Goal: Task Accomplishment & Management: Manage account settings

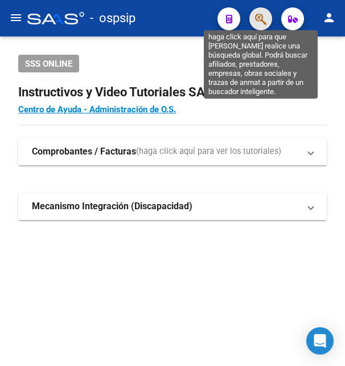
click at [262, 20] on icon "button" at bounding box center [260, 19] width 11 height 13
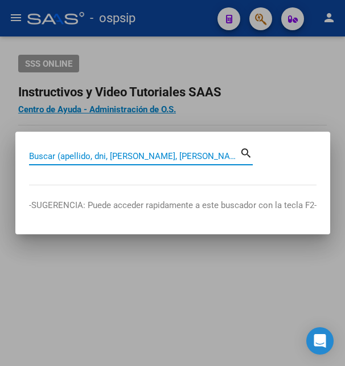
click at [85, 155] on input "Buscar (apellido, dni, [PERSON_NAME], [PERSON_NAME], cuit, obra social)" at bounding box center [134, 156] width 211 height 10
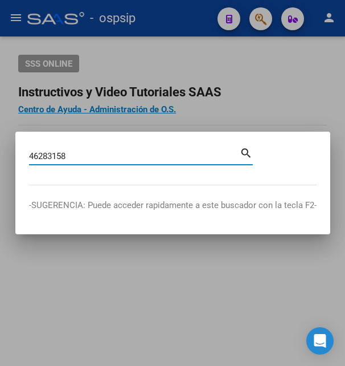
type input "46283158"
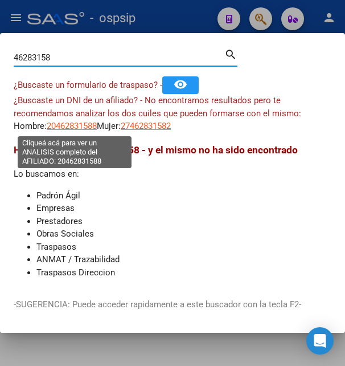
click at [84, 124] on span "20462831588" at bounding box center [72, 126] width 50 height 10
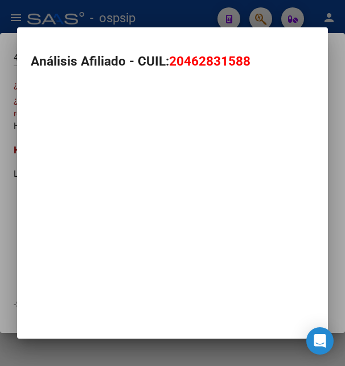
click at [73, 107] on div at bounding box center [172, 94] width 283 height 26
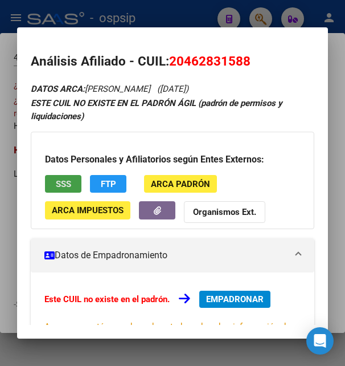
click at [72, 181] on button "SSS" at bounding box center [63, 184] width 36 height 18
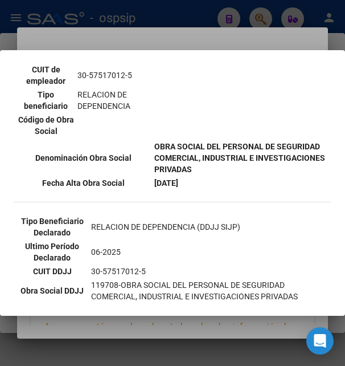
scroll to position [278, 0]
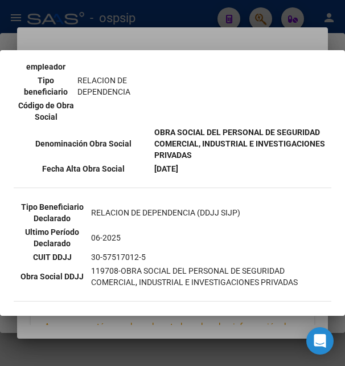
click at [244, 20] on div at bounding box center [172, 183] width 345 height 366
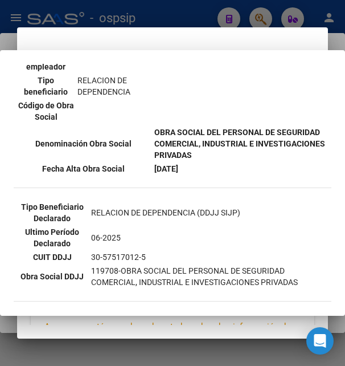
click at [223, 32] on mat-dialog-container "Análisis Afiliado - CUIL: 20462831588 DATOS ARCA: VALENZUELA GERMAN ELIAS (08/0…" at bounding box center [172, 182] width 310 height 311
click at [192, 41] on mat-dialog-container "Análisis Afiliado - CUIL: 20462831588 DATOS ARCA: VALENZUELA GERMAN ELIAS (08/0…" at bounding box center [172, 182] width 310 height 311
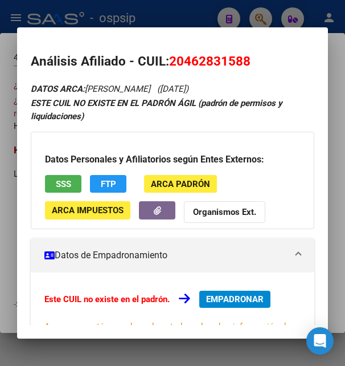
click at [185, 166] on h3 "Datos Personales y Afiliatorios según Entes Externos:" at bounding box center [172, 160] width 255 height 14
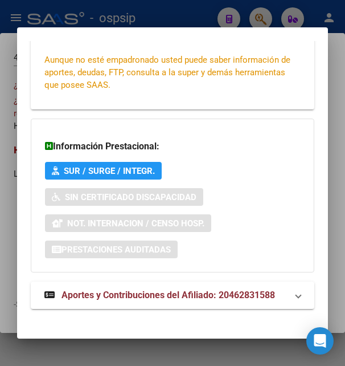
scroll to position [276, 0]
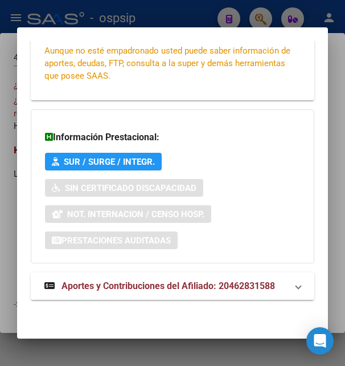
click at [161, 285] on span "Aportes y Contribuciones del Afiliado: 20462831588" at bounding box center [169, 285] width 214 height 11
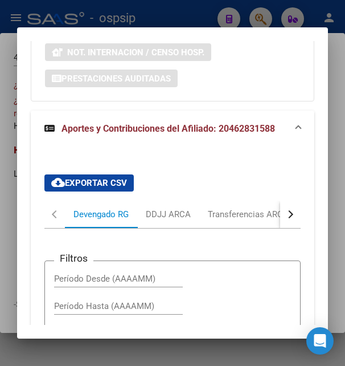
scroll to position [438, 0]
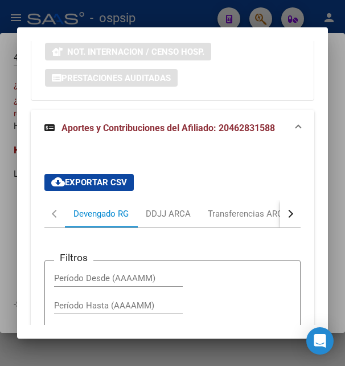
click at [285, 214] on div "button" at bounding box center [289, 214] width 8 height 8
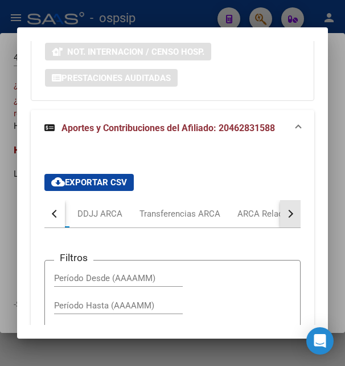
click at [285, 214] on div "button" at bounding box center [289, 214] width 8 height 8
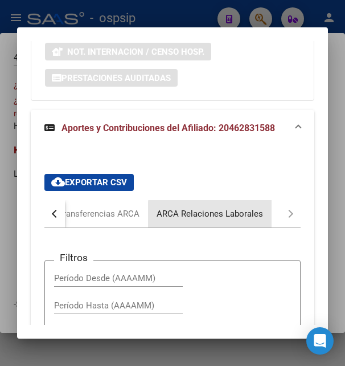
click at [232, 215] on div "ARCA Relaciones Laborales" at bounding box center [210, 213] width 106 height 13
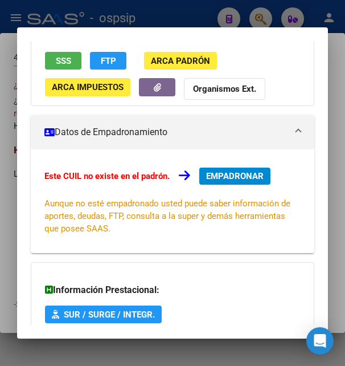
scroll to position [0, 0]
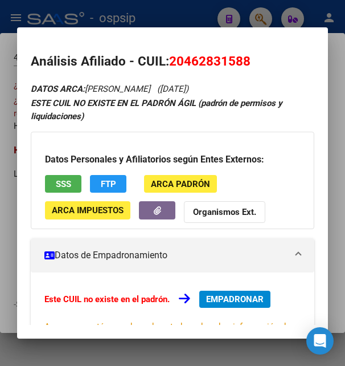
drag, startPoint x: 183, startPoint y: 58, endPoint x: 243, endPoint y: 59, distance: 59.2
click at [243, 59] on span "20462831588" at bounding box center [209, 61] width 81 height 15
copy span "46283158"
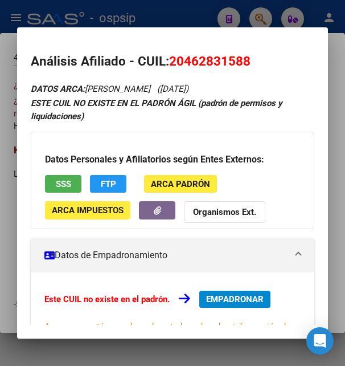
drag, startPoint x: 169, startPoint y: 59, endPoint x: 262, endPoint y: 60, distance: 93.4
click at [262, 60] on h2 "Análisis Afiliado - CUIL: 20462831588" at bounding box center [172, 61] width 283 height 19
copy h2 "Análisis Afiliado - CUIL: 20462831588"
click at [57, 180] on span "SSS" at bounding box center [63, 184] width 15 height 10
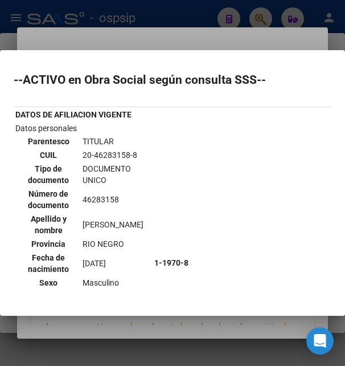
click at [128, 43] on div at bounding box center [172, 183] width 345 height 366
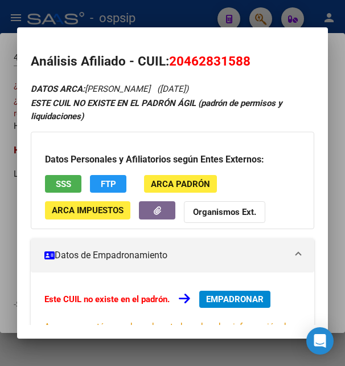
drag, startPoint x: 188, startPoint y: 60, endPoint x: 245, endPoint y: 54, distance: 57.2
click at [245, 54] on span "20462831588" at bounding box center [209, 61] width 81 height 15
copy span "46283158"
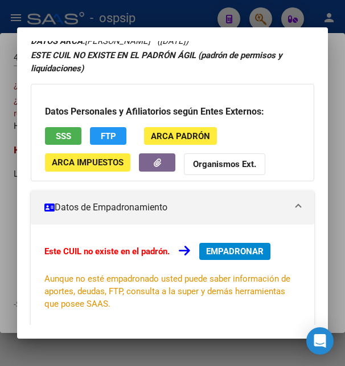
scroll to position [123, 0]
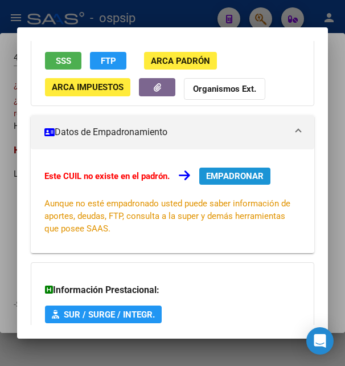
click at [218, 180] on span "EMPADRONAR" at bounding box center [235, 176] width 58 height 10
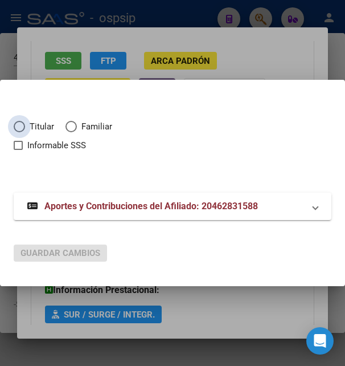
click at [18, 129] on span "Elija una opción" at bounding box center [19, 126] width 11 height 11
click at [18, 129] on input "Titular" at bounding box center [19, 126] width 11 height 11
radio input "true"
checkbox input "true"
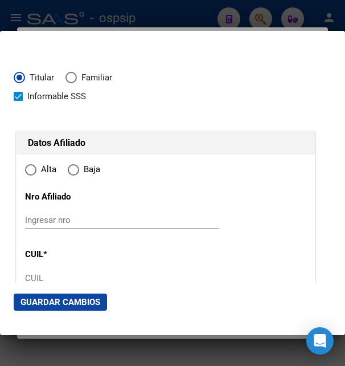
type input "20-46283158-8"
type input "46283158"
type input "VALENZUELA"
type input "GERMAN ELIAS"
type input "2005-06-08"
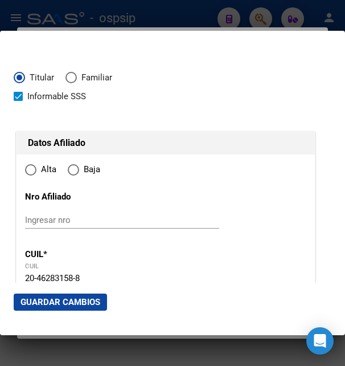
type input "VALCHETA"
type input "8536"
type input "VICENTE LOPEZ Y M.MORENO"
type input "115"
radio input "true"
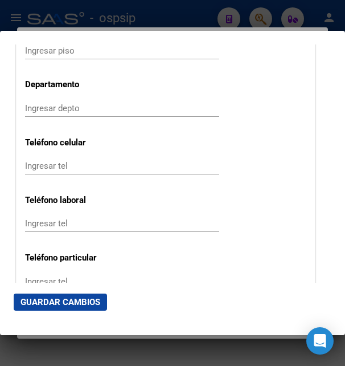
scroll to position [1661, 0]
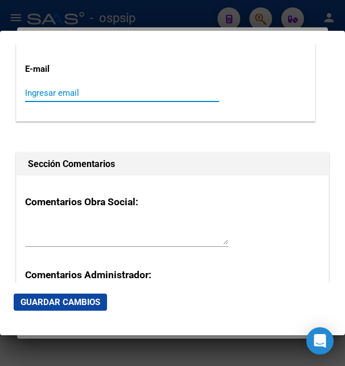
paste input "germanvalenzuela005@gmail.com"
type input "germanvalenzuela005@gmail.com"
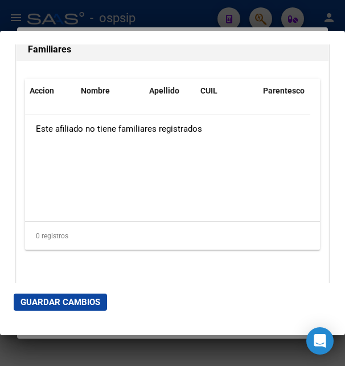
scroll to position [2451, 0]
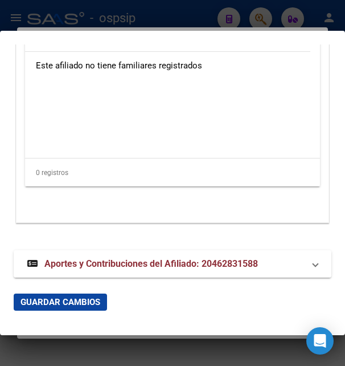
click at [116, 258] on span "Aportes y Contribuciones del Afiliado: 20462831588" at bounding box center [151, 263] width 214 height 11
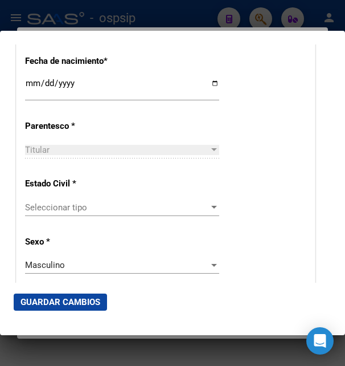
scroll to position [583, 0]
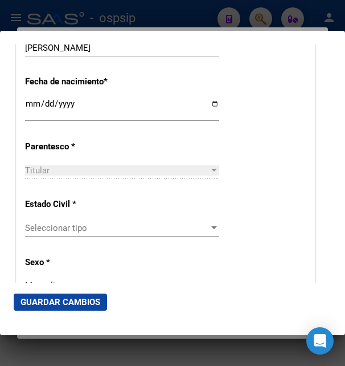
click at [60, 228] on span "Seleccionar tipo" at bounding box center [117, 228] width 184 height 10
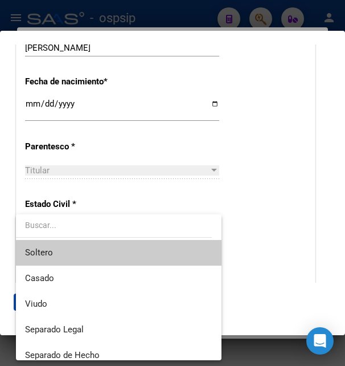
click at [56, 260] on span "Soltero" at bounding box center [118, 253] width 187 height 26
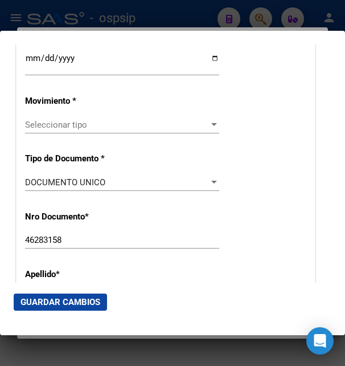
scroll to position [214, 0]
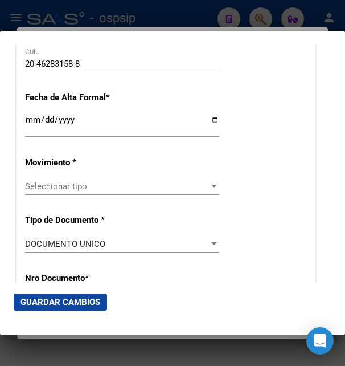
click at [75, 191] on span "Seleccionar tipo" at bounding box center [117, 186] width 184 height 10
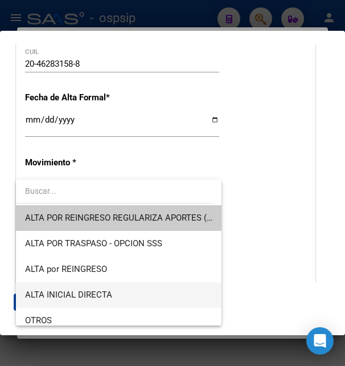
click at [63, 291] on span "ALTA INICIAL DIRECTA" at bounding box center [68, 294] width 87 height 10
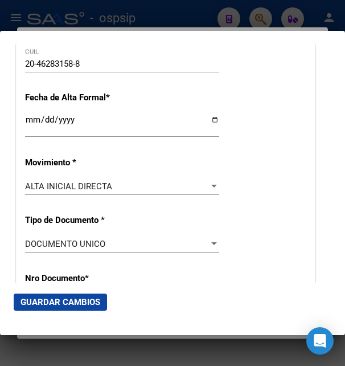
click at [39, 144] on div "Ingresar fecha" at bounding box center [122, 130] width 194 height 35
click at [38, 133] on input "Ingresar fecha" at bounding box center [122, 124] width 194 height 18
type input "2025-08-13"
click at [153, 126] on div "2025-08-13 Ingresar fecha" at bounding box center [122, 125] width 194 height 24
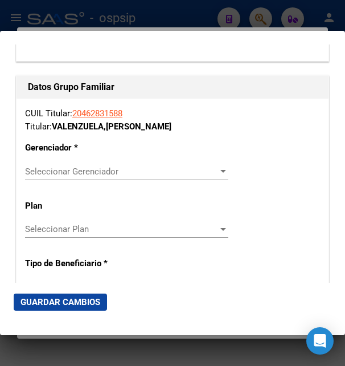
scroll to position [1936, 0]
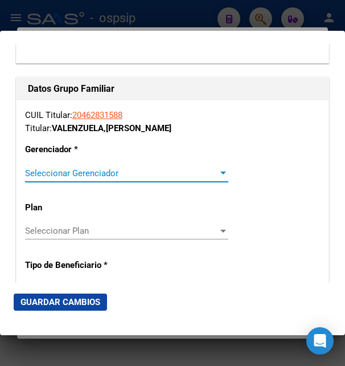
click at [75, 168] on span "Seleccionar Gerenciador" at bounding box center [121, 173] width 193 height 10
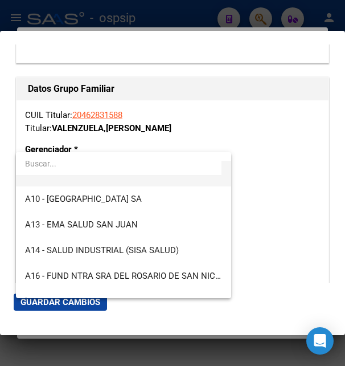
scroll to position [246, 0]
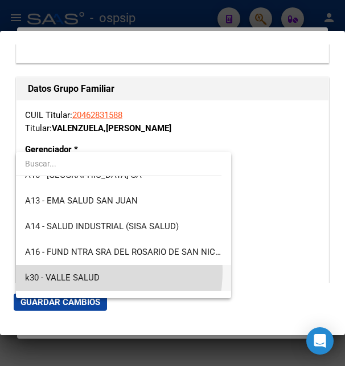
click at [76, 271] on span "k30 - VALLE SALUD" at bounding box center [123, 278] width 197 height 26
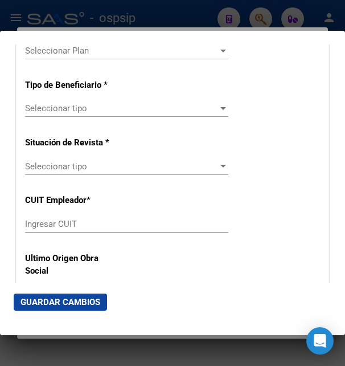
scroll to position [2121, 0]
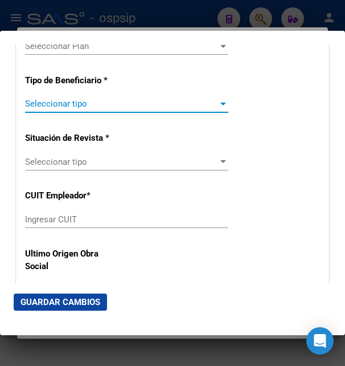
click at [101, 99] on span "Seleccionar tipo" at bounding box center [121, 104] width 193 height 10
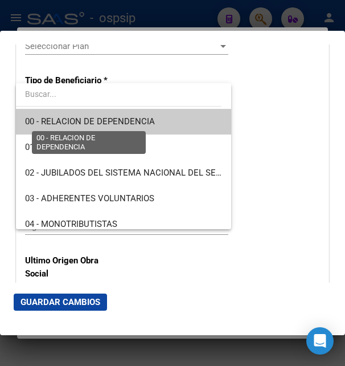
click at [110, 124] on span "00 - RELACION DE DEPENDENCIA" at bounding box center [90, 121] width 130 height 10
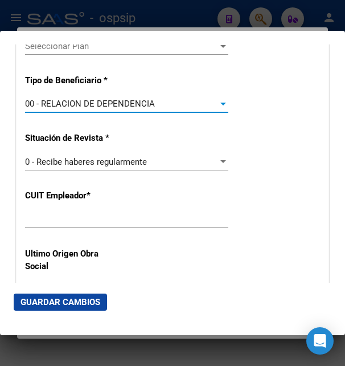
type input "30-57517012-5"
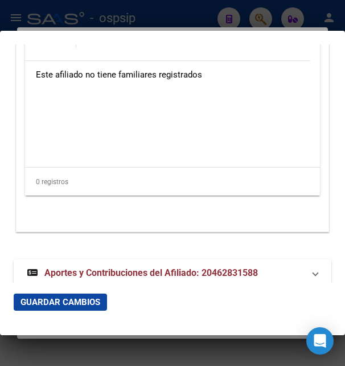
scroll to position [2451, 0]
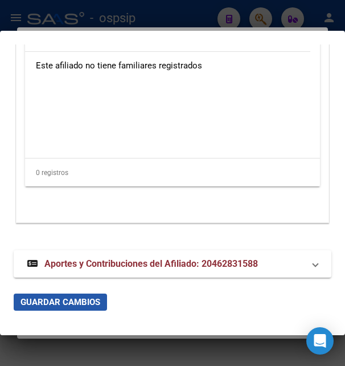
click at [74, 301] on span "Guardar Cambios" at bounding box center [61, 302] width 80 height 10
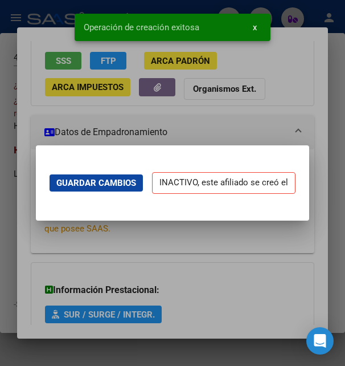
scroll to position [0, 0]
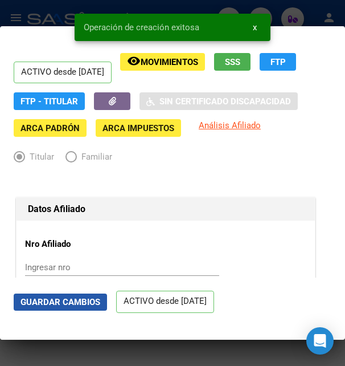
click at [69, 301] on span "Guardar Cambios" at bounding box center [61, 302] width 80 height 10
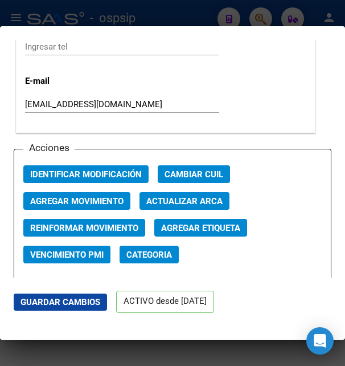
scroll to position [1599, 0]
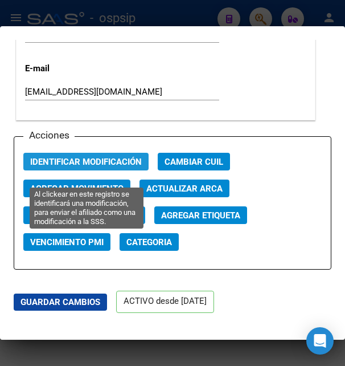
click at [89, 167] on span "Identificar Modificación" at bounding box center [86, 162] width 112 height 10
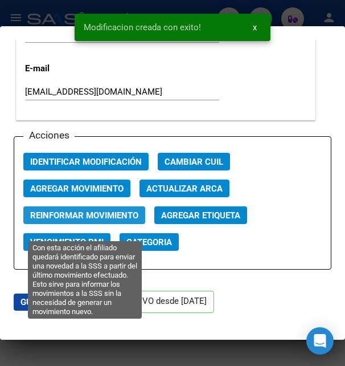
click at [93, 220] on span "Reinformar Movimiento" at bounding box center [84, 215] width 108 height 10
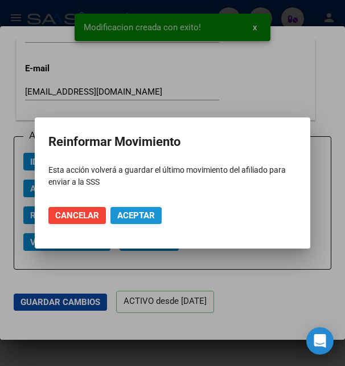
click at [129, 211] on span "Aceptar" at bounding box center [136, 215] width 38 height 10
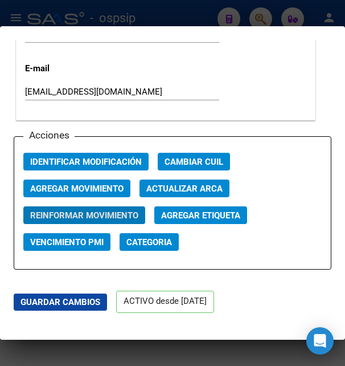
click at [297, 18] on div at bounding box center [172, 183] width 345 height 366
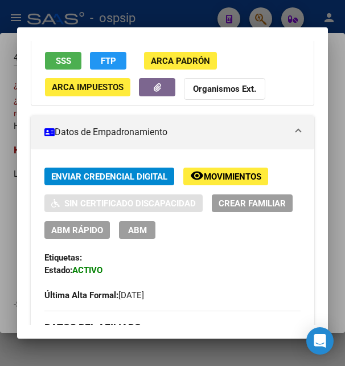
scroll to position [62, 0]
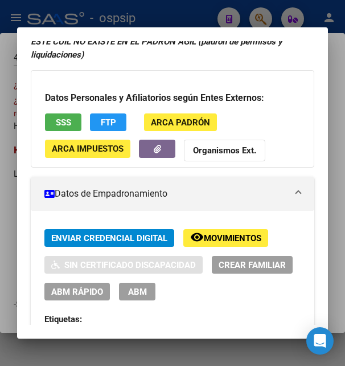
click at [147, 294] on span "ABM" at bounding box center [137, 291] width 19 height 10
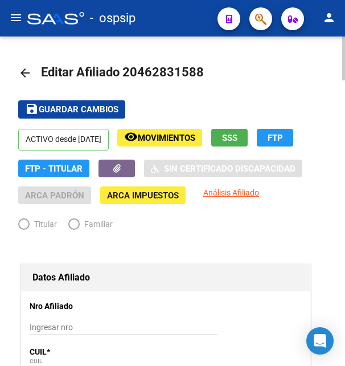
radio input "true"
type input "30-57517012-5"
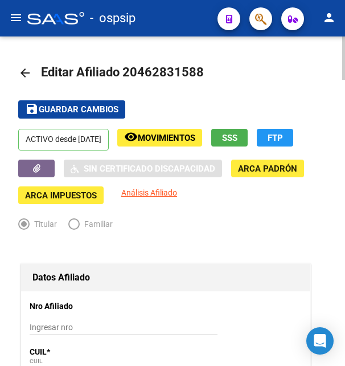
drag, startPoint x: 139, startPoint y: 70, endPoint x: 197, endPoint y: 69, distance: 58.1
click at [197, 69] on span "Editar Afiliado 20462831588" at bounding box center [122, 72] width 163 height 14
copy span "46283158"
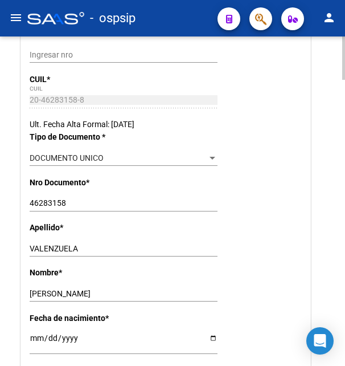
scroll to position [290, 0]
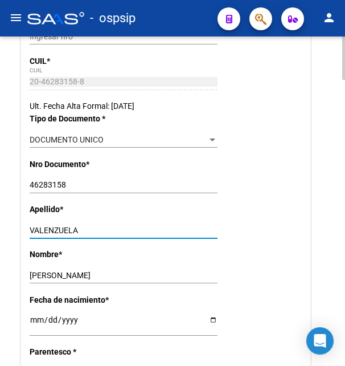
click at [43, 226] on input "VALENZUELA" at bounding box center [124, 231] width 188 height 10
click at [41, 274] on input "GERMAN ELIAS" at bounding box center [124, 276] width 188 height 10
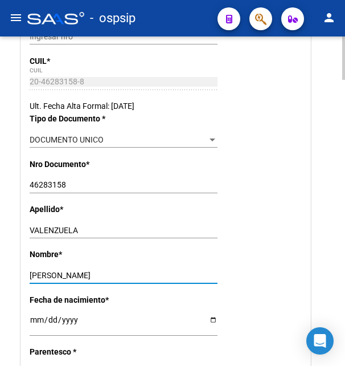
click at [41, 274] on input "GERMAN ELIAS" at bounding box center [124, 276] width 188 height 10
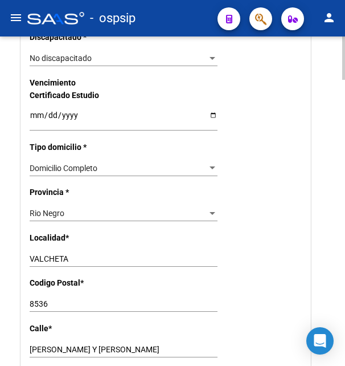
scroll to position [813, 0]
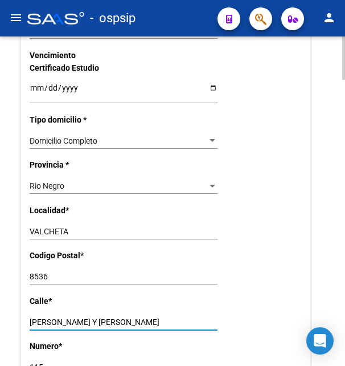
drag, startPoint x: 31, startPoint y: 305, endPoint x: 150, endPoint y: 309, distance: 119.6
click at [150, 317] on input "VICENTE LOPEZ Y M.MORENO" at bounding box center [124, 322] width 188 height 10
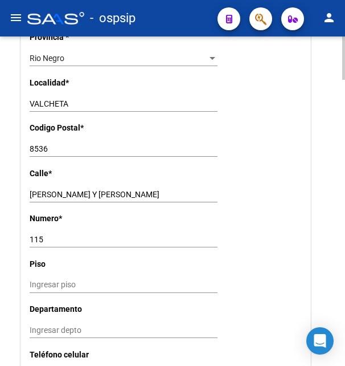
scroll to position [988, 0]
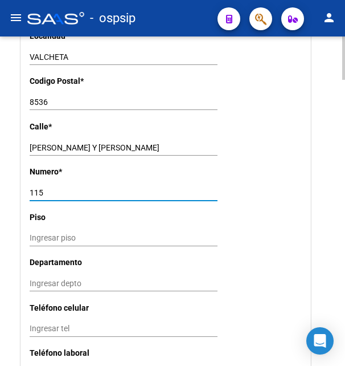
click at [37, 188] on input "115" at bounding box center [124, 193] width 188 height 10
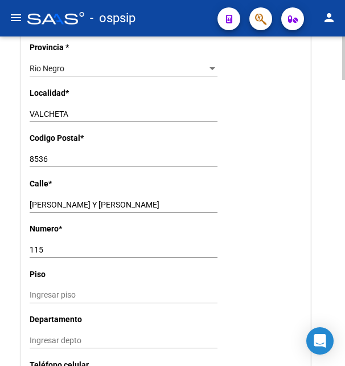
scroll to position [929, 0]
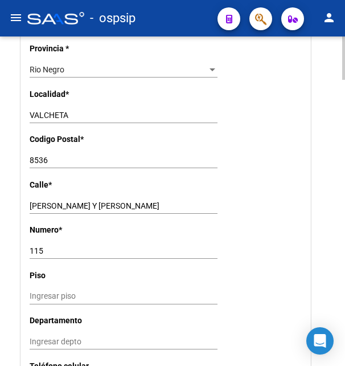
click at [35, 155] on input "8536" at bounding box center [124, 160] width 188 height 10
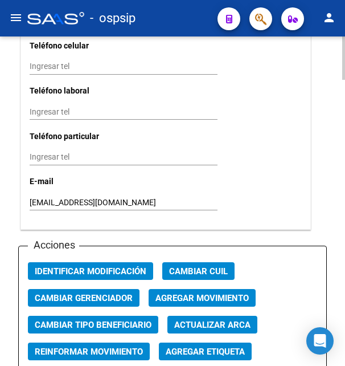
scroll to position [1278, 0]
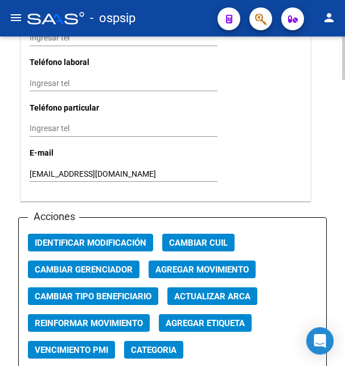
click at [63, 169] on input "germanvalenzuela005@gmail.com" at bounding box center [124, 174] width 188 height 10
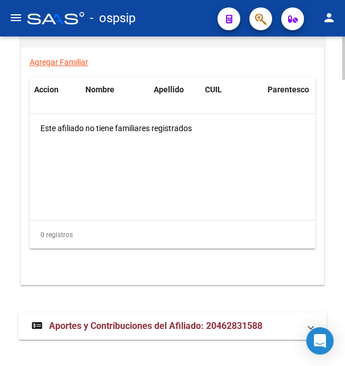
scroll to position [2175, 0]
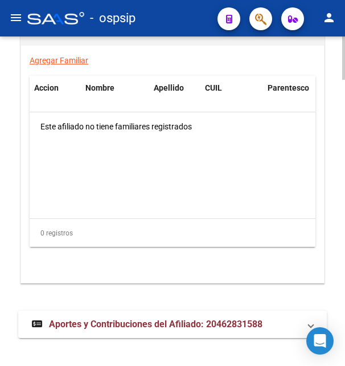
click at [140, 318] on span "Aportes y Contribuciones del Afiliado: 20462831588" at bounding box center [156, 323] width 214 height 11
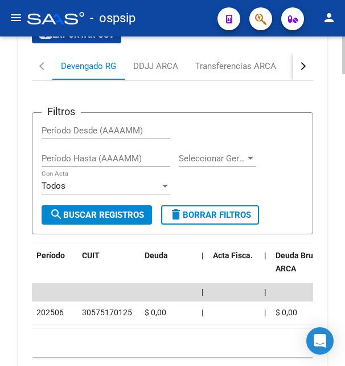
scroll to position [2563, 0]
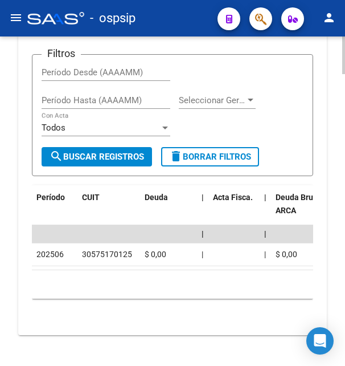
click at [100, 248] on div "30575170125" at bounding box center [107, 254] width 50 height 13
copy div "30575170125"
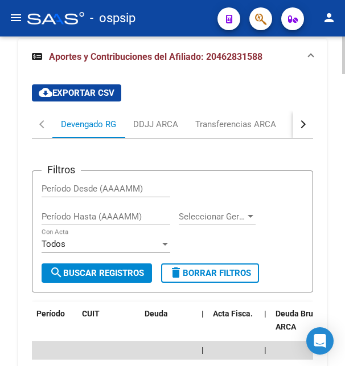
scroll to position [2389, 0]
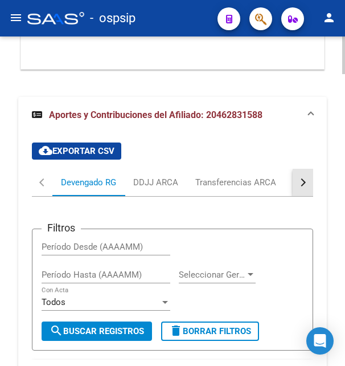
click at [302, 169] on button "button" at bounding box center [303, 182] width 21 height 27
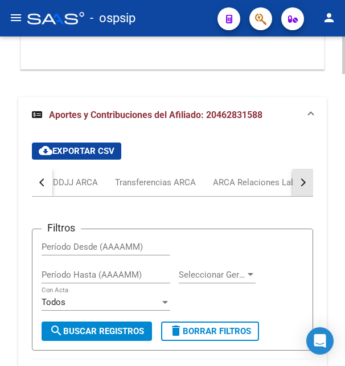
click at [302, 169] on button "button" at bounding box center [303, 182] width 21 height 27
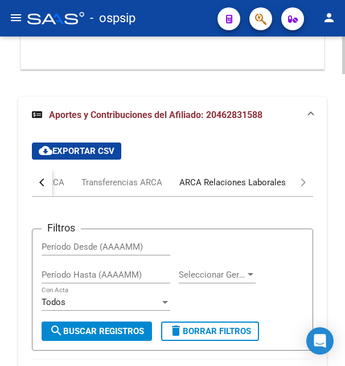
click at [271, 176] on div "ARCA Relaciones Laborales" at bounding box center [232, 182] width 106 height 13
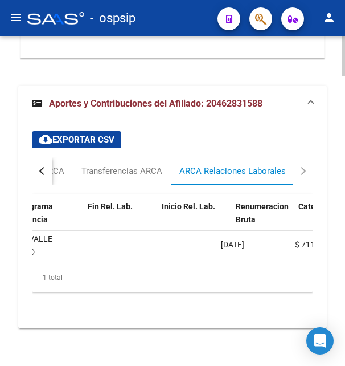
scroll to position [0, 369]
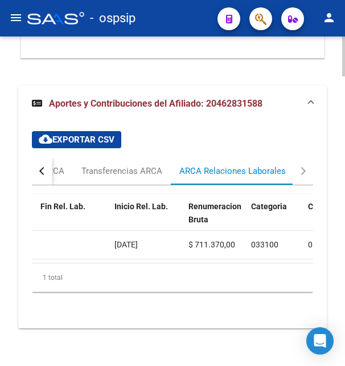
click at [128, 240] on span "24/06/2025" at bounding box center [125, 244] width 23 height 9
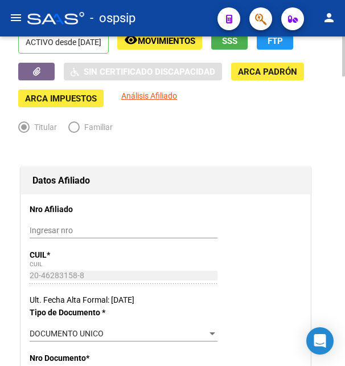
scroll to position [0, 0]
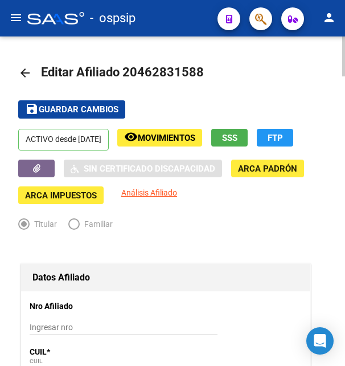
click at [342, 43] on div at bounding box center [343, 200] width 3 height 329
drag, startPoint x: 137, startPoint y: 72, endPoint x: 199, endPoint y: 67, distance: 62.8
click at [199, 67] on span "Editar Afiliado 20462831588" at bounding box center [122, 72] width 163 height 14
drag, startPoint x: 137, startPoint y: 73, endPoint x: 198, endPoint y: 70, distance: 61.0
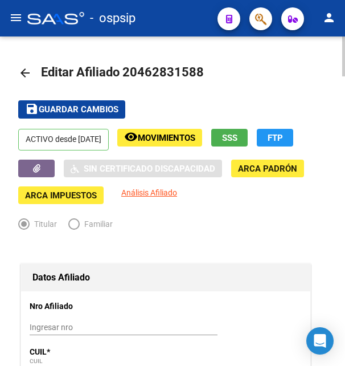
click at [198, 70] on span "Editar Afiliado 20462831588" at bounding box center [122, 72] width 163 height 14
copy span "46283158"
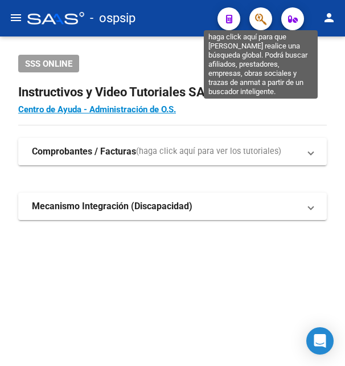
click at [257, 18] on icon "button" at bounding box center [260, 19] width 11 height 13
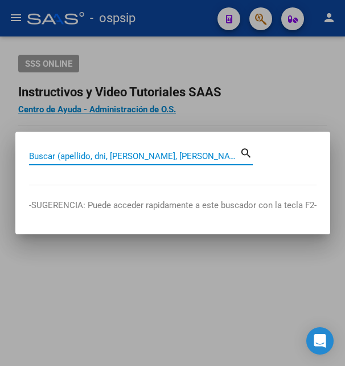
click at [71, 158] on input "Buscar (apellido, dni, [PERSON_NAME], [PERSON_NAME], cuit, obra social)" at bounding box center [134, 156] width 211 height 10
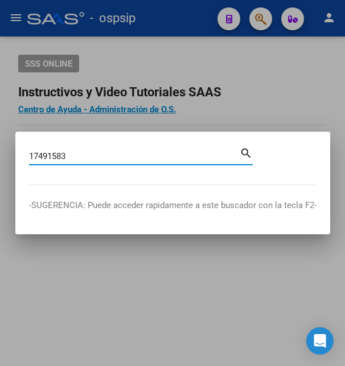
type input "17491583"
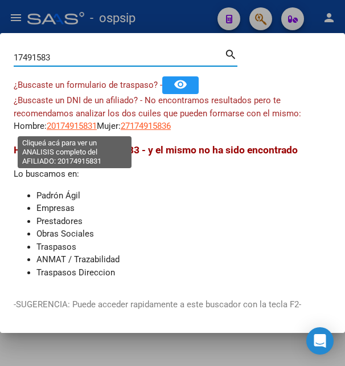
click at [76, 126] on span "20174915831" at bounding box center [72, 126] width 50 height 10
type textarea "20174915831"
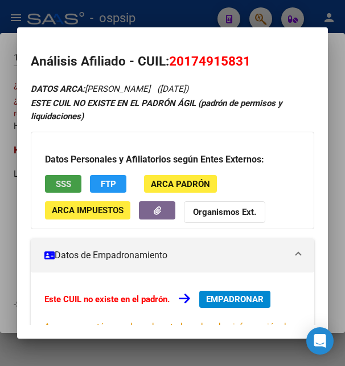
click at [78, 191] on button "SSS" at bounding box center [63, 184] width 36 height 18
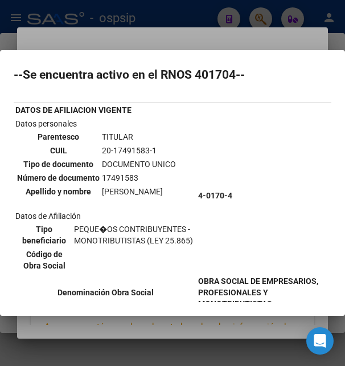
scroll to position [10, 0]
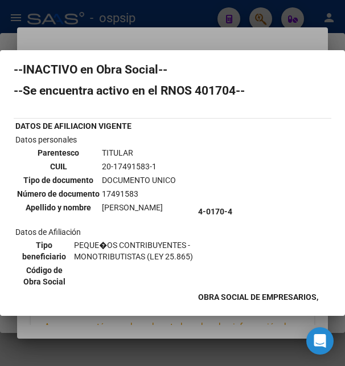
click at [113, 42] on div at bounding box center [172, 183] width 345 height 366
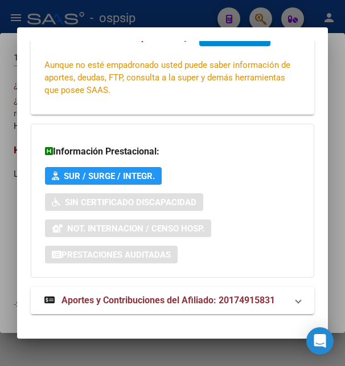
scroll to position [276, 0]
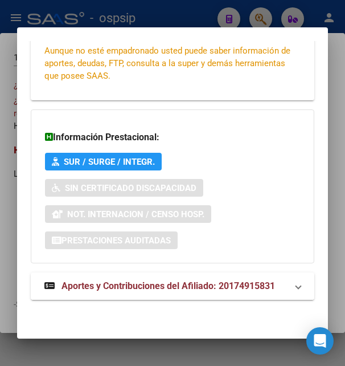
click at [138, 279] on strong "Aportes y Contribuciones del Afiliado: 20174915831" at bounding box center [159, 286] width 231 height 14
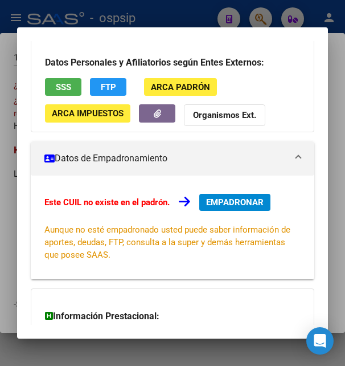
scroll to position [0, 0]
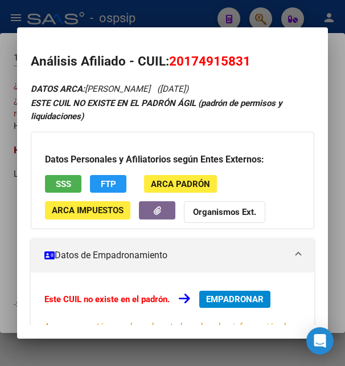
drag, startPoint x: 187, startPoint y: 58, endPoint x: 243, endPoint y: 51, distance: 56.2
click at [243, 51] on mat-dialog-content "Análisis Afiliado - CUIL: 20174915831 DATOS ARCA: BALZANO RICARDO DANIEL (11/11…" at bounding box center [172, 183] width 310 height 284
copy span "17491583"
drag, startPoint x: 171, startPoint y: 58, endPoint x: 271, endPoint y: 52, distance: 100.4
click at [271, 52] on h2 "Análisis Afiliado - CUIL: 20174915831" at bounding box center [172, 61] width 283 height 19
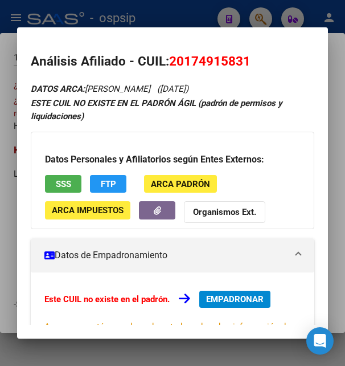
copy span "20174915831"
click at [185, 26] on div at bounding box center [172, 183] width 345 height 366
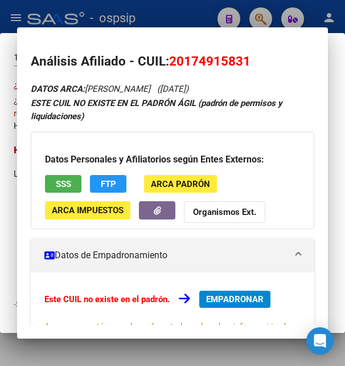
click at [185, 24] on div at bounding box center [172, 183] width 345 height 366
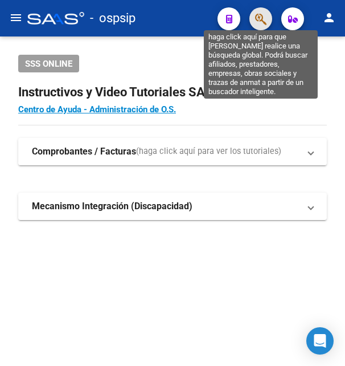
click at [264, 14] on icon "button" at bounding box center [260, 19] width 11 height 13
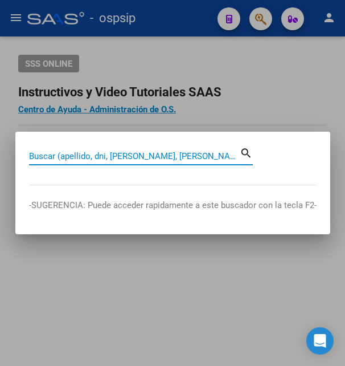
click at [69, 156] on input "Buscar (apellido, dni, [PERSON_NAME], [PERSON_NAME], cuit, obra social)" at bounding box center [134, 156] width 211 height 10
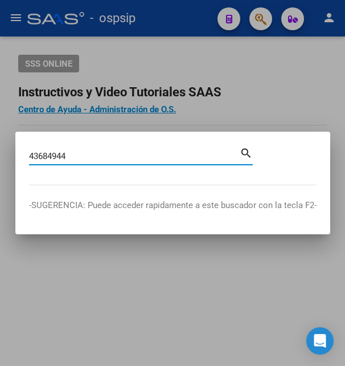
type input "43684944"
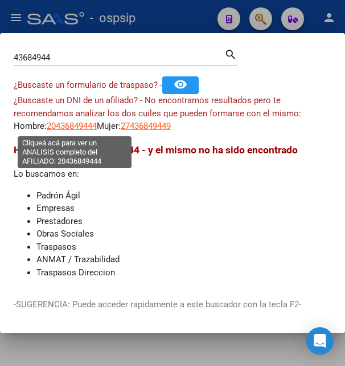
click at [84, 126] on span "20436849444" at bounding box center [72, 126] width 50 height 10
type textarea "20436849444"
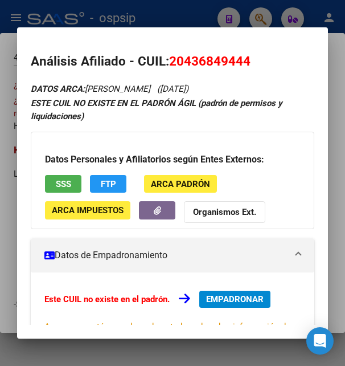
scroll to position [123, 0]
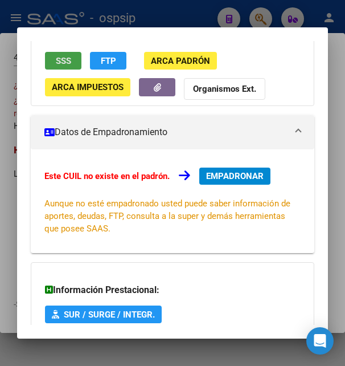
click at [73, 62] on button "SSS" at bounding box center [63, 61] width 36 height 18
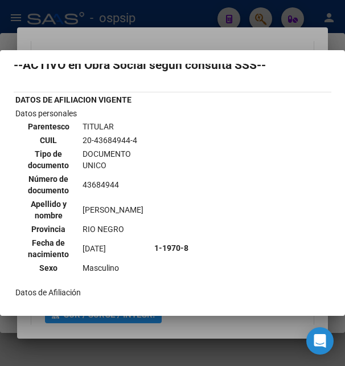
scroll to position [0, 0]
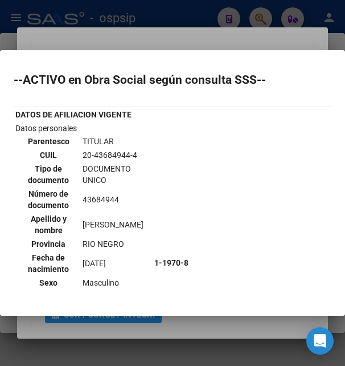
drag, startPoint x: 190, startPoint y: 51, endPoint x: 197, endPoint y: 47, distance: 8.4
click at [191, 50] on mat-dialog-container "--ACTIVO en Obra Social según consulta SSS-- DATOS DE AFILIACION VIGENTE Datos …" at bounding box center [172, 182] width 345 height 265
click at [201, 42] on div at bounding box center [172, 183] width 345 height 366
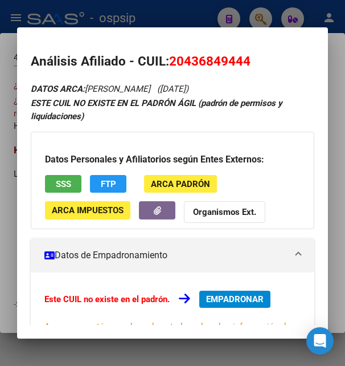
drag, startPoint x: 172, startPoint y: 61, endPoint x: 256, endPoint y: 56, distance: 83.8
click at [256, 56] on h2 "Análisis Afiliado - CUIL: 20436849444" at bounding box center [172, 61] width 283 height 19
click at [73, 181] on button "SSS" at bounding box center [63, 184] width 36 height 18
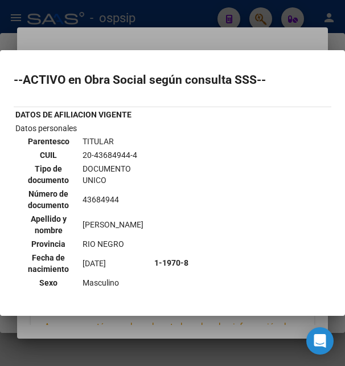
drag, startPoint x: 75, startPoint y: 153, endPoint x: 136, endPoint y: 153, distance: 60.4
click at [136, 153] on td "20-43684944-4" at bounding box center [116, 155] width 69 height 13
click at [166, 42] on div at bounding box center [172, 183] width 345 height 366
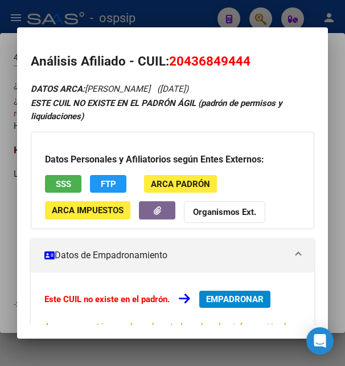
click at [185, 24] on div at bounding box center [172, 183] width 345 height 366
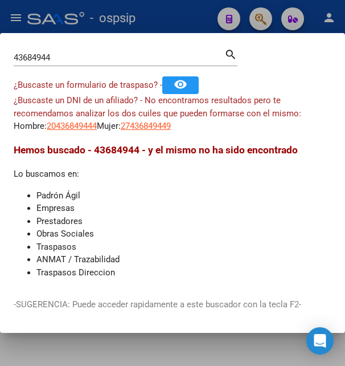
click at [185, 24] on div at bounding box center [172, 183] width 345 height 366
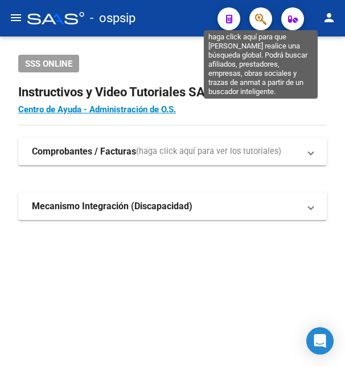
click at [259, 19] on icon "button" at bounding box center [260, 19] width 11 height 13
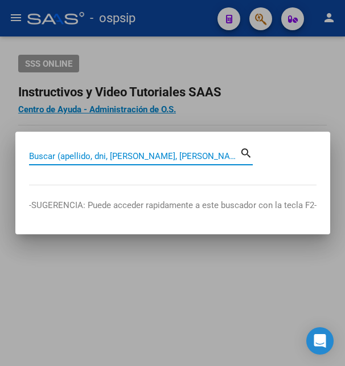
paste input "20-43684944-4"
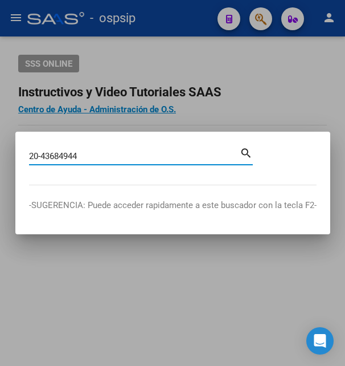
click at [114, 144] on mat-dialog-container "20-43684944 Buscar (apellido, dni, cuil, nro traspaso, cuit, obra social) searc…" at bounding box center [172, 183] width 315 height 102
click at [43, 154] on input "20-43684944" at bounding box center [134, 156] width 211 height 10
type input "43684944"
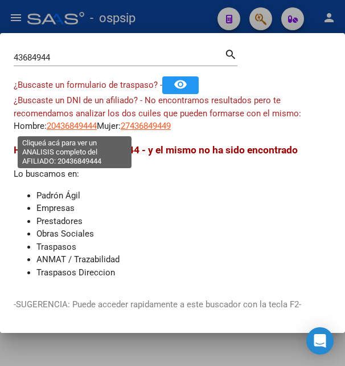
click at [85, 130] on span "20436849444" at bounding box center [72, 126] width 50 height 10
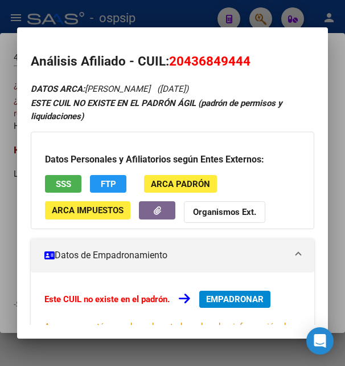
drag, startPoint x: 184, startPoint y: 60, endPoint x: 243, endPoint y: 56, distance: 59.4
click at [243, 56] on span "20436849444" at bounding box center [209, 61] width 81 height 15
click at [229, 294] on span "EMPADRONAR" at bounding box center [235, 299] width 58 height 10
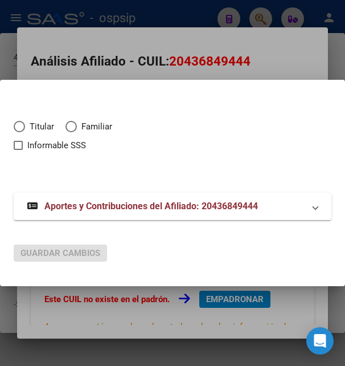
click at [22, 130] on span "Elija una opción" at bounding box center [19, 126] width 11 height 11
click at [22, 130] on input "Titular" at bounding box center [19, 126] width 11 height 11
radio input "true"
checkbox input "true"
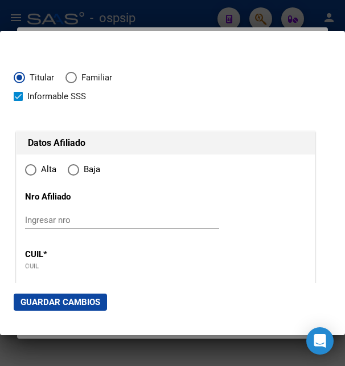
type input "20-43684944-4"
radio input "true"
type input "43684944"
type input "NORAMBUENA"
type input "LUCAS SEBASTIAN"
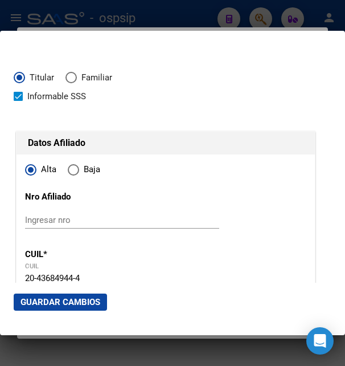
type input "2001-11-10"
type input "VILLA REGINA"
type input "8336"
type input "MAINQUE"
type input "780"
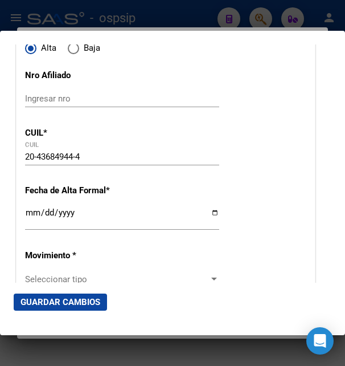
scroll to position [123, 0]
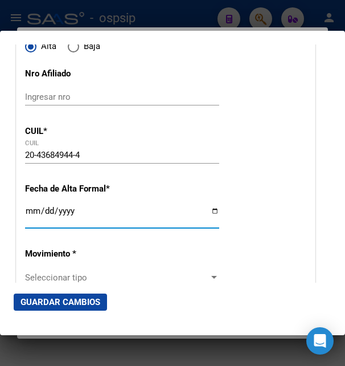
click at [27, 223] on input "Ingresar fecha" at bounding box center [122, 215] width 194 height 18
type input "2025-08-13"
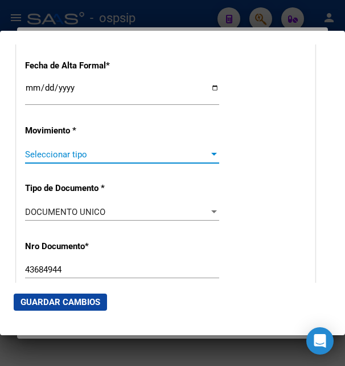
click at [96, 159] on span "Seleccionar tipo" at bounding box center [117, 154] width 184 height 10
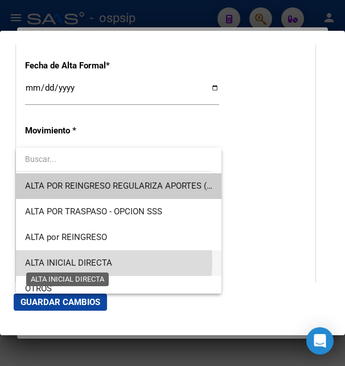
click at [73, 261] on span "ALTA INICIAL DIRECTA" at bounding box center [68, 262] width 87 height 10
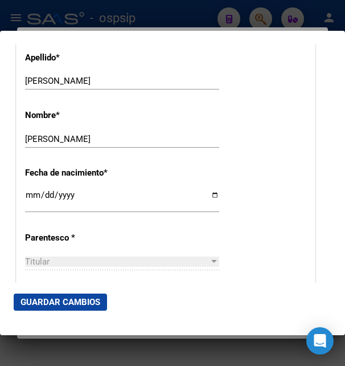
scroll to position [554, 0]
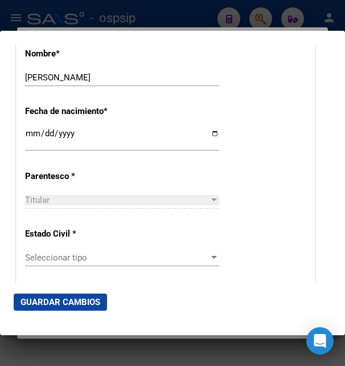
click at [101, 259] on span "Seleccionar tipo" at bounding box center [117, 257] width 184 height 10
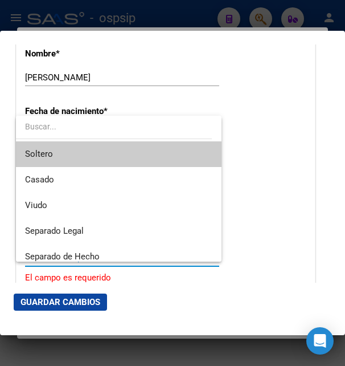
click at [81, 162] on span "Soltero" at bounding box center [118, 154] width 187 height 26
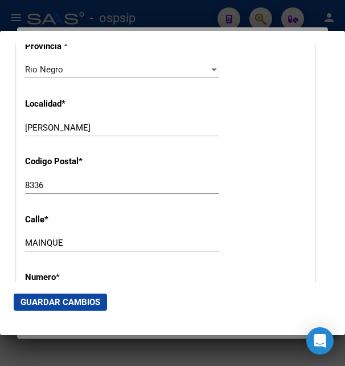
scroll to position [1169, 0]
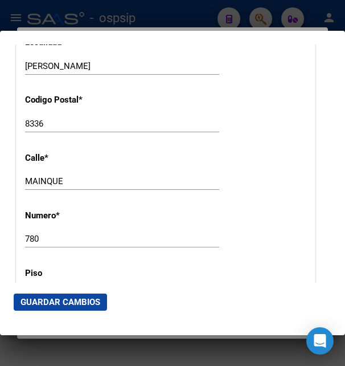
drag, startPoint x: 68, startPoint y: 167, endPoint x: 26, endPoint y: 169, distance: 42.7
click at [26, 173] on div "MAINQUE Ingresar calle" at bounding box center [122, 181] width 194 height 17
drag, startPoint x: 67, startPoint y: 170, endPoint x: 23, endPoint y: 174, distance: 44.0
click at [25, 176] on input "MAINQUE" at bounding box center [122, 181] width 194 height 10
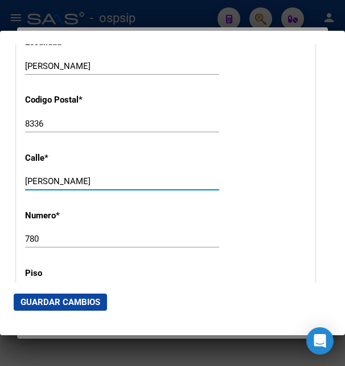
type input "PAROLINI"
click at [37, 233] on input "780" at bounding box center [122, 238] width 194 height 10
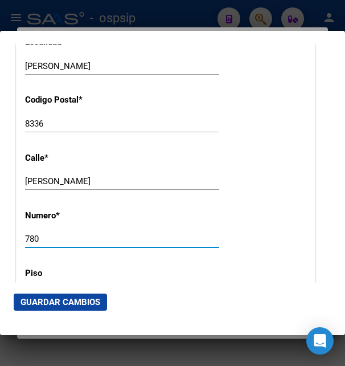
click at [28, 233] on input "780" at bounding box center [122, 238] width 194 height 10
click at [29, 233] on input "780" at bounding box center [122, 238] width 194 height 10
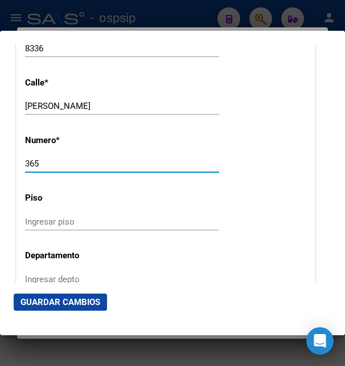
scroll to position [1292, 0]
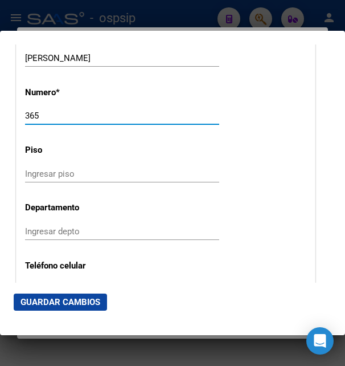
type input "365"
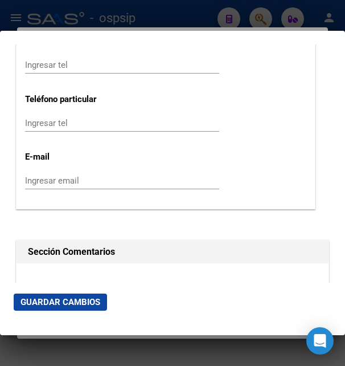
scroll to position [1599, 0]
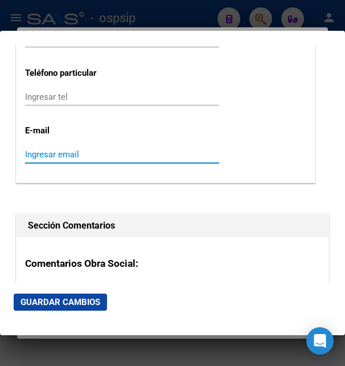
paste input "lcsnrmbn@gmail.com"
type input "lcsnrmbn@gmail.com"
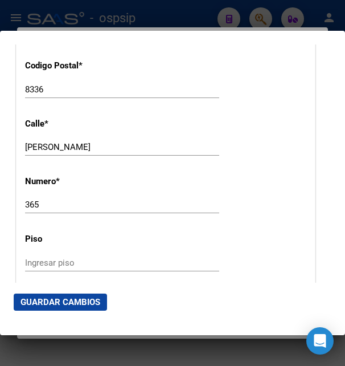
scroll to position [1415, 0]
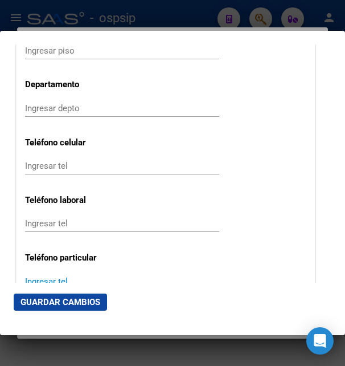
paste input "2984553775"
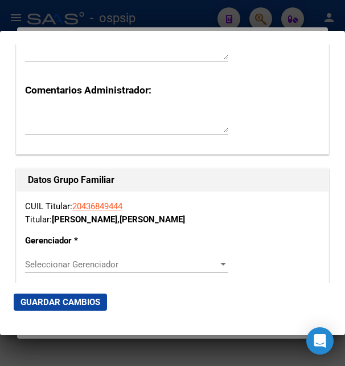
scroll to position [1968, 0]
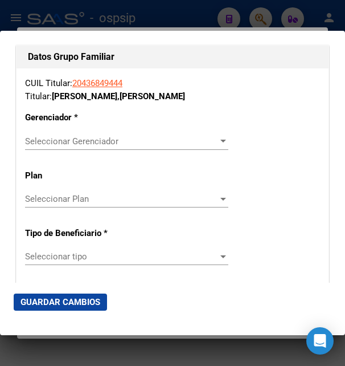
type input "2984553775"
click at [95, 136] on span "Seleccionar Gerenciador" at bounding box center [121, 141] width 193 height 10
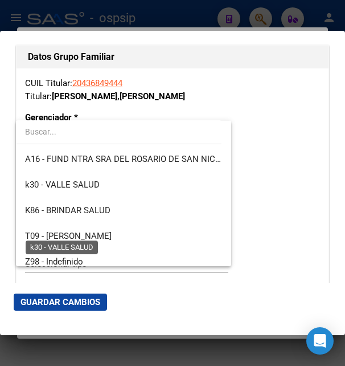
scroll to position [308, 0]
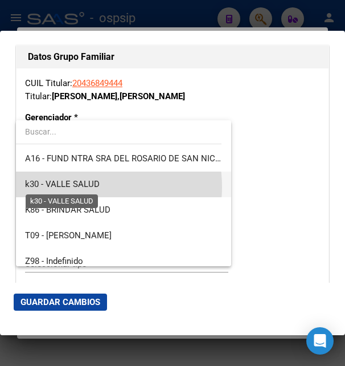
click at [81, 187] on span "k30 - VALLE SALUD" at bounding box center [62, 184] width 75 height 10
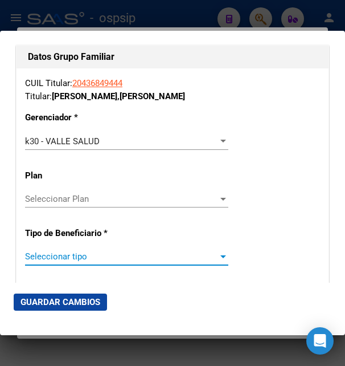
click at [83, 252] on span "Seleccionar tipo" at bounding box center [121, 256] width 193 height 10
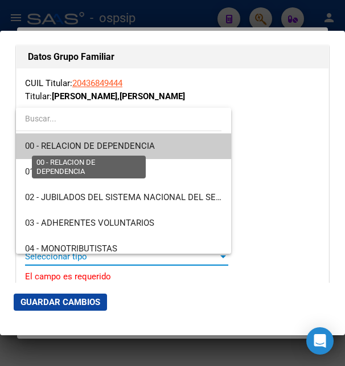
click at [110, 150] on span "00 - RELACION DE DEPENDENCIA" at bounding box center [90, 146] width 130 height 10
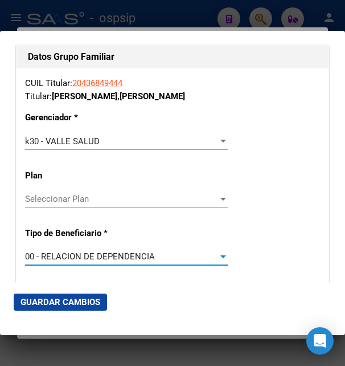
type input "30-57517012-5"
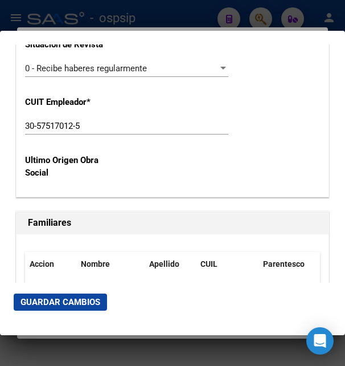
scroll to position [2337, 0]
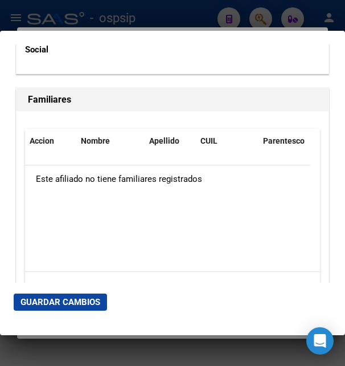
click at [56, 299] on span "Guardar Cambios" at bounding box center [61, 302] width 80 height 10
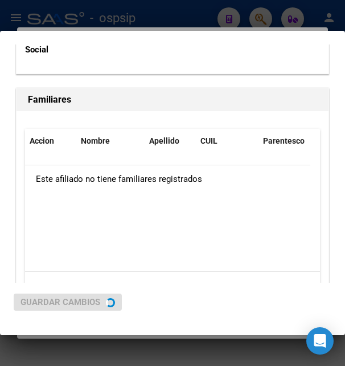
scroll to position [0, 0]
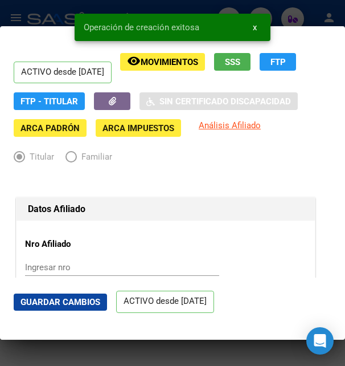
click at [64, 300] on span "Guardar Cambios" at bounding box center [61, 302] width 80 height 10
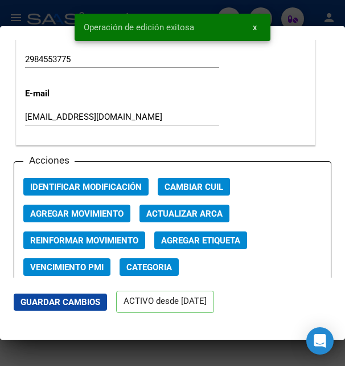
scroll to position [1599, 0]
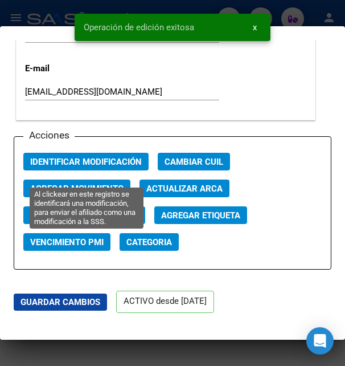
click at [106, 167] on span "Identificar Modificación" at bounding box center [86, 162] width 112 height 10
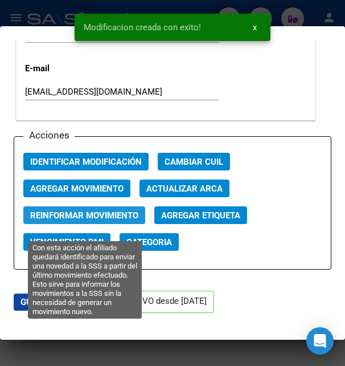
click at [111, 220] on span "Reinformar Movimiento" at bounding box center [84, 215] width 108 height 10
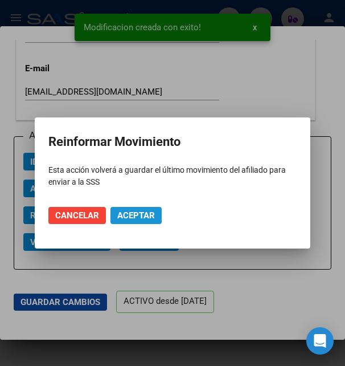
click at [138, 216] on span "Aceptar" at bounding box center [136, 215] width 38 height 10
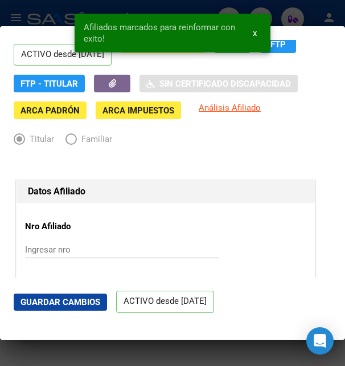
scroll to position [0, 0]
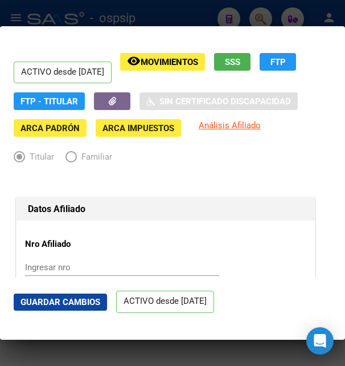
click at [58, 23] on div at bounding box center [172, 183] width 345 height 366
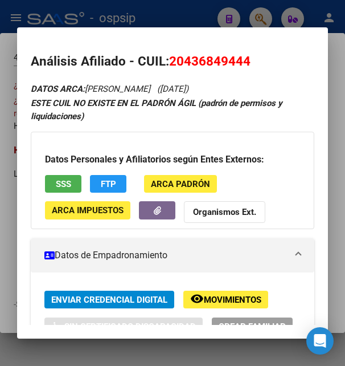
scroll to position [185, 0]
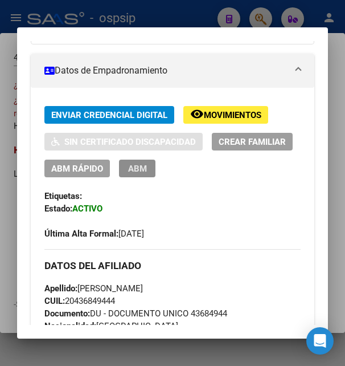
click at [155, 173] on button "ABM" at bounding box center [137, 168] width 36 height 18
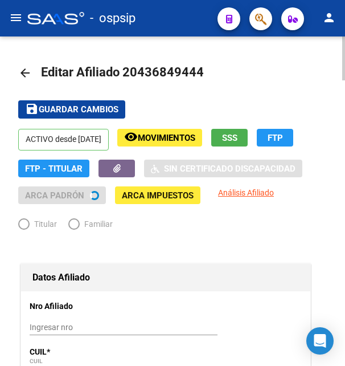
radio input "true"
type input "30-57517012-5"
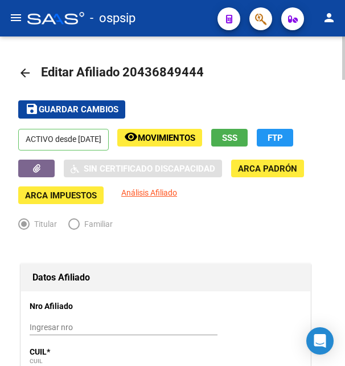
drag, startPoint x: 140, startPoint y: 69, endPoint x: 196, endPoint y: 67, distance: 57.0
click at [196, 67] on span "Editar Afiliado 20436849444" at bounding box center [122, 72] width 163 height 14
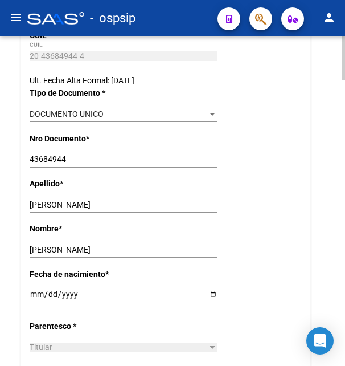
scroll to position [349, 0]
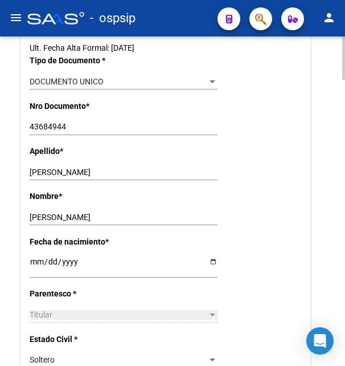
click at [65, 169] on input "NORAMBUENA" at bounding box center [124, 172] width 188 height 10
click at [44, 219] on input "LUCAS SEBASTIAN" at bounding box center [124, 217] width 188 height 10
click at [45, 218] on input "LUCAS SEBASTIAN" at bounding box center [124, 217] width 188 height 10
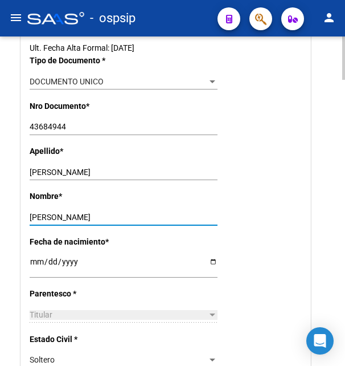
click at [46, 218] on input "LUCAS SEBASTIAN" at bounding box center [124, 217] width 188 height 10
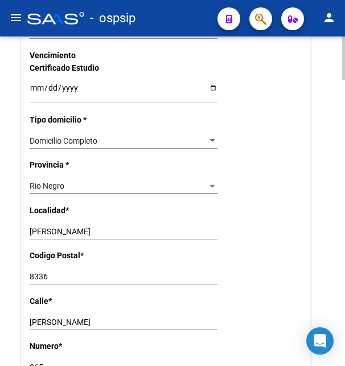
scroll to position [871, 0]
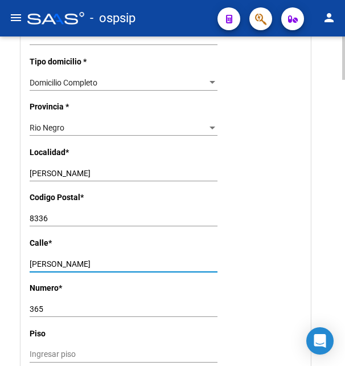
click at [47, 259] on input "PAROLINI" at bounding box center [124, 264] width 188 height 10
click at [36, 301] on div "365 Ingresar nro" at bounding box center [124, 309] width 188 height 16
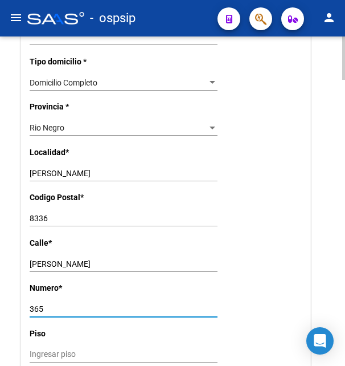
click at [38, 304] on input "365" at bounding box center [124, 309] width 188 height 10
click at [42, 210] on div "8336 Ingresar el codigo" at bounding box center [124, 218] width 188 height 16
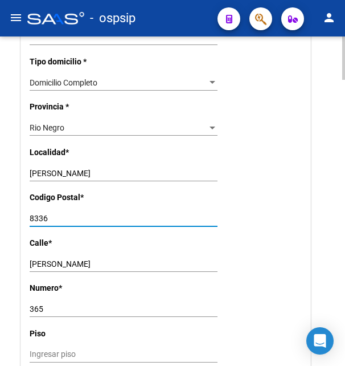
click at [40, 214] on input "8336" at bounding box center [124, 219] width 188 height 10
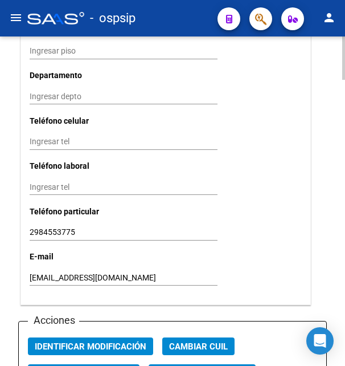
scroll to position [1220, 0]
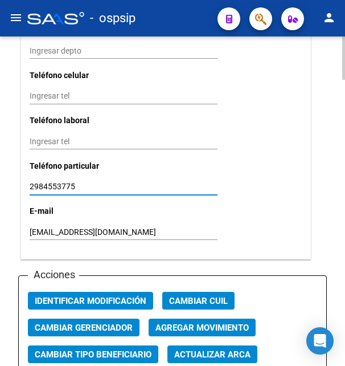
click at [60, 182] on input "2984553775" at bounding box center [124, 187] width 188 height 10
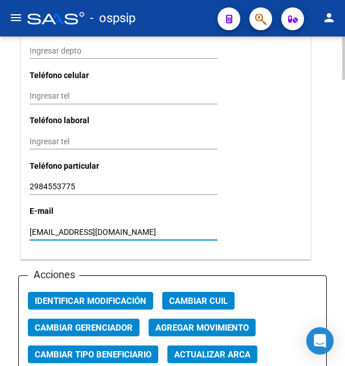
click at [55, 227] on input "lcsnrmbn@gmail.com" at bounding box center [124, 232] width 188 height 10
click at [56, 227] on input "lcsnrmbn@gmail.com" at bounding box center [124, 232] width 188 height 10
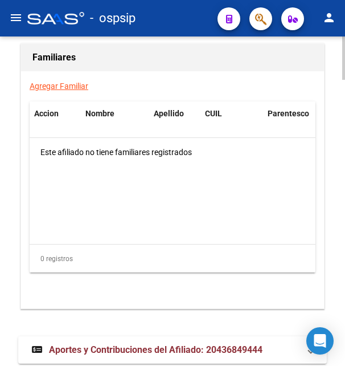
scroll to position [2175, 0]
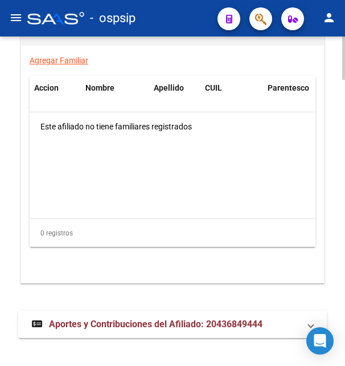
click at [116, 310] on mat-expansion-panel-header "Aportes y Contribuciones del Afiliado: 20436849444" at bounding box center [172, 323] width 309 height 27
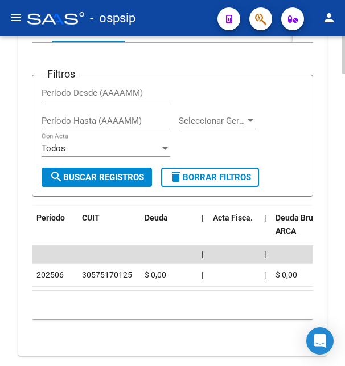
scroll to position [2563, 0]
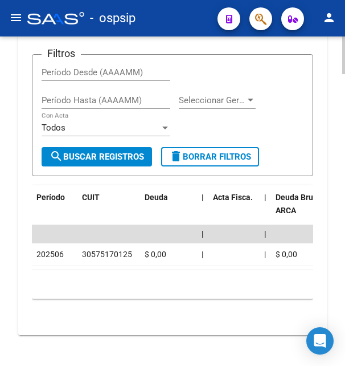
click at [99, 248] on div "30575170125" at bounding box center [107, 254] width 50 height 13
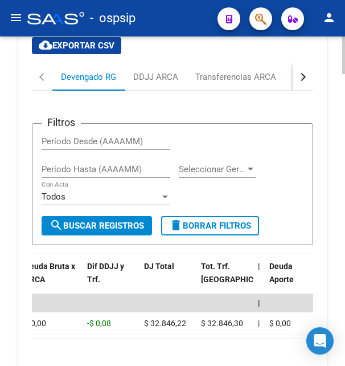
scroll to position [2389, 0]
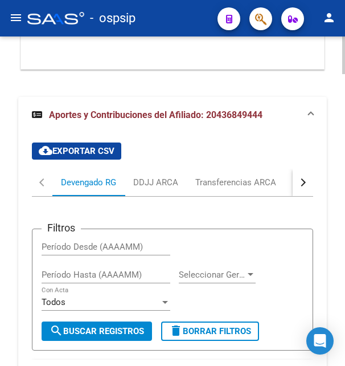
click at [300, 169] on button "button" at bounding box center [303, 182] width 21 height 27
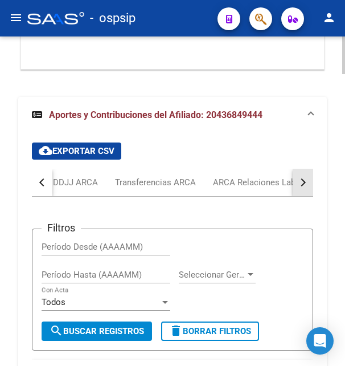
click at [300, 169] on button "button" at bounding box center [303, 182] width 21 height 27
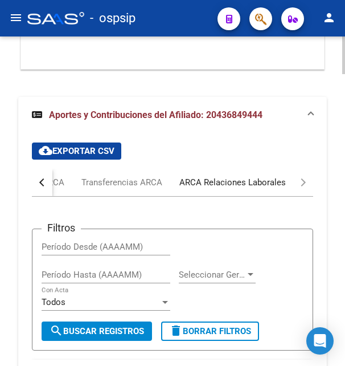
click at [272, 176] on div "ARCA Relaciones Laborales" at bounding box center [232, 182] width 106 height 13
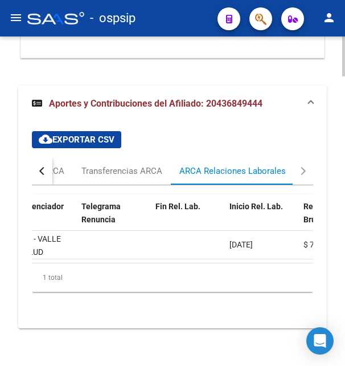
scroll to position [0, 257]
click at [241, 240] on span "19/06/2025" at bounding box center [238, 244] width 23 height 9
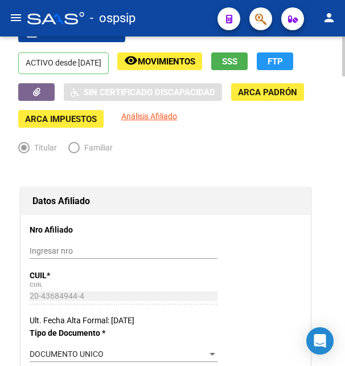
scroll to position [18, 0]
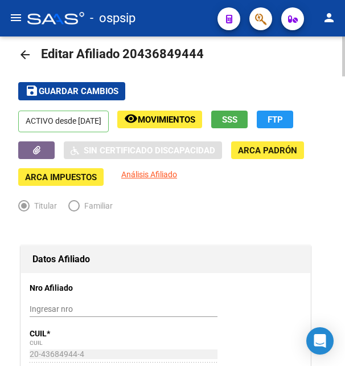
drag, startPoint x: 138, startPoint y: 55, endPoint x: 199, endPoint y: 51, distance: 60.5
click at [199, 51] on span "Editar Afiliado 20436849444" at bounding box center [122, 54] width 163 height 14
click at [205, 11] on div "- ospsip" at bounding box center [117, 18] width 181 height 25
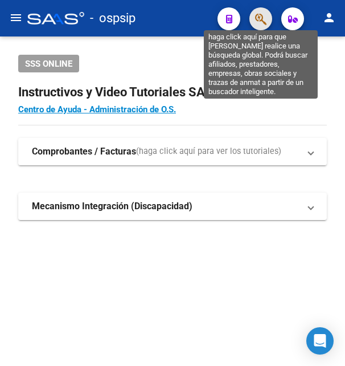
click at [259, 15] on icon "button" at bounding box center [260, 19] width 11 height 13
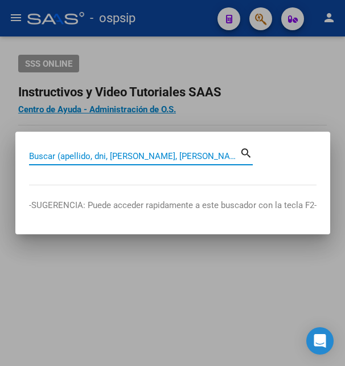
click at [112, 155] on input "Buscar (apellido, dni, [PERSON_NAME], [PERSON_NAME], cuit, obra social)" at bounding box center [134, 156] width 211 height 10
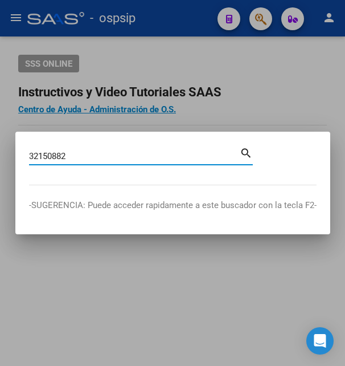
type input "32150882"
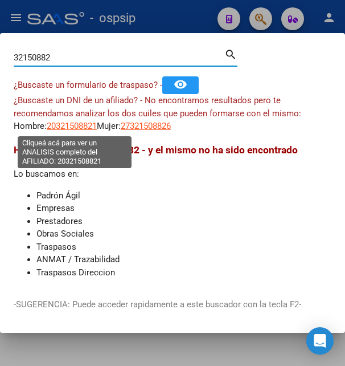
click at [73, 126] on span "20321508821" at bounding box center [72, 126] width 50 height 10
type textarea "20321508821"
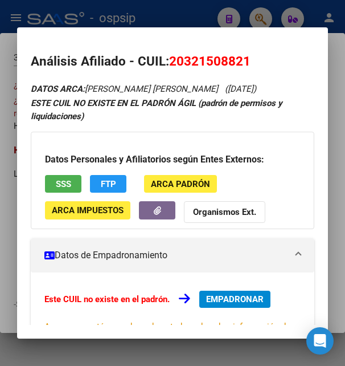
click at [57, 183] on span "SSS" at bounding box center [63, 184] width 15 height 10
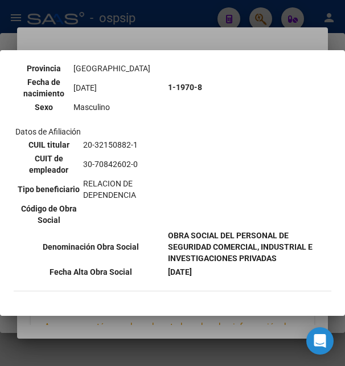
scroll to position [123, 0]
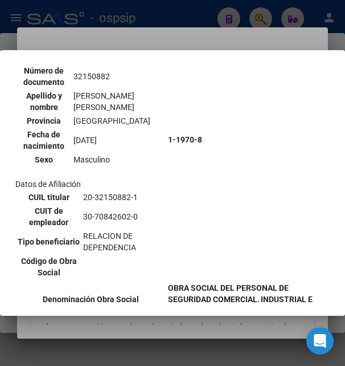
click at [190, 36] on div at bounding box center [172, 183] width 345 height 366
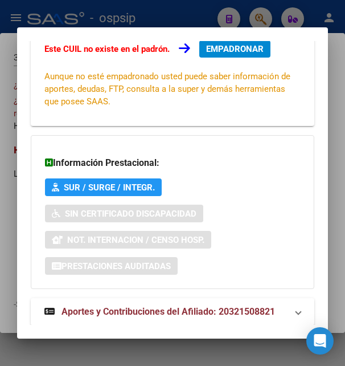
scroll to position [276, 0]
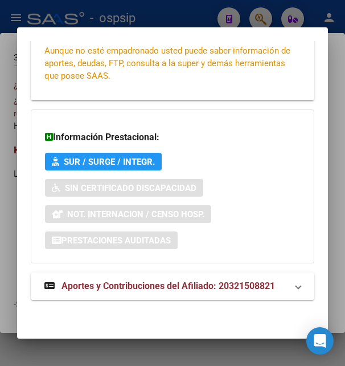
click at [150, 288] on span "Aportes y Contribuciones del Afiliado: 20321508821" at bounding box center [169, 285] width 214 height 11
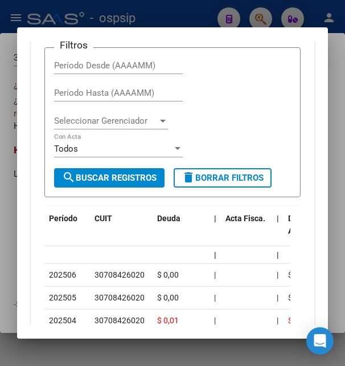
scroll to position [589, 0]
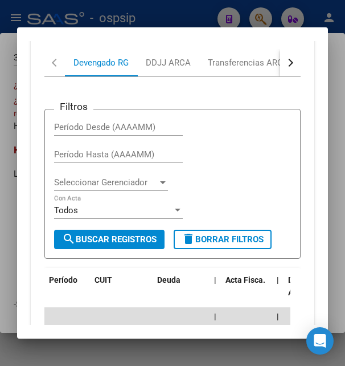
click at [285, 64] on div "button" at bounding box center [289, 63] width 8 height 8
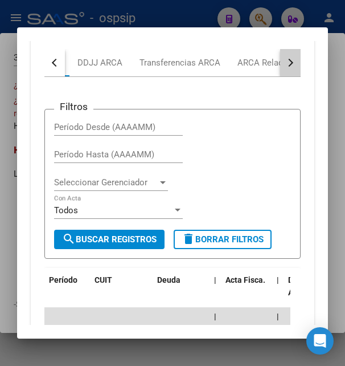
click at [285, 64] on div "button" at bounding box center [289, 63] width 8 height 8
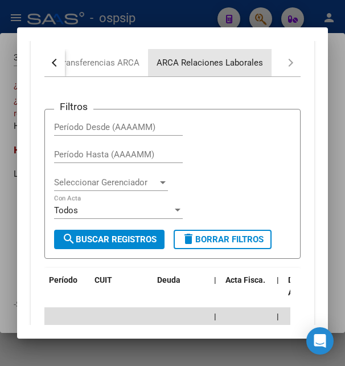
click at [246, 64] on div "ARCA Relaciones Laborales" at bounding box center [210, 62] width 106 height 13
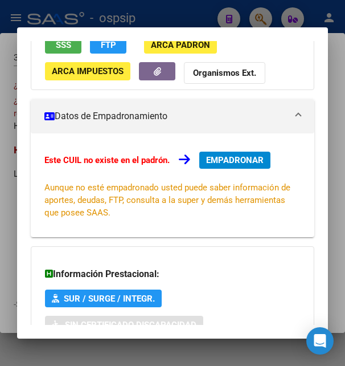
scroll to position [0, 0]
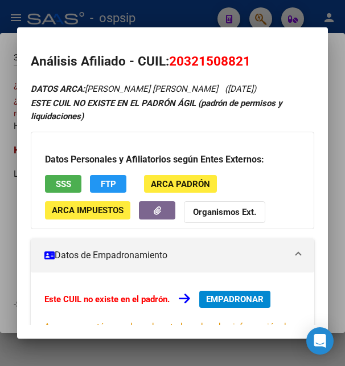
drag, startPoint x: 186, startPoint y: 59, endPoint x: 243, endPoint y: 58, distance: 56.4
click at [243, 58] on span "20321508821" at bounding box center [209, 61] width 81 height 15
click at [55, 181] on button "SSS" at bounding box center [63, 184] width 36 height 18
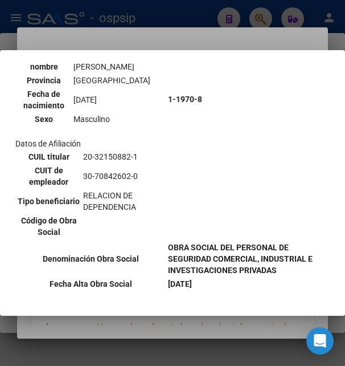
scroll to position [185, 0]
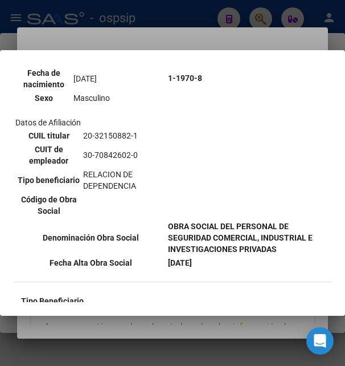
click at [142, 37] on div at bounding box center [172, 183] width 345 height 366
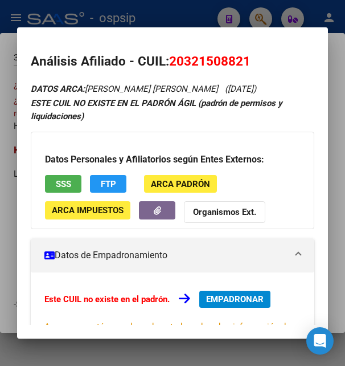
drag, startPoint x: 187, startPoint y: 60, endPoint x: 244, endPoint y: 58, distance: 56.4
click at [244, 58] on span "20321508821" at bounding box center [209, 61] width 81 height 15
click at [241, 297] on span "EMPADRONAR" at bounding box center [235, 299] width 58 height 10
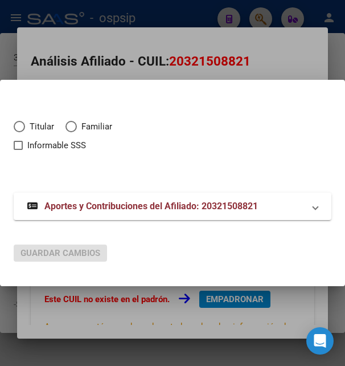
click at [17, 130] on span "Elija una opción" at bounding box center [19, 126] width 11 height 11
click at [17, 130] on input "Titular" at bounding box center [19, 126] width 11 height 11
radio input "true"
checkbox input "true"
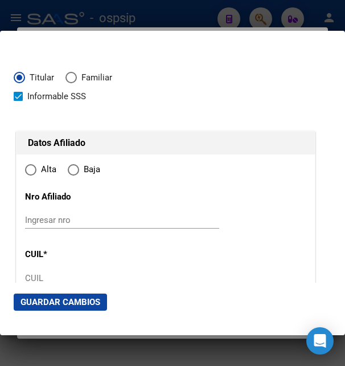
type input "20-32150882-1"
radio input "true"
type input "32150882"
type input "FARIAS"
type input "MIGUEL ANGEL"
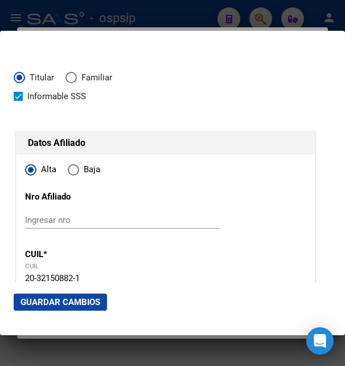
type input "1986-02-23"
type input "BERAZATEGUI"
type input "1884"
type input "CALLE 27 Nº"
type input "561"
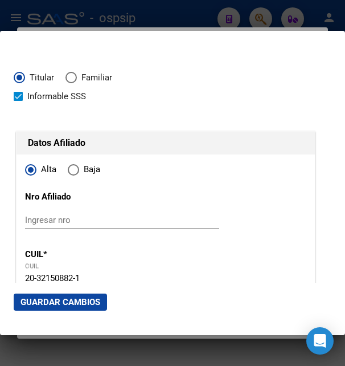
scroll to position [123, 0]
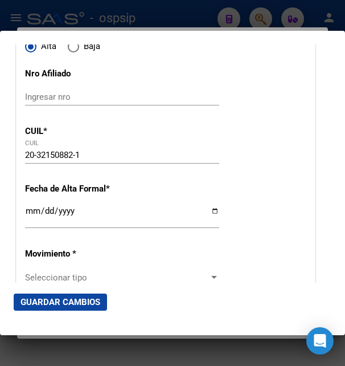
click at [32, 224] on input "Ingresar fecha" at bounding box center [122, 215] width 194 height 18
type input "2025-08-13"
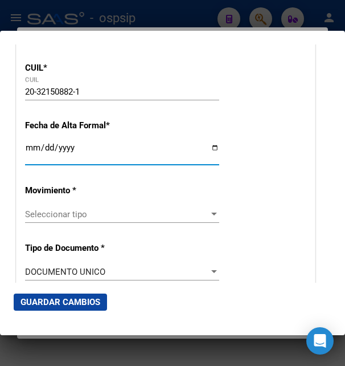
scroll to position [246, 0]
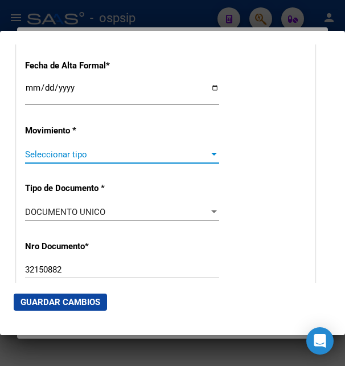
click at [131, 159] on span "Seleccionar tipo" at bounding box center [117, 154] width 184 height 10
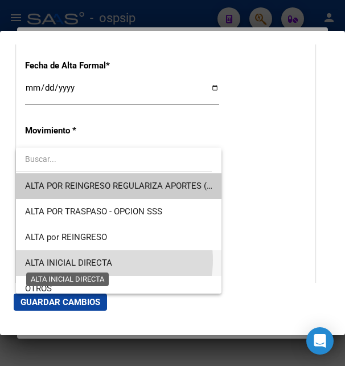
click at [105, 260] on span "ALTA INICIAL DIRECTA" at bounding box center [68, 262] width 87 height 10
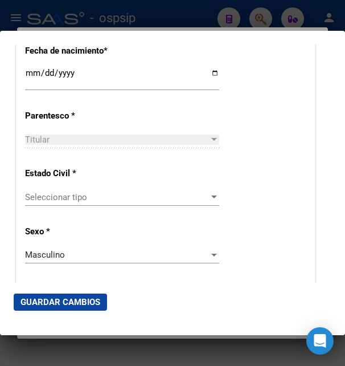
scroll to position [615, 0]
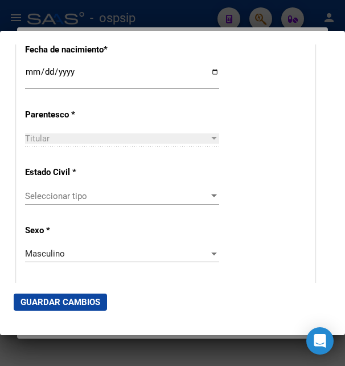
click at [85, 200] on div "Seleccionar tipo Seleccionar tipo" at bounding box center [122, 195] width 194 height 17
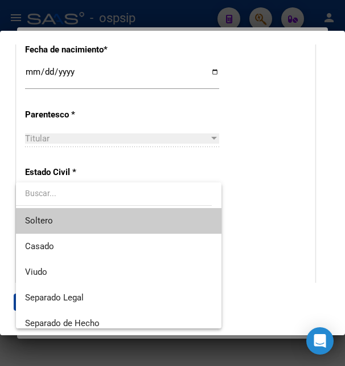
click at [76, 217] on span "Soltero" at bounding box center [118, 221] width 187 height 26
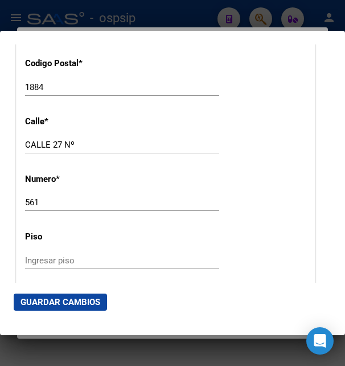
scroll to position [1230, 0]
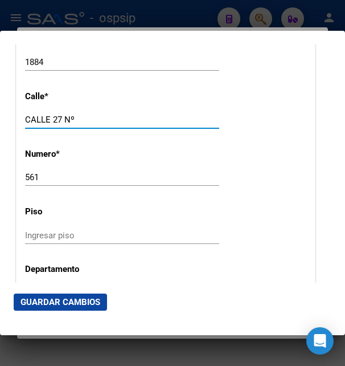
click at [75, 114] on input "CALLE 27 Nº" at bounding box center [122, 119] width 194 height 10
click at [69, 114] on input "CALLE 27 Nº" at bounding box center [122, 119] width 194 height 10
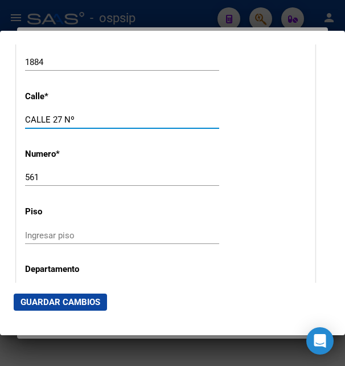
click at [69, 114] on input "CALLE 27 Nº" at bounding box center [122, 119] width 194 height 10
click at [53, 114] on input "CALLE 27" at bounding box center [122, 119] width 194 height 10
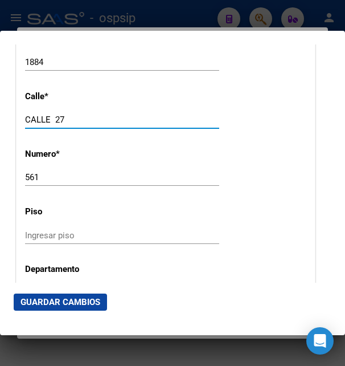
click at [54, 114] on input "CALLE 27" at bounding box center [122, 119] width 194 height 10
paste input "Nº"
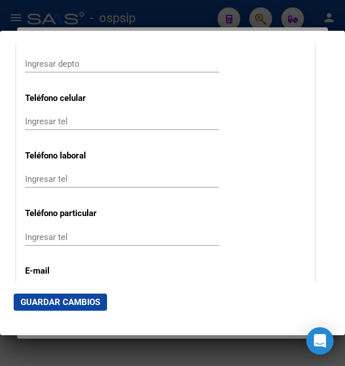
scroll to position [1476, 0]
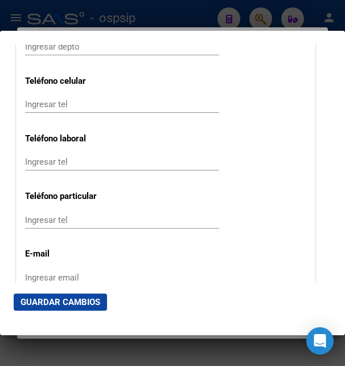
type input "CALLE Nº 27"
paste input "1139368533"
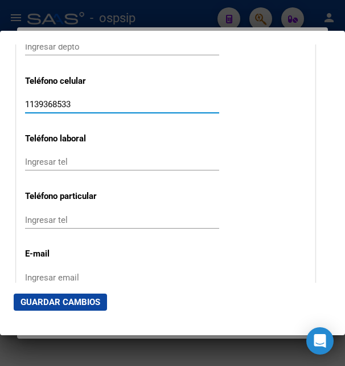
type input "1139368533"
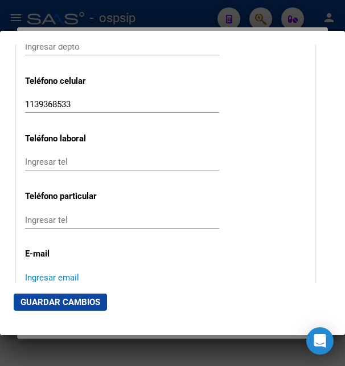
paste input "Marielfarias036@gmail.com"
click at [31, 272] on input "Marielfarias036@gmail.com" at bounding box center [122, 277] width 194 height 10
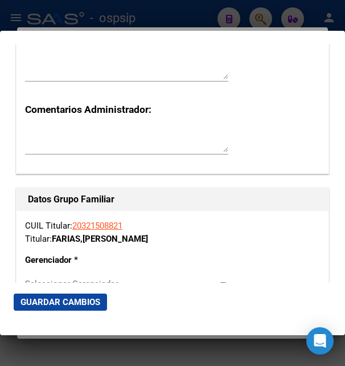
scroll to position [1907, 0]
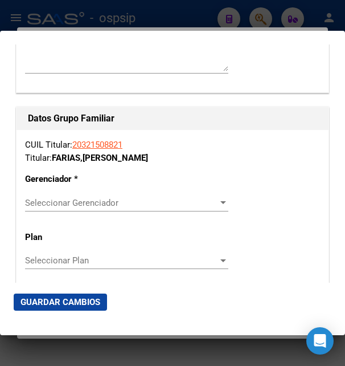
type input "marielfarias036@gmail.com"
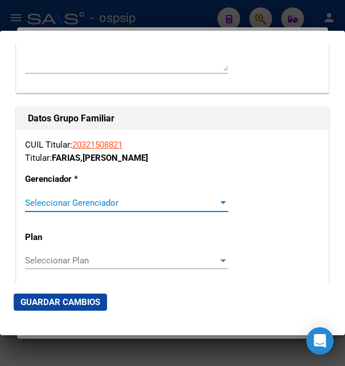
click at [58, 198] on span "Seleccionar Gerenciador" at bounding box center [121, 203] width 193 height 10
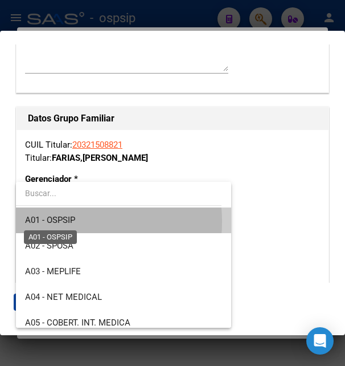
click at [63, 222] on span "A01 - OSPSIP" at bounding box center [50, 220] width 50 height 10
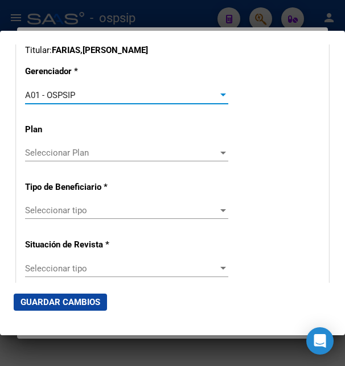
scroll to position [2030, 0]
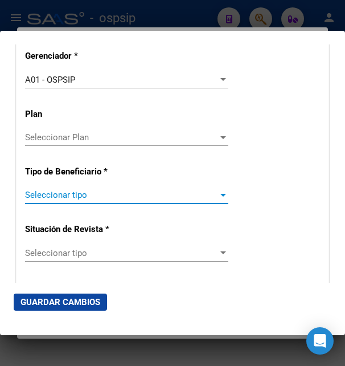
click at [90, 190] on span "Seleccionar tipo" at bounding box center [121, 195] width 193 height 10
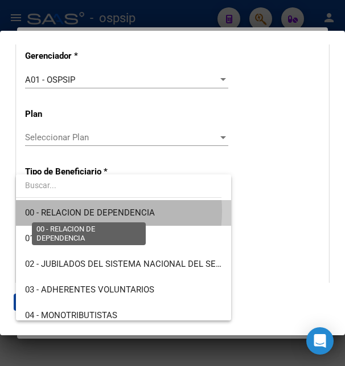
click at [79, 211] on span "00 - RELACION DE DEPENDENCIA" at bounding box center [90, 212] width 130 height 10
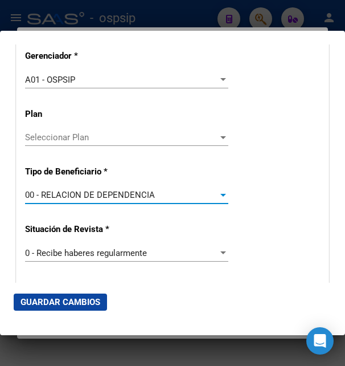
type input "30-70842602-0"
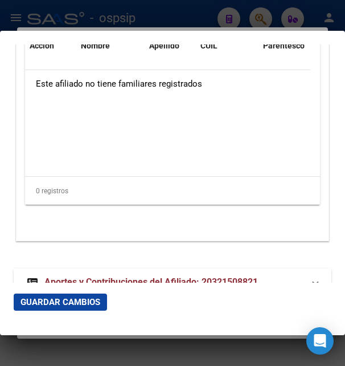
scroll to position [2451, 0]
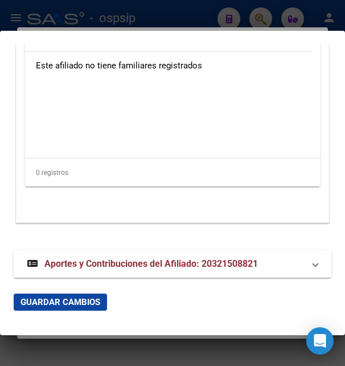
click at [66, 298] on span "Guardar Cambios" at bounding box center [61, 302] width 80 height 10
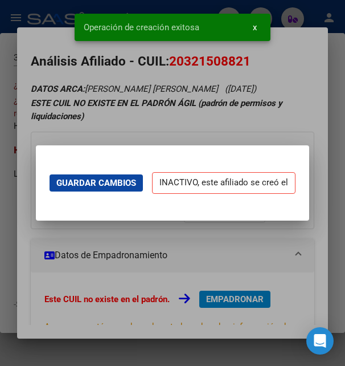
scroll to position [0, 0]
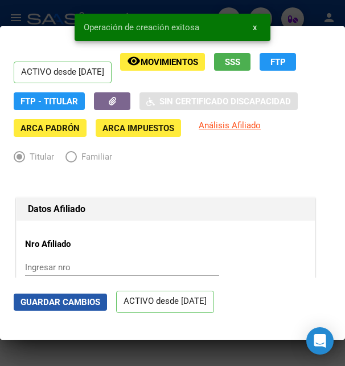
click at [55, 295] on button "Guardar Cambios" at bounding box center [60, 301] width 93 height 17
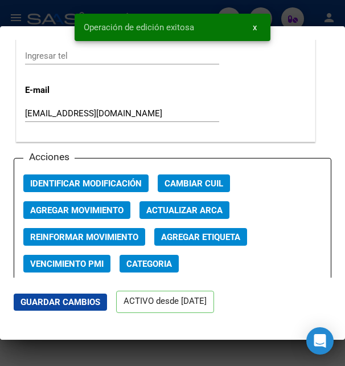
scroll to position [1599, 0]
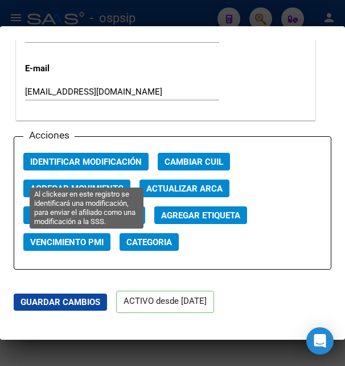
click at [122, 167] on span "Identificar Modificación" at bounding box center [86, 162] width 112 height 10
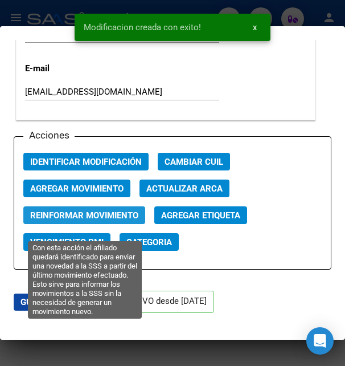
click at [99, 220] on span "Reinformar Movimiento" at bounding box center [84, 215] width 108 height 10
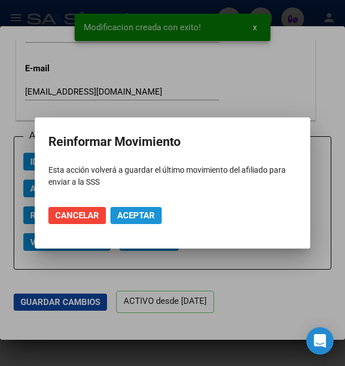
click at [125, 211] on span "Aceptar" at bounding box center [136, 215] width 38 height 10
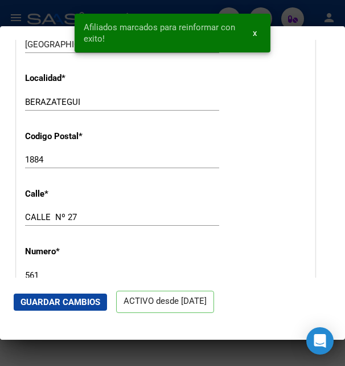
scroll to position [984, 0]
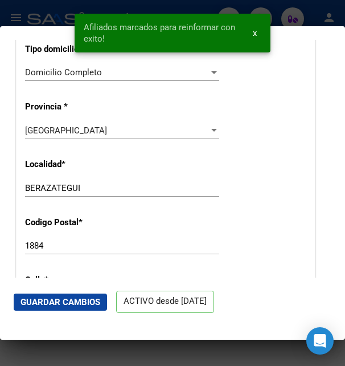
click at [296, 24] on div at bounding box center [172, 183] width 345 height 366
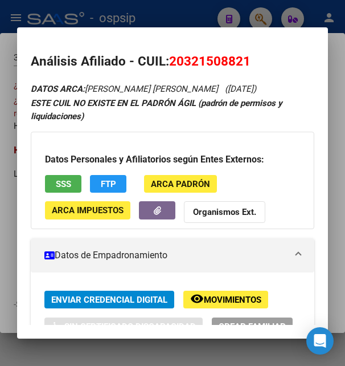
scroll to position [185, 0]
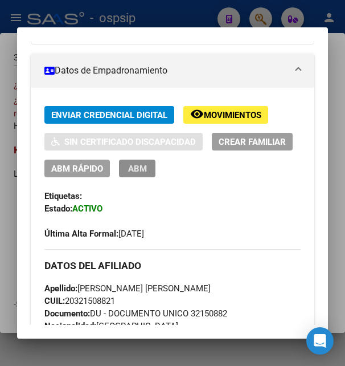
click at [147, 169] on span "ABM" at bounding box center [137, 168] width 19 height 10
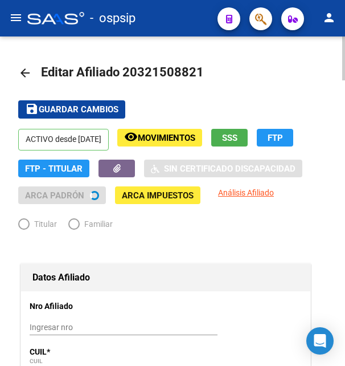
radio input "true"
type input "30-70842602-0"
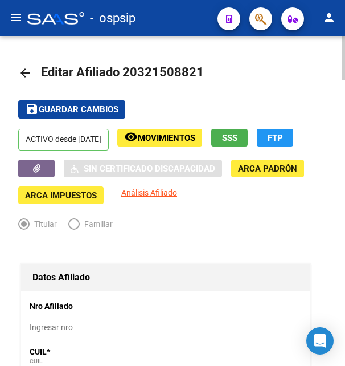
drag, startPoint x: 137, startPoint y: 69, endPoint x: 195, endPoint y: 72, distance: 58.7
click at [195, 72] on span "Editar Afiliado 20321508821" at bounding box center [122, 72] width 163 height 14
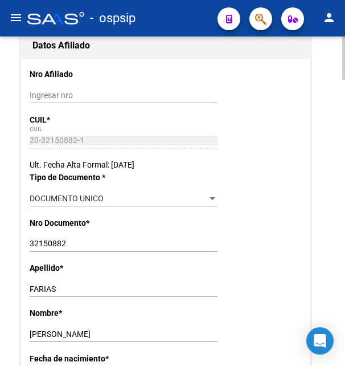
scroll to position [349, 0]
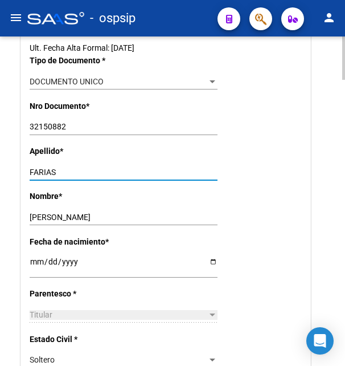
click at [47, 174] on input "FARIAS" at bounding box center [124, 172] width 188 height 10
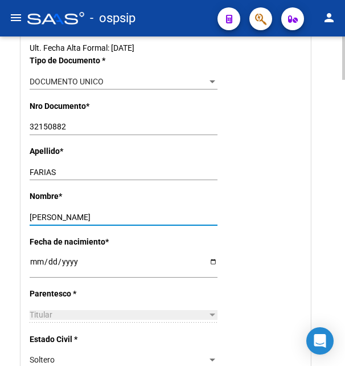
click at [55, 214] on input "MIGUEL ANGEL" at bounding box center [124, 217] width 188 height 10
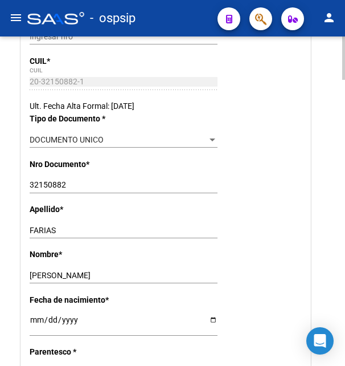
scroll to position [407, 0]
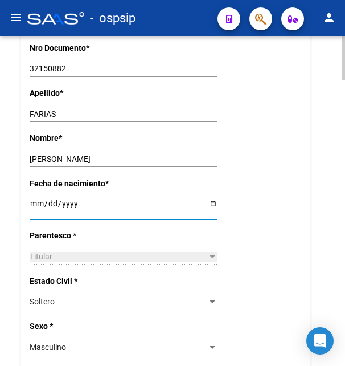
drag, startPoint x: 31, startPoint y: 203, endPoint x: 101, endPoint y: 201, distance: 69.5
click at [101, 201] on input "1986-02-23" at bounding box center [124, 207] width 188 height 17
click at [101, 219] on div "1986-02-23 Ingresar fecha" at bounding box center [124, 212] width 188 height 32
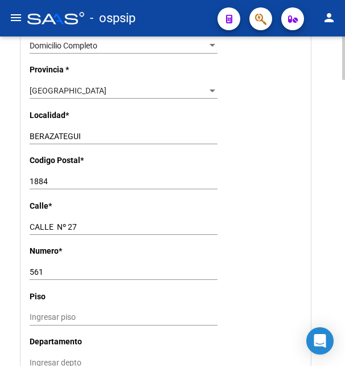
scroll to position [929, 0]
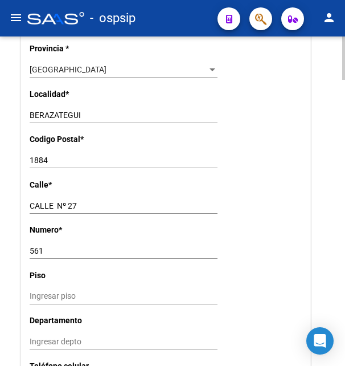
click at [46, 201] on input "CALLE Nº 27" at bounding box center [124, 206] width 188 height 10
click at [43, 246] on input "561" at bounding box center [124, 251] width 188 height 10
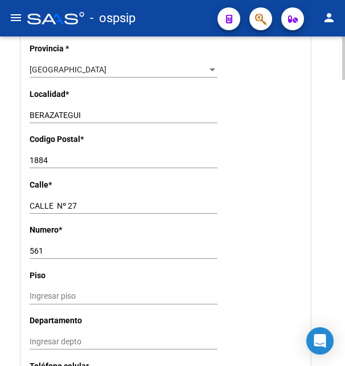
click at [39, 155] on input "1884" at bounding box center [124, 160] width 188 height 10
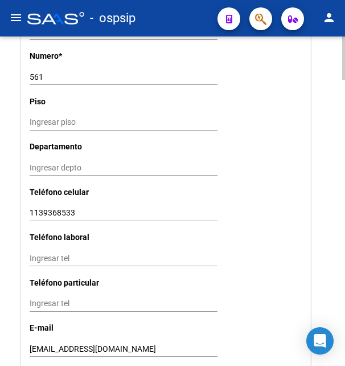
scroll to position [1162, 0]
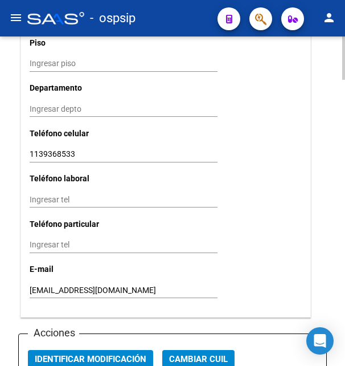
click at [57, 149] on input "1139368533" at bounding box center [124, 154] width 188 height 10
click at [62, 285] on input "marielfarias036@gmail.com" at bounding box center [124, 290] width 188 height 10
click at [64, 285] on input "marielfarias036@gmail.com" at bounding box center [124, 290] width 188 height 10
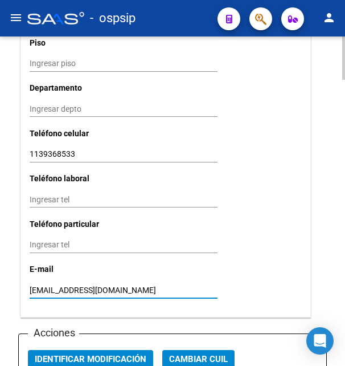
click at [64, 285] on input "marielfarias036@gmail.com" at bounding box center [124, 290] width 188 height 10
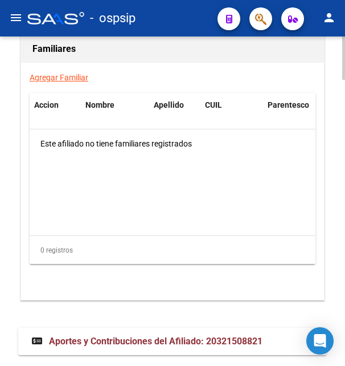
scroll to position [2175, 0]
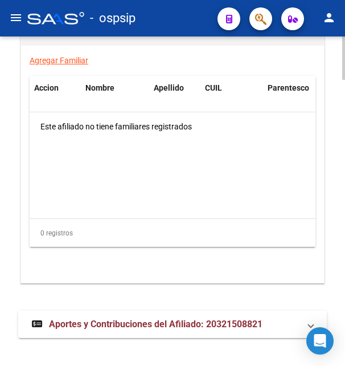
click at [84, 318] on span "Aportes y Contribuciones del Afiliado: 20321508821" at bounding box center [156, 323] width 214 height 11
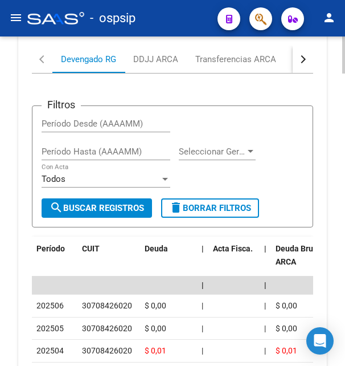
scroll to position [2563, 0]
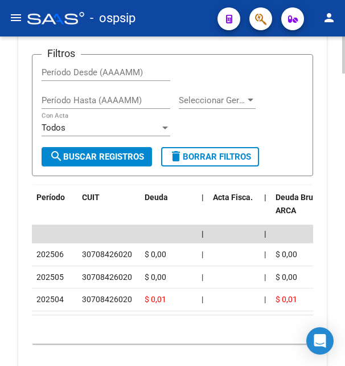
click at [86, 248] on div "30708426020" at bounding box center [107, 254] width 50 height 13
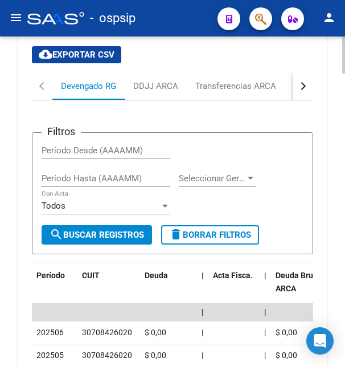
scroll to position [2330, 0]
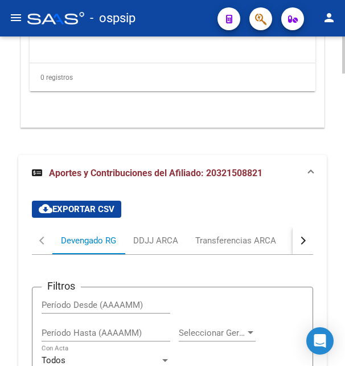
click at [295, 230] on button "button" at bounding box center [303, 240] width 21 height 27
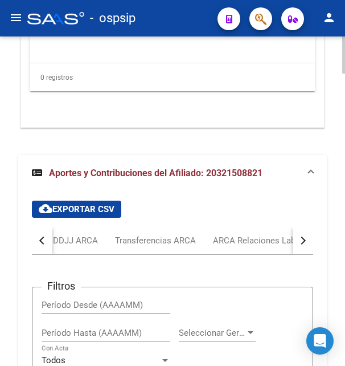
click at [295, 230] on button "button" at bounding box center [303, 240] width 21 height 27
click at [257, 234] on div "ARCA Relaciones Laborales" at bounding box center [232, 240] width 106 height 13
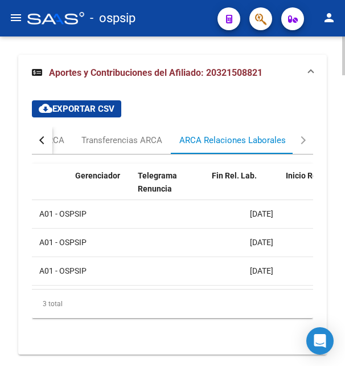
scroll to position [0, 239]
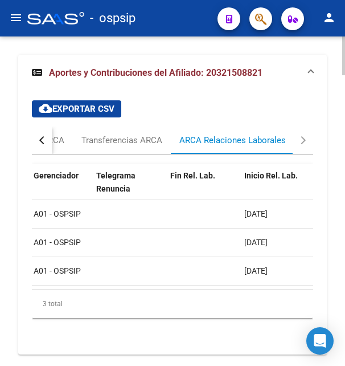
click at [266, 209] on span "28/04/2025" at bounding box center [255, 213] width 23 height 9
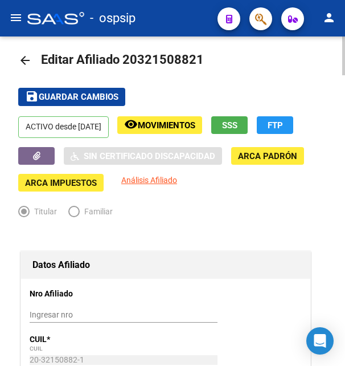
scroll to position [0, 0]
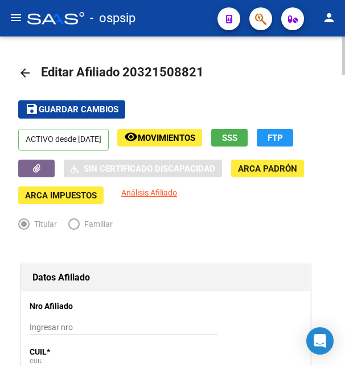
drag, startPoint x: 139, startPoint y: 73, endPoint x: 198, endPoint y: 67, distance: 59.5
click at [198, 67] on span "Editar Afiliado 20321508821" at bounding box center [122, 72] width 163 height 14
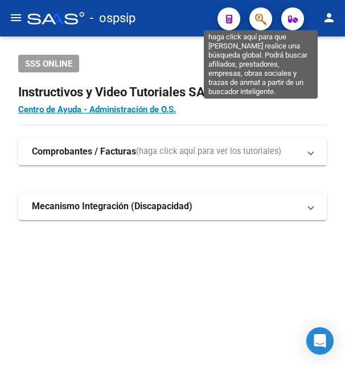
click at [260, 20] on icon "button" at bounding box center [260, 19] width 11 height 13
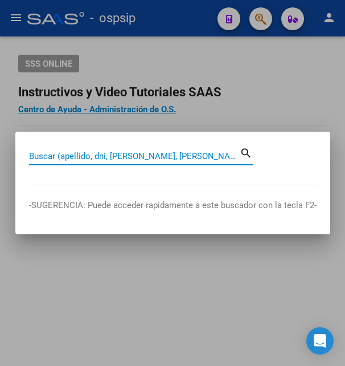
click at [167, 157] on input "Buscar (apellido, dni, [PERSON_NAME], [PERSON_NAME], cuit, obra social)" at bounding box center [134, 156] width 211 height 10
paste input "36385561"
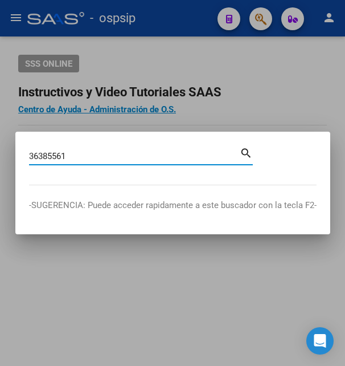
type input "36385561"
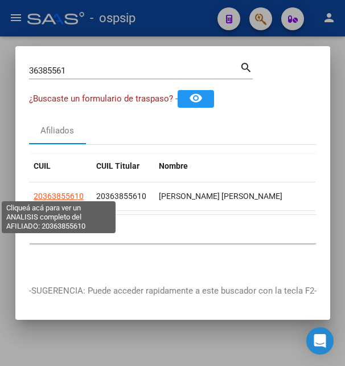
click at [71, 192] on span "20363855610" at bounding box center [59, 195] width 50 height 9
type textarea "20363855610"
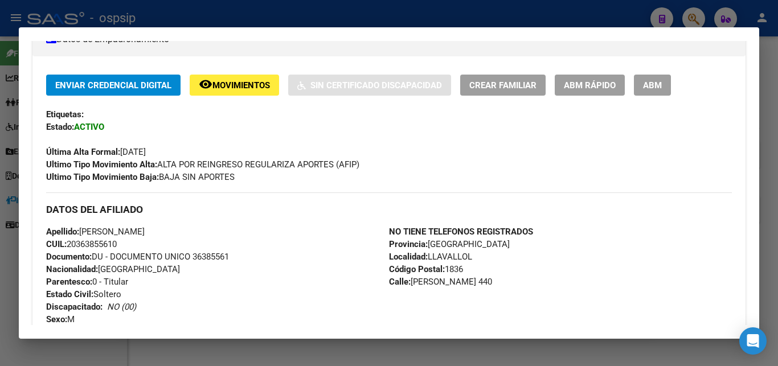
scroll to position [189, 0]
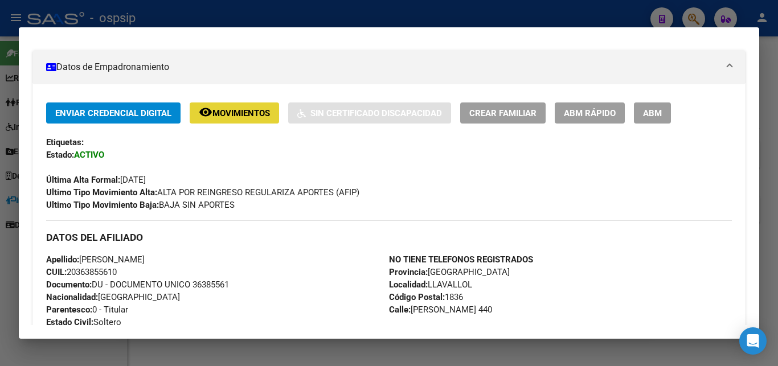
click at [247, 110] on span "Movimientos" at bounding box center [241, 113] width 58 height 10
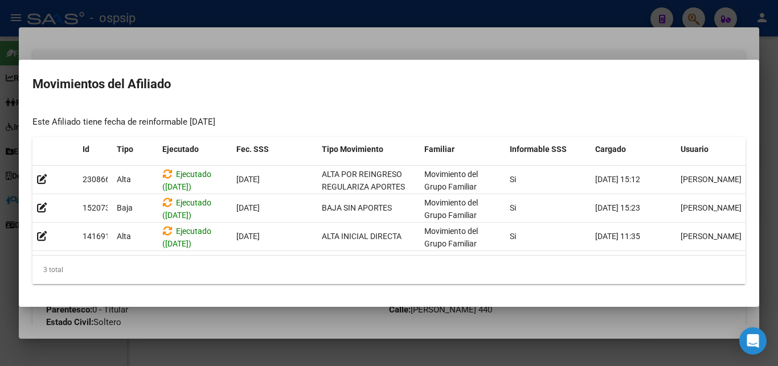
click at [345, 40] on div at bounding box center [389, 183] width 778 height 366
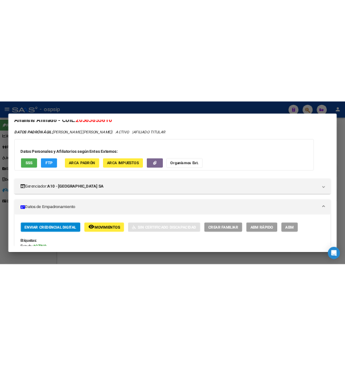
scroll to position [0, 0]
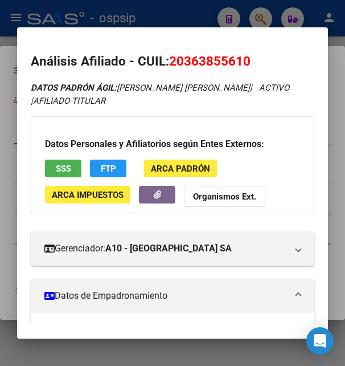
click at [163, 19] on div at bounding box center [172, 183] width 345 height 366
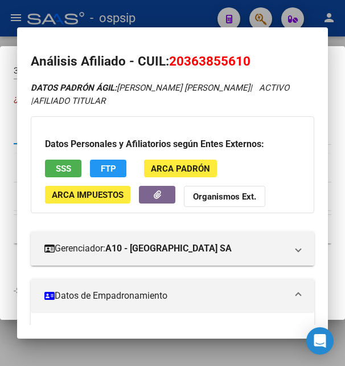
click at [162, 19] on div at bounding box center [172, 183] width 345 height 366
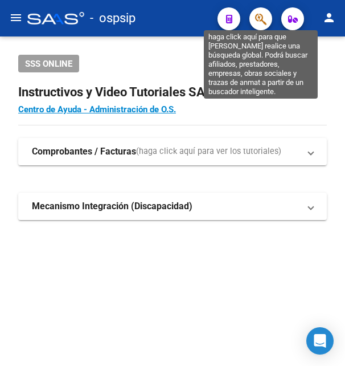
click at [263, 17] on icon "button" at bounding box center [260, 19] width 11 height 13
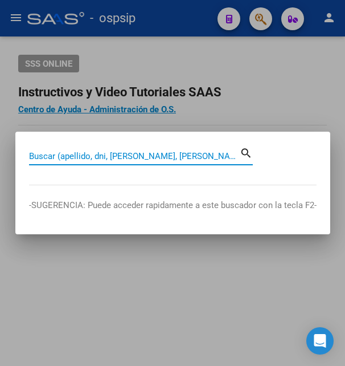
paste input "17491583"
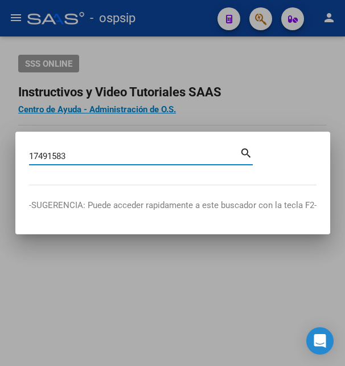
type input "17491583"
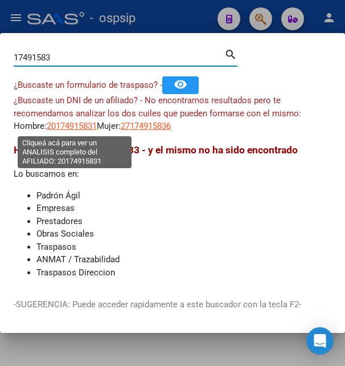
click at [80, 124] on span "20174915831" at bounding box center [72, 126] width 50 height 10
type textarea "20174915831"
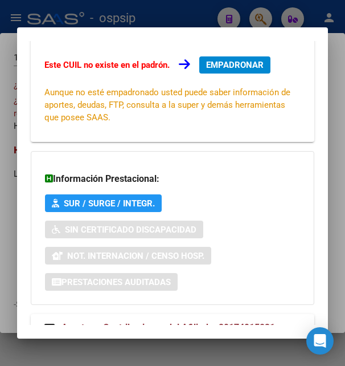
scroll to position [276, 0]
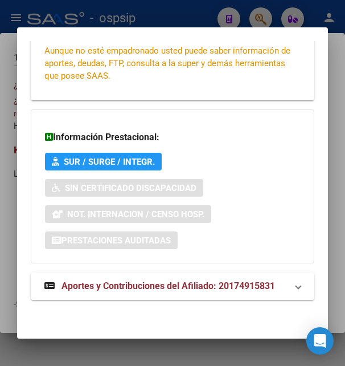
click at [110, 287] on span "Aportes y Contribuciones del Afiliado: 20174915831" at bounding box center [169, 285] width 214 height 11
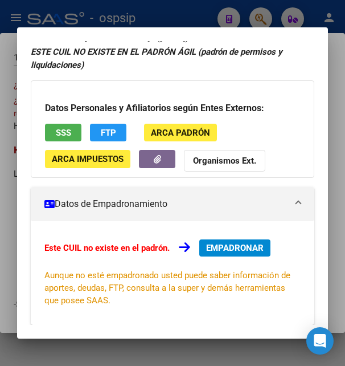
scroll to position [0, 0]
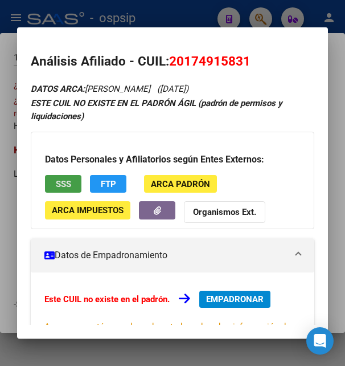
click at [72, 186] on button "SSS" at bounding box center [63, 184] width 36 height 18
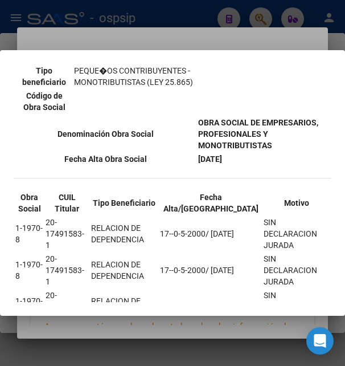
scroll to position [123, 0]
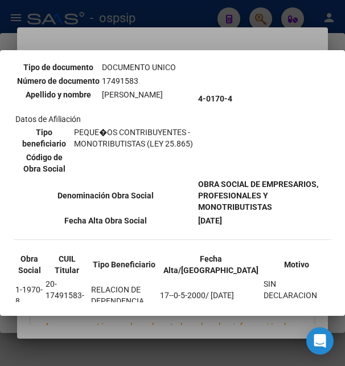
click at [218, 44] on div at bounding box center [172, 183] width 345 height 366
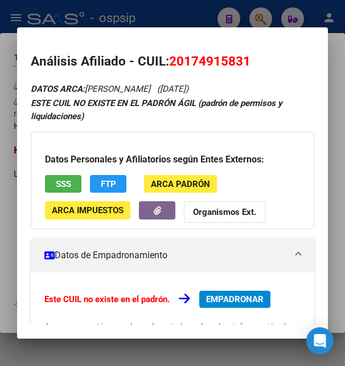
drag, startPoint x: 170, startPoint y: 60, endPoint x: 260, endPoint y: 57, distance: 90.6
click at [260, 57] on h2 "Análisis Afiliado - CUIL: 20174915831" at bounding box center [172, 61] width 283 height 19
click at [152, 17] on div at bounding box center [172, 183] width 345 height 366
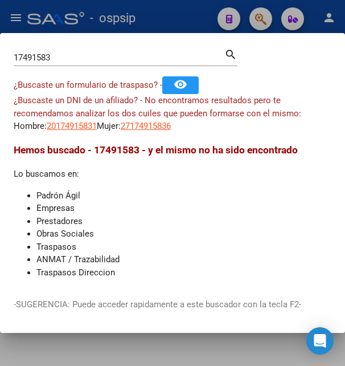
click at [152, 17] on div at bounding box center [172, 183] width 345 height 366
click at [152, 17] on div "- ospsip" at bounding box center [117, 18] width 181 height 25
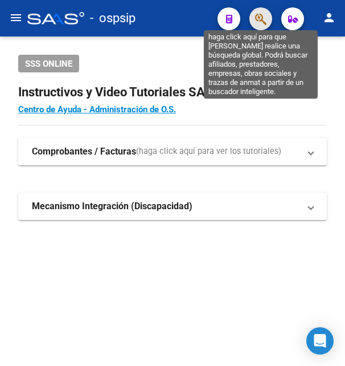
click at [256, 15] on icon "button" at bounding box center [260, 19] width 11 height 13
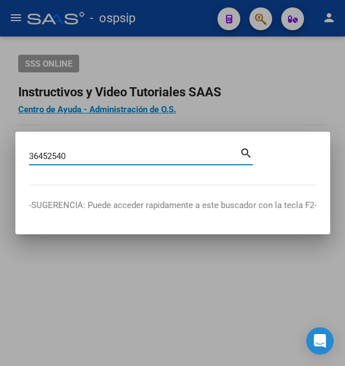
type input "36452540"
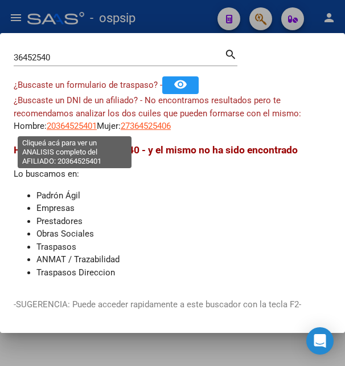
click at [85, 129] on span "20364525401" at bounding box center [72, 126] width 50 height 10
type textarea "20364525401"
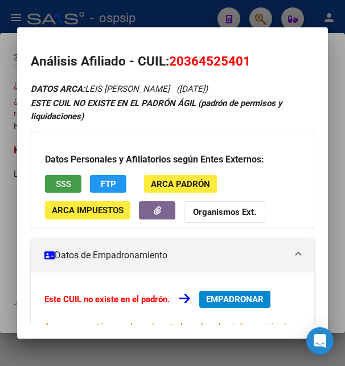
click at [60, 187] on span "SSS" at bounding box center [63, 184] width 15 height 10
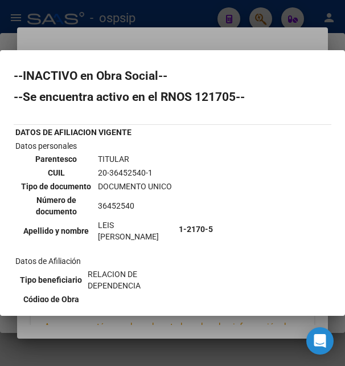
scroll to position [0, 0]
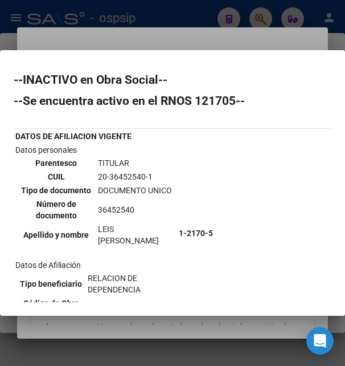
click at [186, 36] on div at bounding box center [172, 183] width 345 height 366
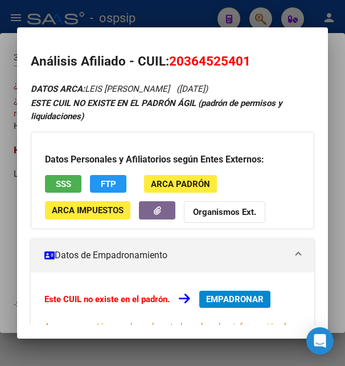
drag, startPoint x: 186, startPoint y: 58, endPoint x: 245, endPoint y: 60, distance: 59.8
click at [245, 60] on span "20364525401" at bounding box center [209, 61] width 81 height 15
drag, startPoint x: 171, startPoint y: 60, endPoint x: 257, endPoint y: 60, distance: 85.4
click at [257, 60] on h2 "Análisis Afiliado - CUIL: 20364525401" at bounding box center [172, 61] width 283 height 19
click at [72, 181] on button "SSS" at bounding box center [63, 184] width 36 height 18
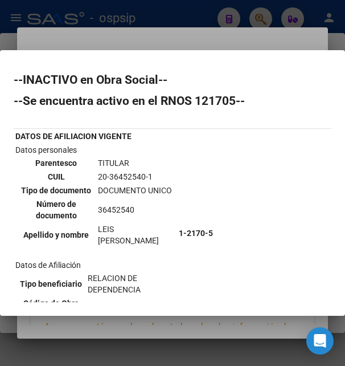
scroll to position [185, 0]
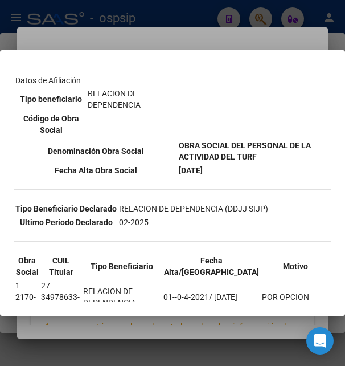
click at [173, 39] on div at bounding box center [172, 183] width 345 height 366
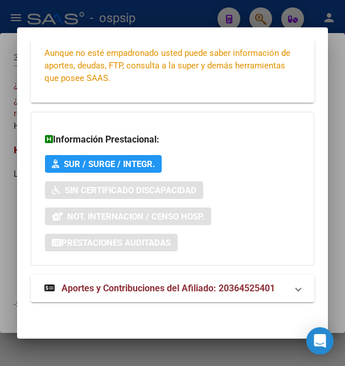
scroll to position [276, 0]
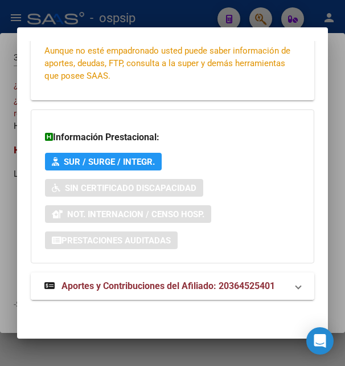
click at [138, 285] on span "Aportes y Contribuciones del Afiliado: 20364525401" at bounding box center [169, 285] width 214 height 11
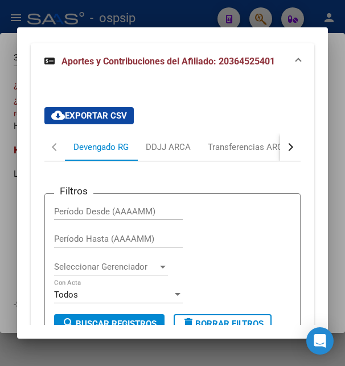
scroll to position [492, 0]
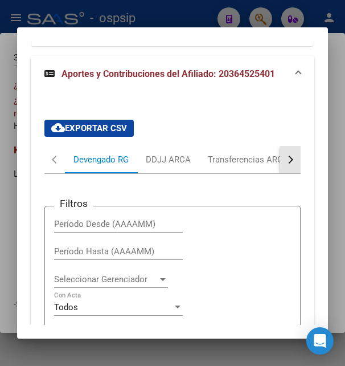
click at [285, 161] on div "button" at bounding box center [289, 159] width 8 height 8
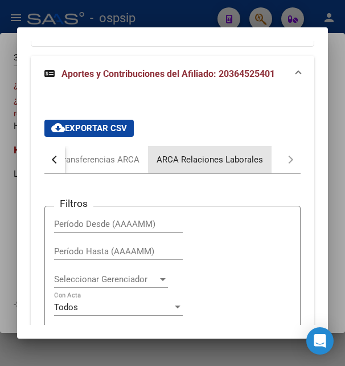
click at [230, 159] on div "ARCA Relaciones Laborales" at bounding box center [210, 159] width 106 height 13
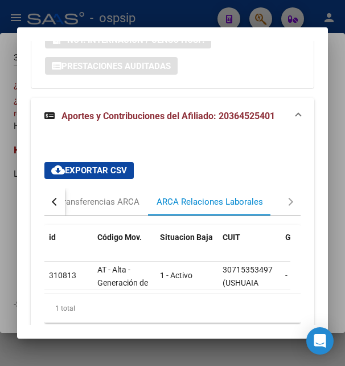
scroll to position [529, 0]
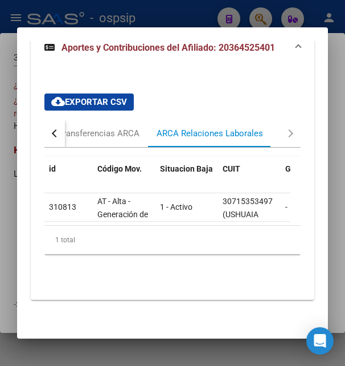
drag, startPoint x: 77, startPoint y: 225, endPoint x: 117, endPoint y: 227, distance: 39.9
click at [121, 227] on div "1 total" at bounding box center [172, 240] width 256 height 28
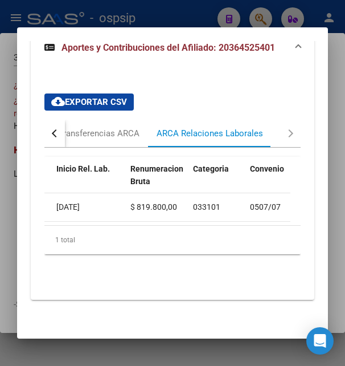
scroll to position [0, 0]
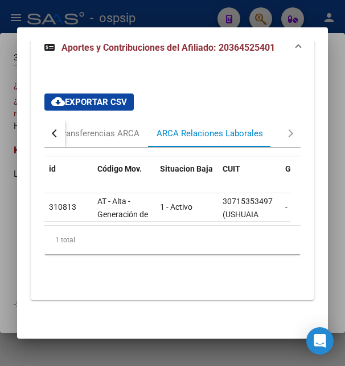
click at [159, 21] on div at bounding box center [172, 183] width 345 height 366
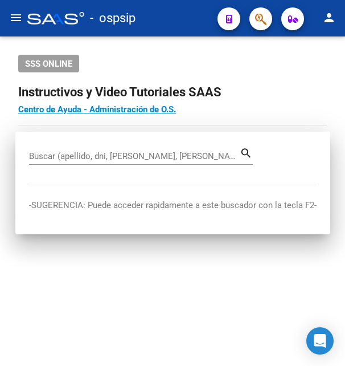
click at [159, 19] on div "- ospsip" at bounding box center [117, 18] width 181 height 25
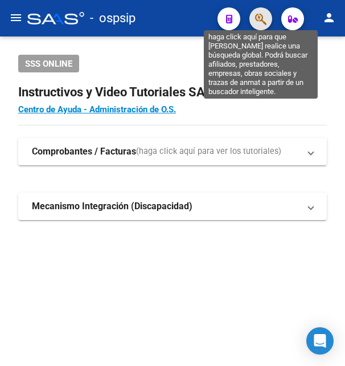
click at [265, 15] on icon "button" at bounding box center [260, 19] width 11 height 13
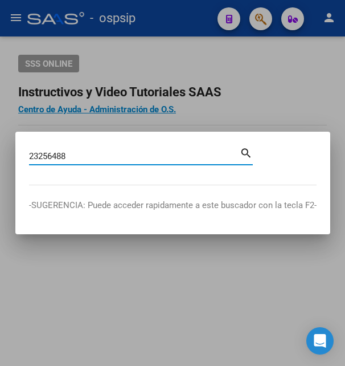
type input "23256488"
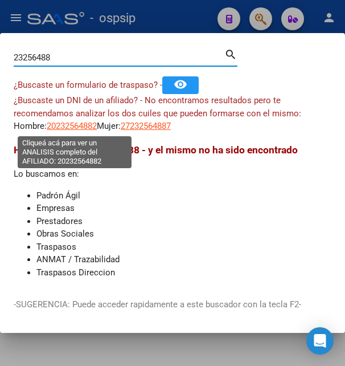
click at [92, 129] on span "20232564882" at bounding box center [72, 126] width 50 height 10
type textarea "20232564882"
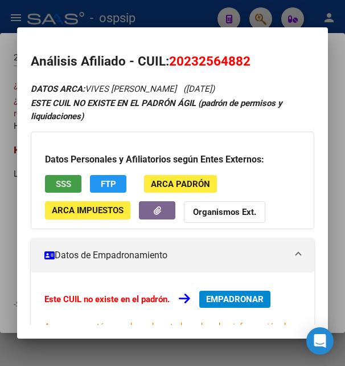
click at [66, 181] on span "SSS" at bounding box center [63, 184] width 15 height 10
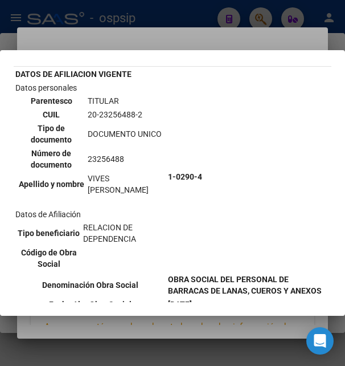
scroll to position [185, 0]
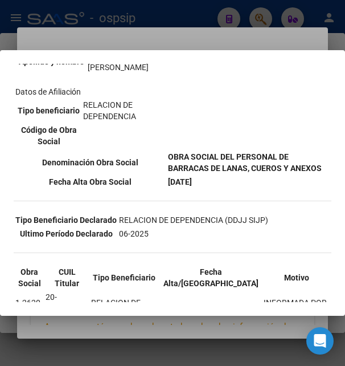
click at [166, 36] on div at bounding box center [172, 183] width 345 height 366
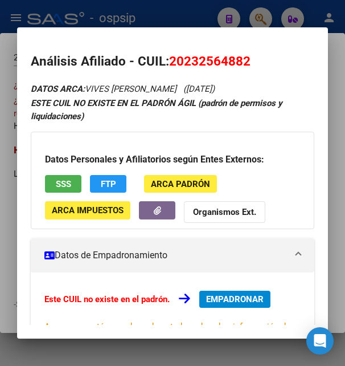
drag, startPoint x: 185, startPoint y: 62, endPoint x: 244, endPoint y: 63, distance: 59.8
click at [244, 63] on span "20232564882" at bounding box center [209, 61] width 81 height 15
drag, startPoint x: 173, startPoint y: 62, endPoint x: 252, endPoint y: 56, distance: 78.8
click at [252, 56] on h2 "Análisis Afiliado - CUIL: 20232564882" at bounding box center [172, 61] width 283 height 19
drag, startPoint x: 162, startPoint y: 19, endPoint x: 185, endPoint y: 14, distance: 23.2
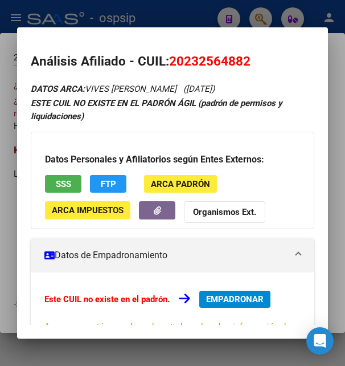
click at [169, 19] on div at bounding box center [172, 183] width 345 height 366
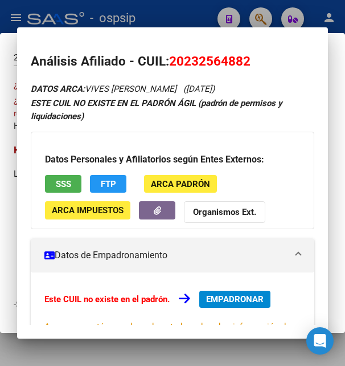
click at [186, 14] on div at bounding box center [172, 183] width 345 height 366
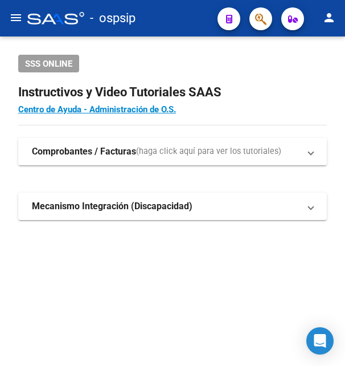
click at [263, 21] on icon "button" at bounding box center [260, 19] width 11 height 13
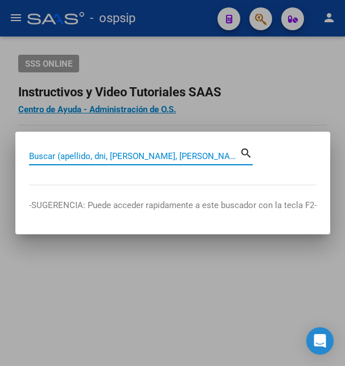
paste input "32499137"
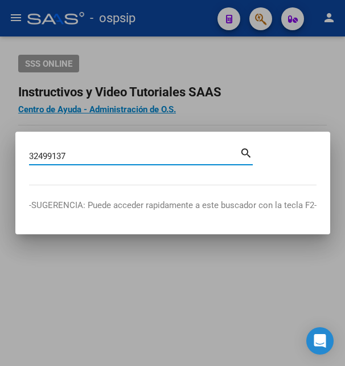
type input "32499137"
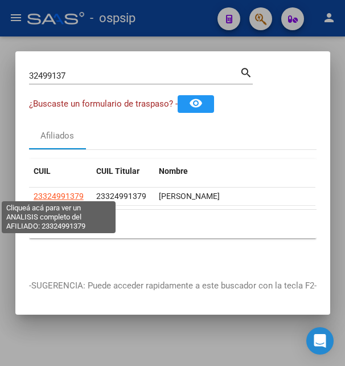
click at [58, 191] on span "23324991379" at bounding box center [59, 195] width 50 height 9
type textarea "23324991379"
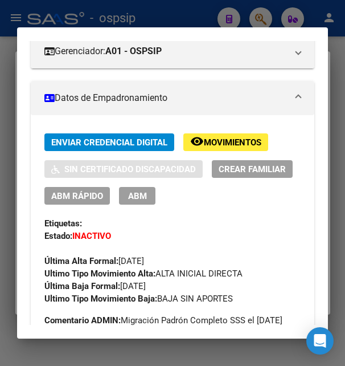
click at [237, 148] on span "Movimientos" at bounding box center [233, 142] width 58 height 10
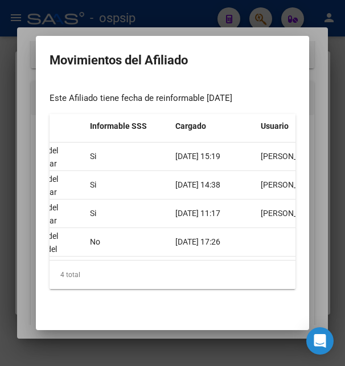
scroll to position [0, 483]
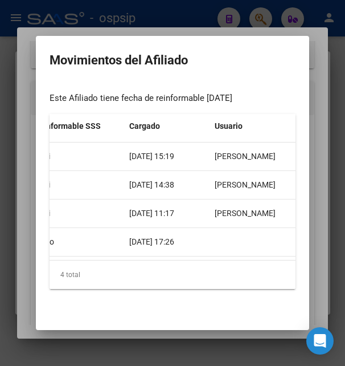
click at [222, 15] on div at bounding box center [172, 183] width 345 height 366
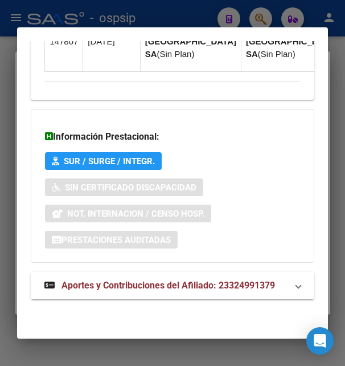
scroll to position [1329, 0]
click at [135, 279] on mat-expansion-panel-header "Aportes y Contribuciones del Afiliado: 23324991379" at bounding box center [172, 285] width 283 height 27
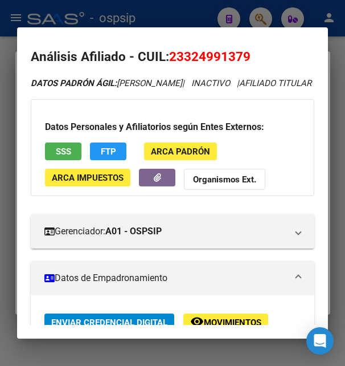
scroll to position [0, 0]
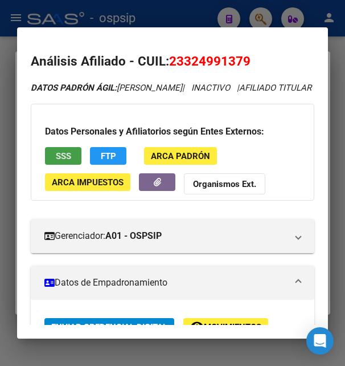
click at [66, 160] on button "SSS" at bounding box center [63, 156] width 36 height 18
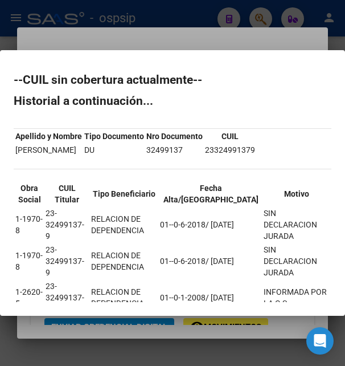
click at [190, 38] on div at bounding box center [172, 183] width 345 height 366
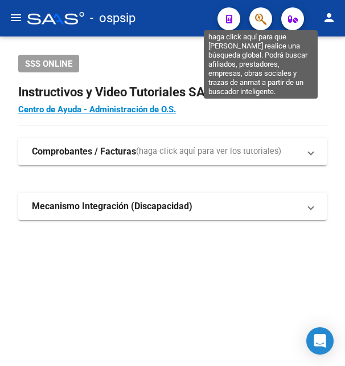
click at [261, 22] on icon "button" at bounding box center [260, 19] width 11 height 13
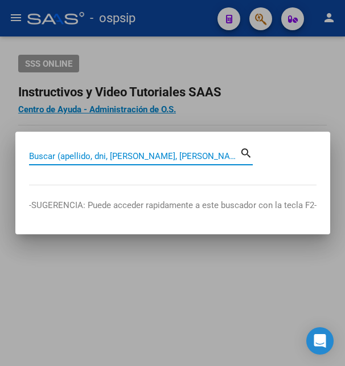
paste input "32499137"
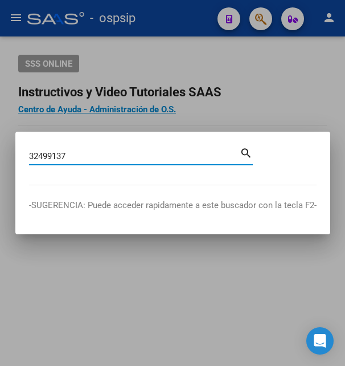
type input "32499137"
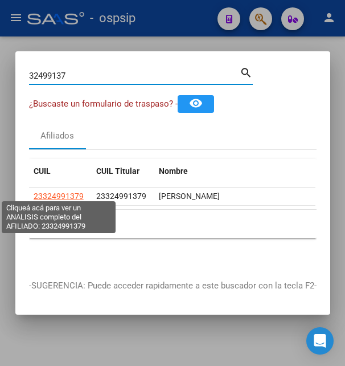
click at [71, 195] on span "23324991379" at bounding box center [59, 195] width 50 height 9
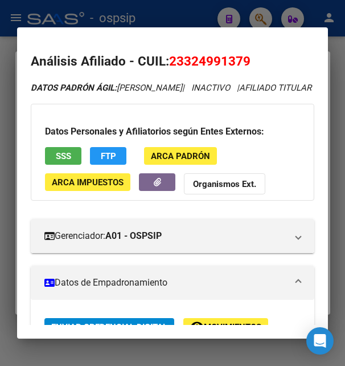
drag, startPoint x: 186, startPoint y: 63, endPoint x: 243, endPoint y: 64, distance: 57.5
click at [243, 64] on span "23324991379" at bounding box center [209, 61] width 81 height 15
copy span "32499137"
drag, startPoint x: 171, startPoint y: 62, endPoint x: 250, endPoint y: 64, distance: 79.2
click at [250, 64] on span "23324991379" at bounding box center [209, 61] width 81 height 15
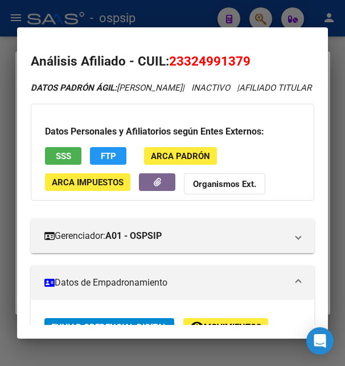
copy span "23324991379"
click at [182, 63] on span "23324991379" at bounding box center [209, 61] width 81 height 15
drag, startPoint x: 187, startPoint y: 62, endPoint x: 245, endPoint y: 56, distance: 57.8
click at [245, 56] on span "23324991379" at bounding box center [209, 61] width 81 height 15
copy span "32499137"
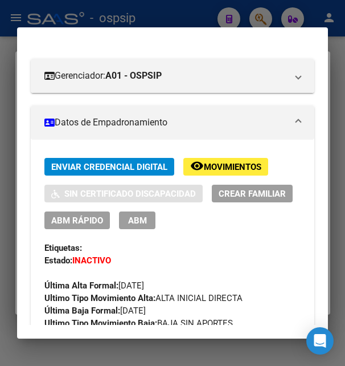
scroll to position [246, 0]
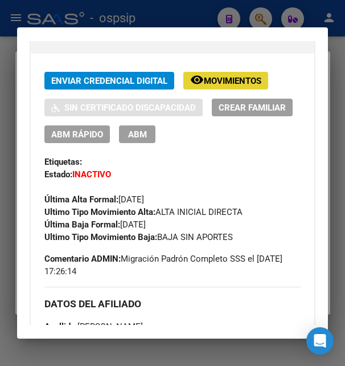
click at [238, 86] on span "Movimientos" at bounding box center [233, 81] width 58 height 10
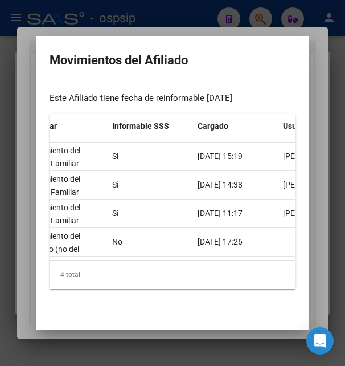
scroll to position [5, 0]
click at [192, 15] on div at bounding box center [172, 183] width 345 height 366
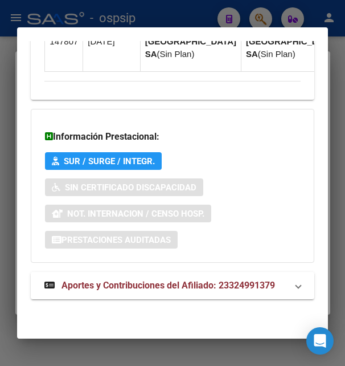
scroll to position [1329, 0]
click at [149, 290] on span "Aportes y Contribuciones del Afiliado: 23324991379" at bounding box center [169, 285] width 214 height 11
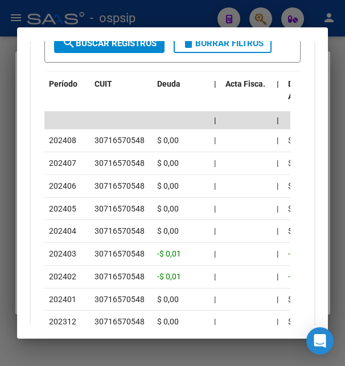
scroll to position [1765, 0]
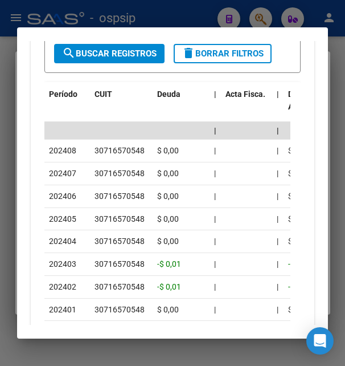
click at [128, 15] on div at bounding box center [172, 183] width 345 height 366
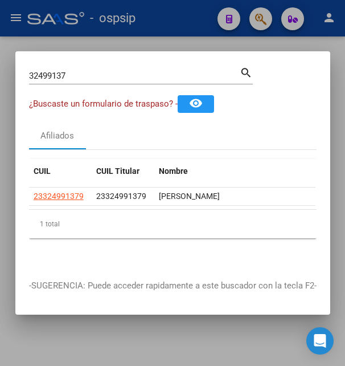
click at [128, 15] on div at bounding box center [172, 183] width 345 height 366
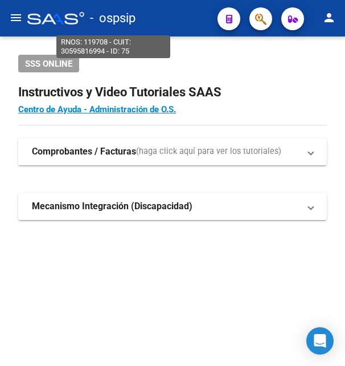
click at [128, 15] on span "- ospsip" at bounding box center [113, 18] width 46 height 25
type textarea "30595816994"
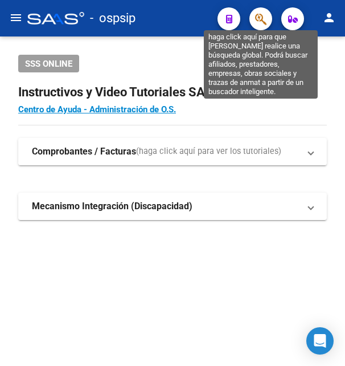
click at [261, 17] on icon "button" at bounding box center [260, 19] width 11 height 13
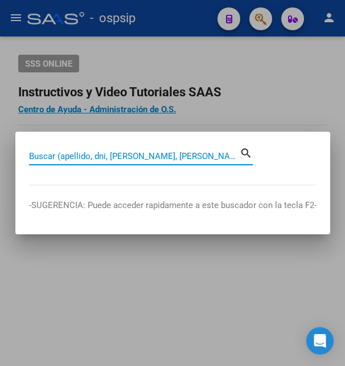
click at [97, 154] on input "Buscar (apellido, dni, [PERSON_NAME], [PERSON_NAME], cuit, obra social)" at bounding box center [134, 156] width 211 height 10
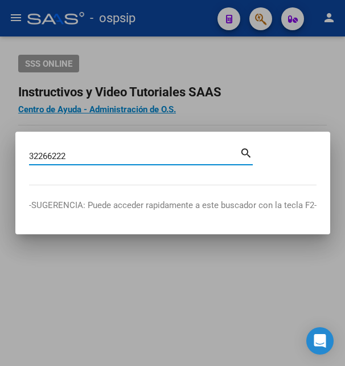
type input "32266222"
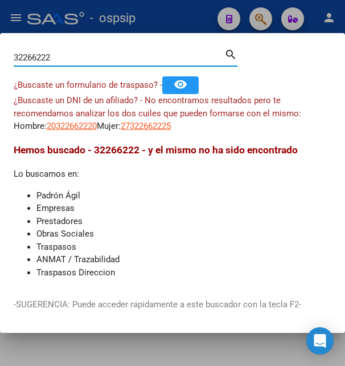
click at [75, 63] on input "32266222" at bounding box center [119, 57] width 211 height 10
click at [75, 127] on span "20322662220" at bounding box center [72, 126] width 50 height 10
copy span "20322662220"
type textarea "20322662220"
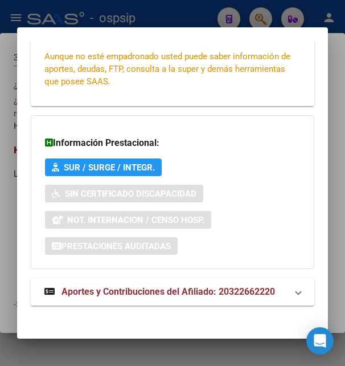
scroll to position [276, 0]
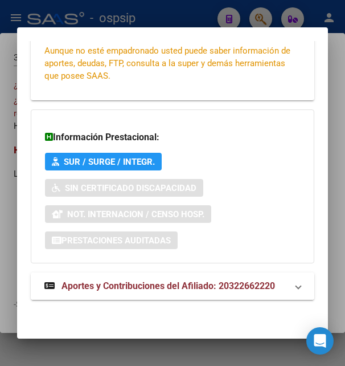
click at [137, 288] on span "Aportes y Contribuciones del Afiliado: 20322662220" at bounding box center [169, 285] width 214 height 11
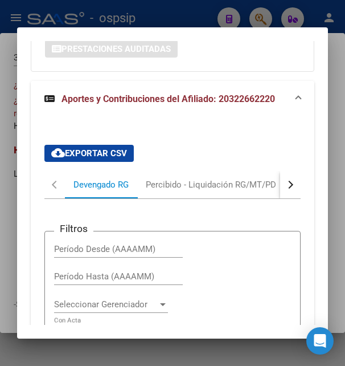
scroll to position [466, 0]
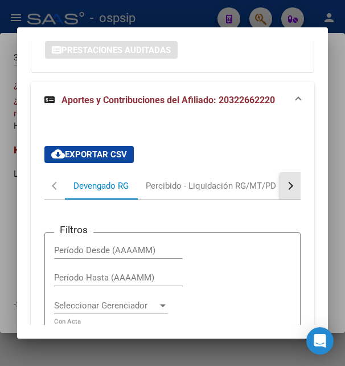
click at [288, 184] on button "button" at bounding box center [290, 185] width 21 height 27
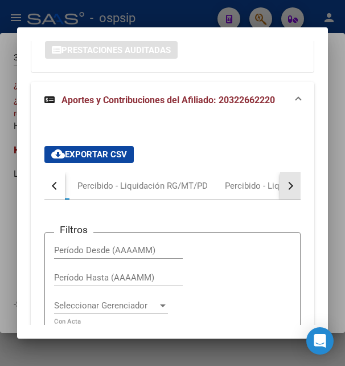
click at [288, 184] on button "button" at bounding box center [290, 185] width 21 height 27
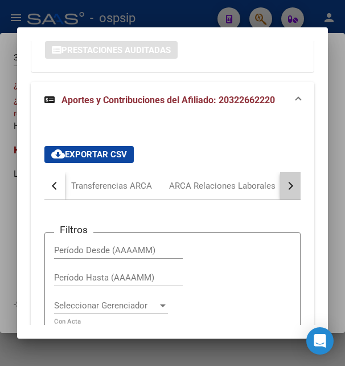
click at [288, 184] on button "button" at bounding box center [290, 185] width 21 height 27
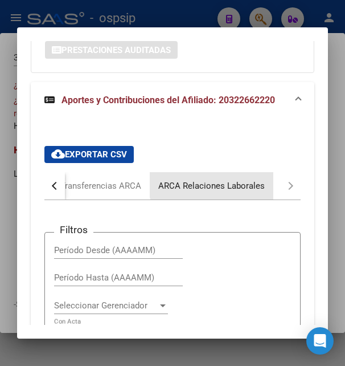
click at [240, 179] on div "ARCA Relaciones Laborales" at bounding box center [211, 185] width 106 height 13
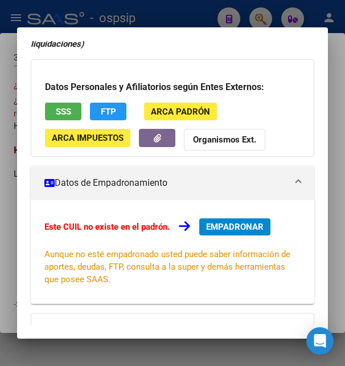
scroll to position [36, 0]
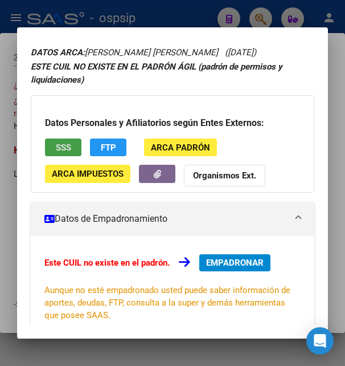
click at [69, 145] on span "SSS" at bounding box center [63, 147] width 15 height 10
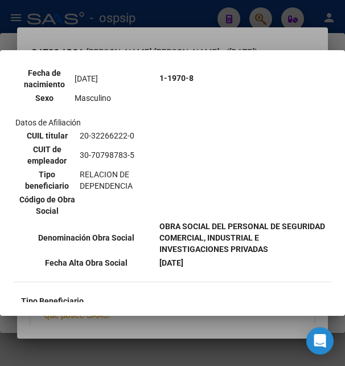
scroll to position [308, 0]
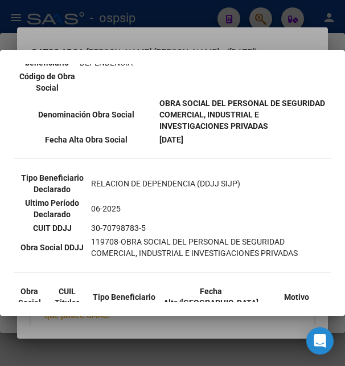
click at [189, 32] on div at bounding box center [172, 183] width 345 height 366
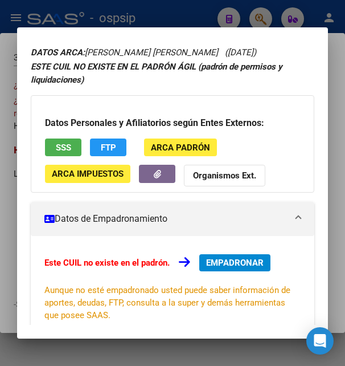
click at [225, 261] on span "EMPADRONAR" at bounding box center [235, 262] width 58 height 10
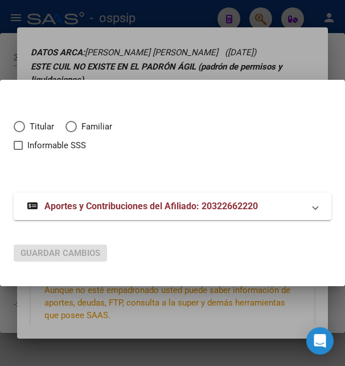
click at [20, 127] on span "Elija una opción" at bounding box center [19, 126] width 11 height 11
click at [20, 127] on input "Titular" at bounding box center [19, 126] width 11 height 11
radio input "true"
checkbox input "true"
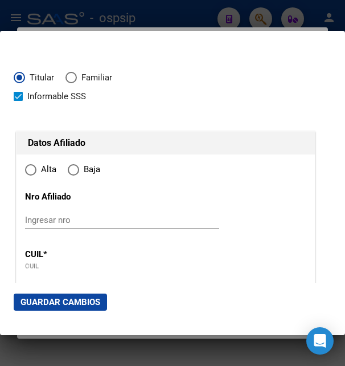
type input "20-32266222-0"
type input "32266222"
type input "LOPEZ"
type input "JULIO VALENTIN"
type input "1987-01-03"
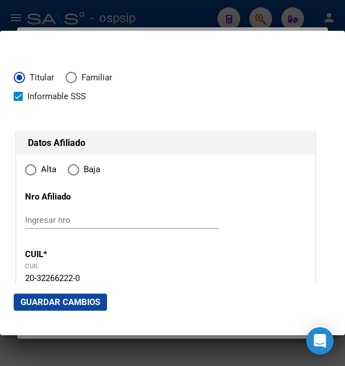
type input "SAN BERNARDO"
type input "3735"
type input "BARRIO VIVERO SUR"
radio input "true"
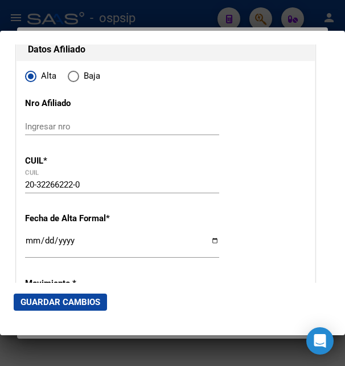
scroll to position [123, 0]
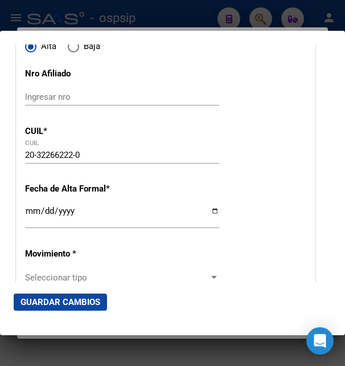
click at [34, 224] on input "Ingresar fecha" at bounding box center [122, 215] width 194 height 18
type input "2025-08-13"
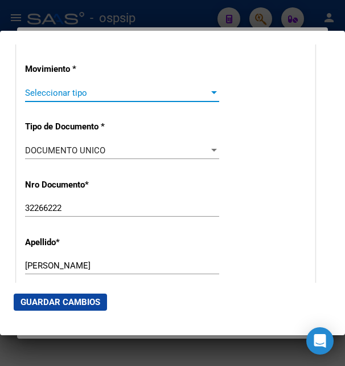
click at [85, 98] on span "Seleccionar tipo" at bounding box center [117, 93] width 184 height 10
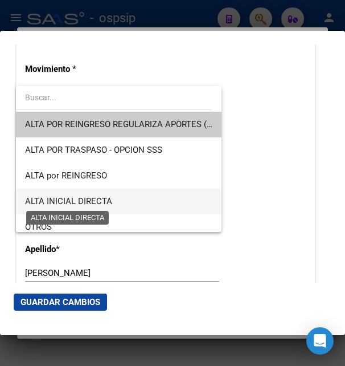
click at [69, 197] on span "ALTA INICIAL DIRECTA" at bounding box center [68, 201] width 87 height 10
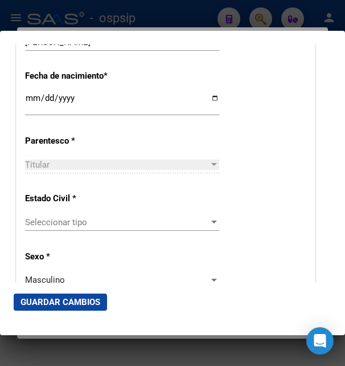
scroll to position [615, 0]
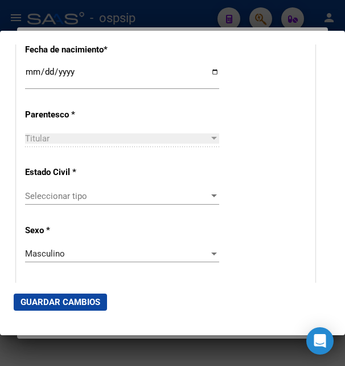
click at [86, 195] on span "Seleccionar tipo" at bounding box center [117, 196] width 184 height 10
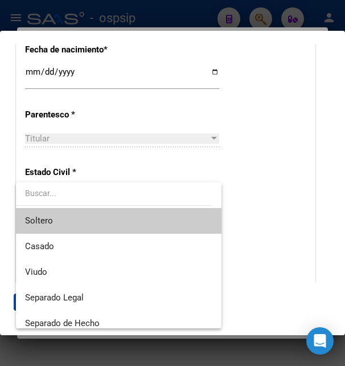
click at [70, 222] on span "Soltero" at bounding box center [118, 221] width 187 height 26
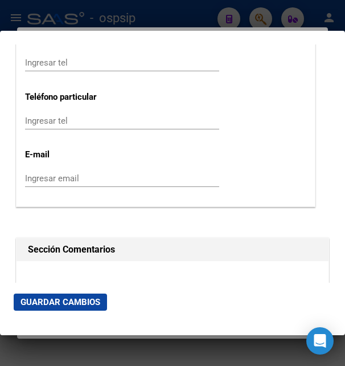
scroll to position [1661, 0]
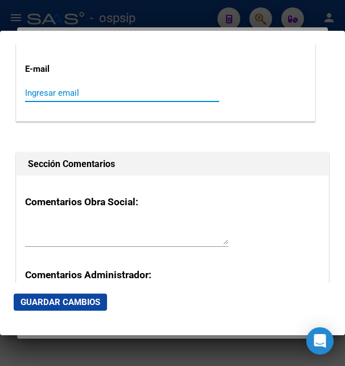
paste input "juliovalentinlopez0@gmail.com"
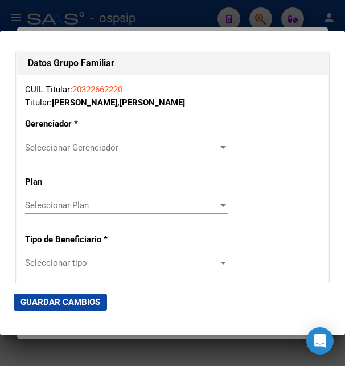
scroll to position [1907, 0]
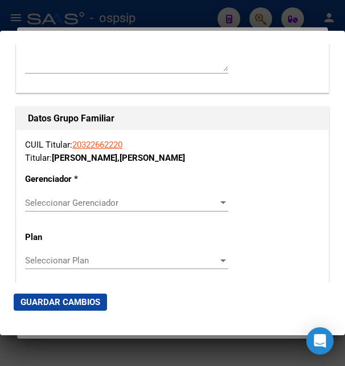
type input "juliovalentinlopez0@gmail.com"
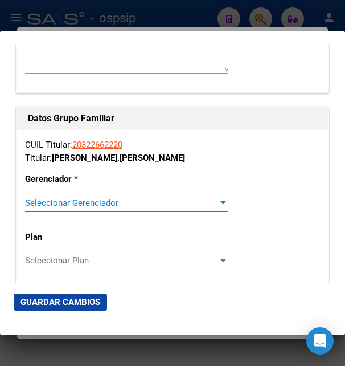
click at [82, 198] on span "Seleccionar Gerenciador" at bounding box center [121, 203] width 193 height 10
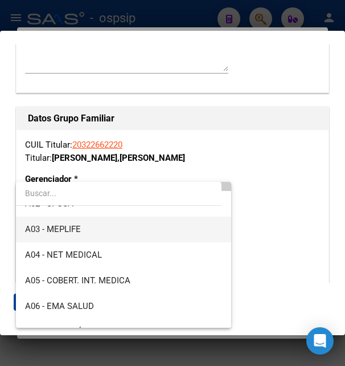
scroll to position [62, 0]
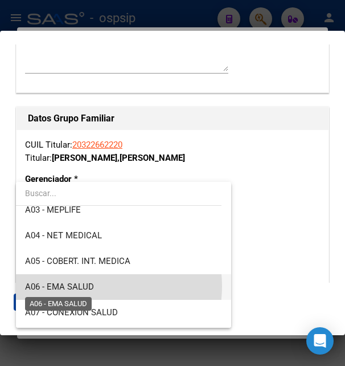
click at [89, 286] on span "A06 - EMA SALUD" at bounding box center [59, 286] width 69 height 10
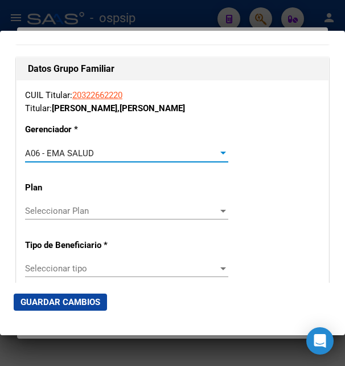
scroll to position [2091, 0]
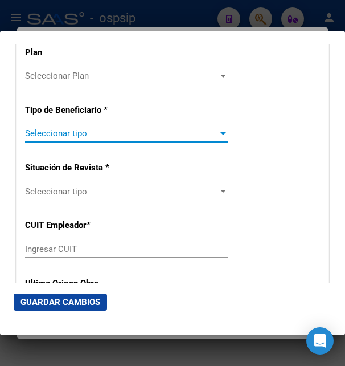
click at [77, 128] on span "Seleccionar tipo" at bounding box center [121, 133] width 193 height 10
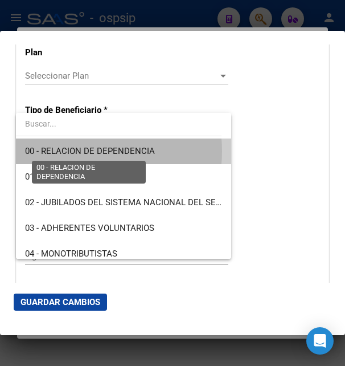
click at [78, 151] on span "00 - RELACION DE DEPENDENCIA" at bounding box center [90, 151] width 130 height 10
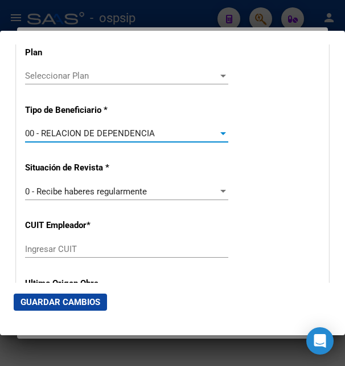
type input "30-70798783-5"
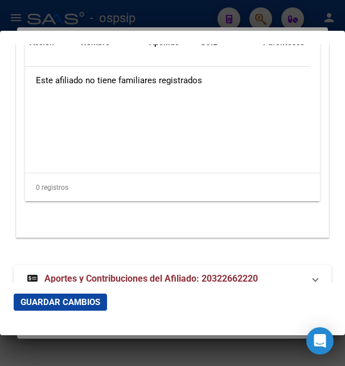
scroll to position [2451, 0]
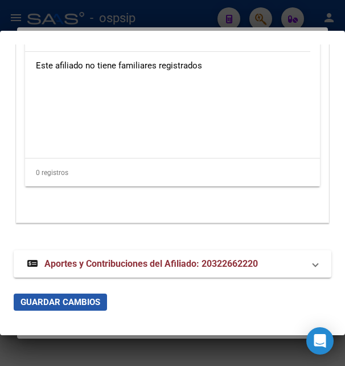
click at [67, 301] on span "Guardar Cambios" at bounding box center [61, 302] width 80 height 10
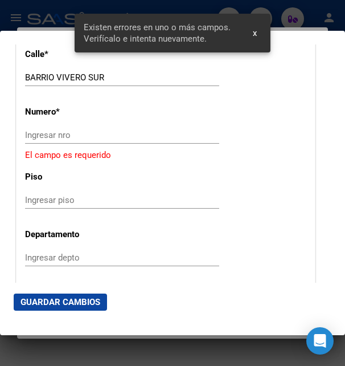
scroll to position [1227, 0]
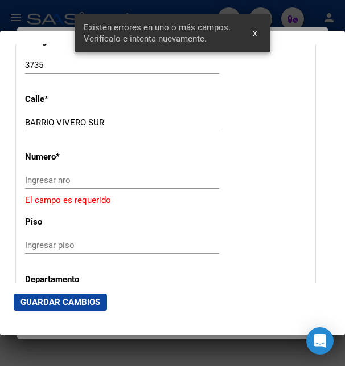
click at [54, 176] on input "Ingresar nro" at bounding box center [122, 180] width 194 height 10
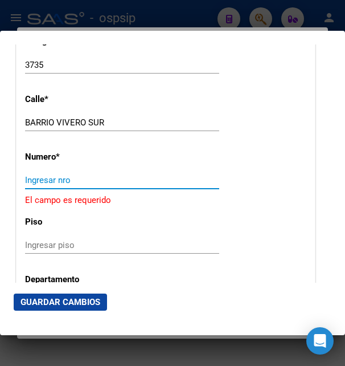
click at [60, 175] on input "Ingresar nro" at bounding box center [122, 180] width 194 height 10
click at [63, 175] on input "Ingresar nro" at bounding box center [122, 180] width 194 height 10
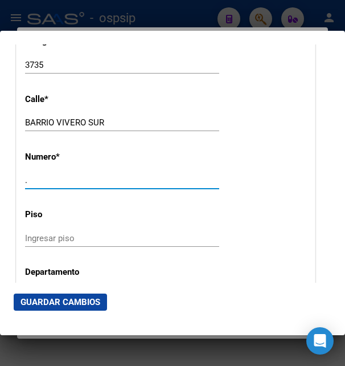
type input "."
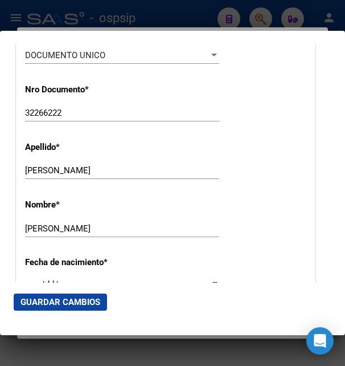
scroll to position [243, 0]
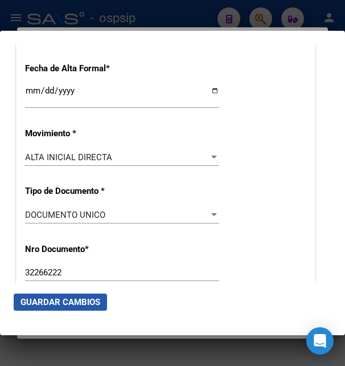
click at [80, 300] on span "Guardar Cambios" at bounding box center [61, 302] width 80 height 10
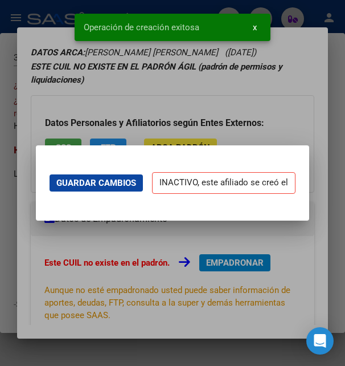
scroll to position [0, 0]
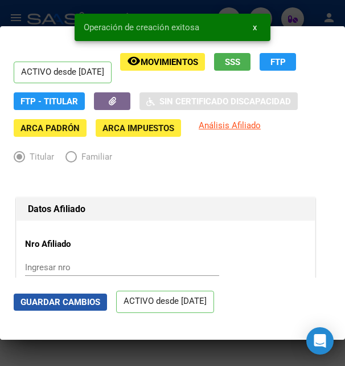
click at [97, 302] on span "Guardar Cambios" at bounding box center [61, 302] width 80 height 10
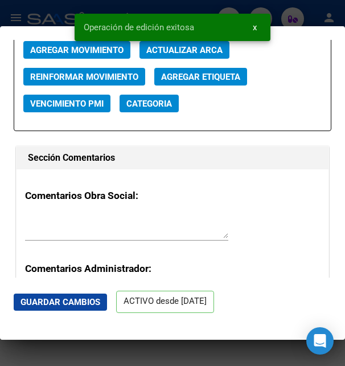
scroll to position [1661, 0]
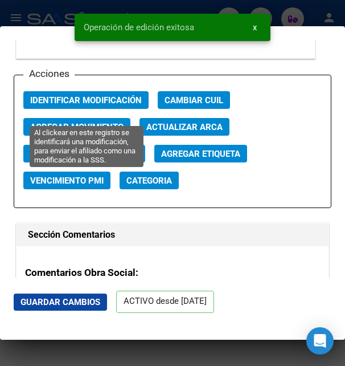
click at [96, 105] on span "Identificar Modificación" at bounding box center [86, 100] width 112 height 10
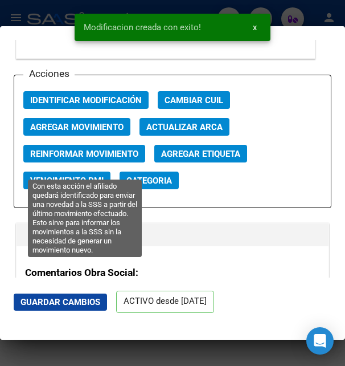
click at [89, 159] on span "Reinformar Movimiento" at bounding box center [84, 154] width 108 height 10
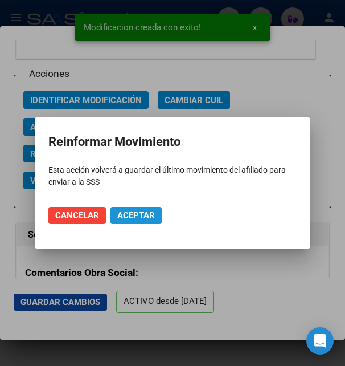
click at [147, 214] on span "Aceptar" at bounding box center [136, 215] width 38 height 10
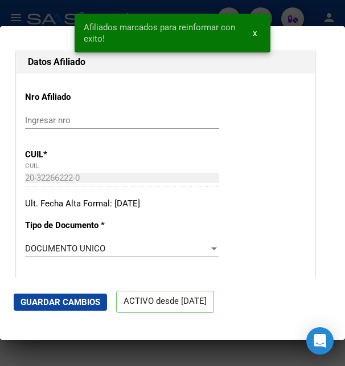
scroll to position [0, 0]
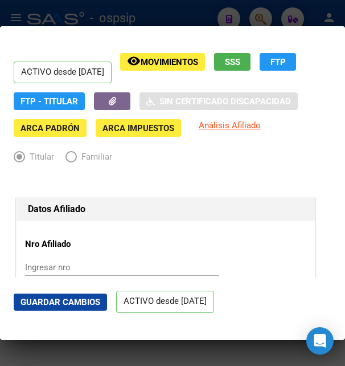
click at [177, 19] on div at bounding box center [172, 183] width 345 height 366
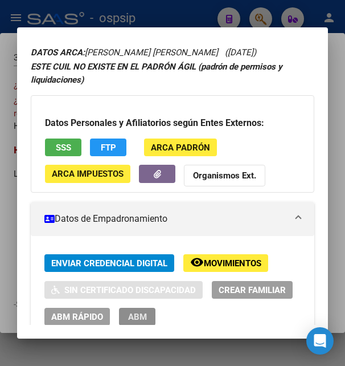
click at [147, 313] on span "ABM" at bounding box center [137, 316] width 19 height 10
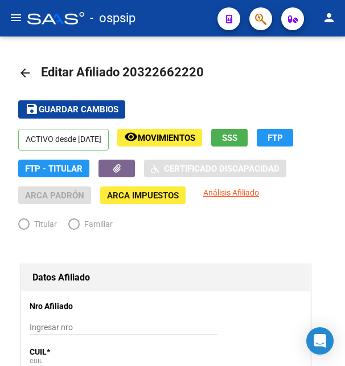
radio input "true"
type input "30-70798783-5"
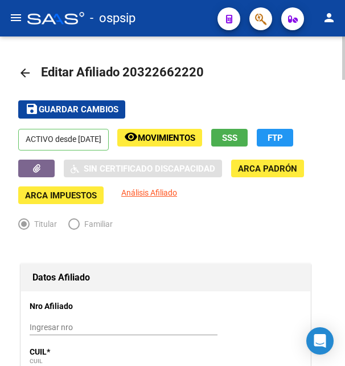
drag, startPoint x: 140, startPoint y: 73, endPoint x: 195, endPoint y: 73, distance: 55.2
click at [195, 73] on span "Editar Afiliado 20322662220" at bounding box center [122, 72] width 163 height 14
copy span "32266222"
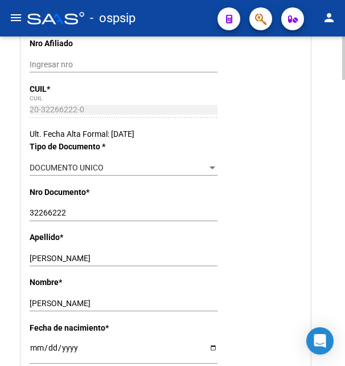
scroll to position [290, 0]
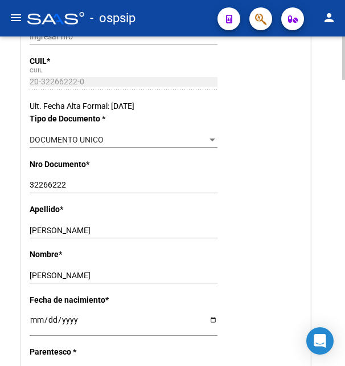
click at [48, 275] on input "JULIO VALENTIN" at bounding box center [124, 276] width 188 height 10
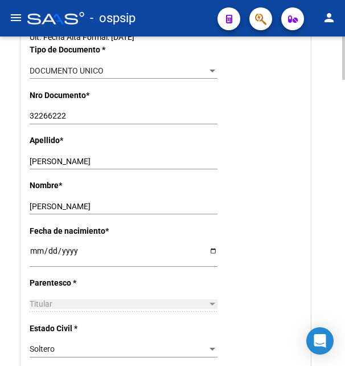
scroll to position [407, 0]
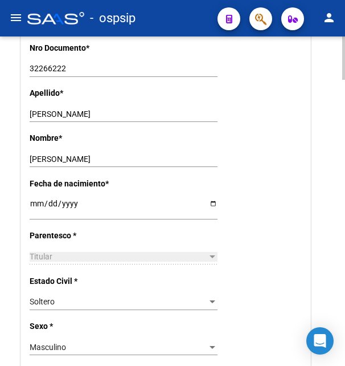
click at [52, 207] on input "1987-01-03" at bounding box center [124, 207] width 188 height 17
click at [54, 207] on input "1987-01-03" at bounding box center [124, 207] width 188 height 17
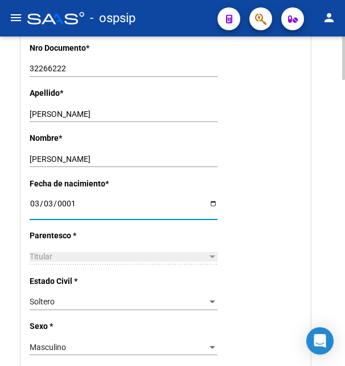
click at [51, 205] on input "0001-03-03" at bounding box center [124, 207] width 188 height 17
type input "0001-01-03"
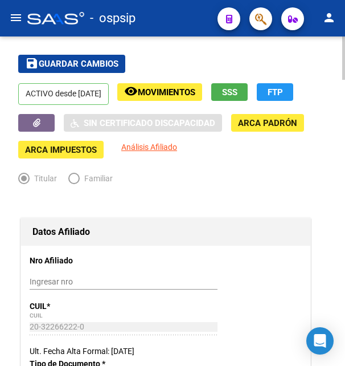
scroll to position [58, 0]
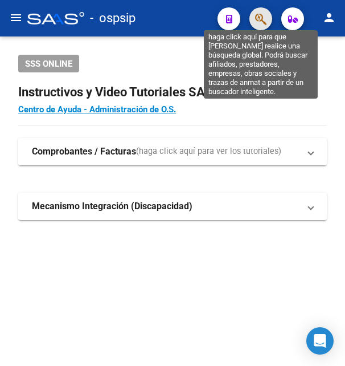
click at [263, 20] on icon "button" at bounding box center [260, 19] width 11 height 13
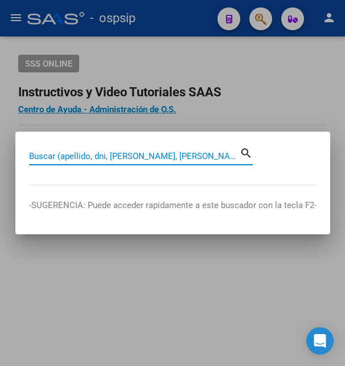
paste input "JULIO VALENTIN"
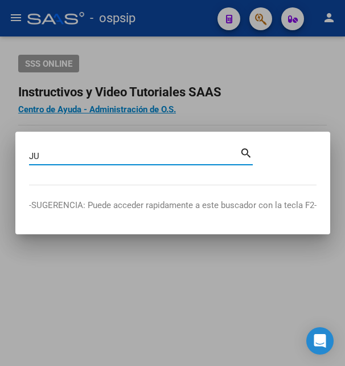
type input "J"
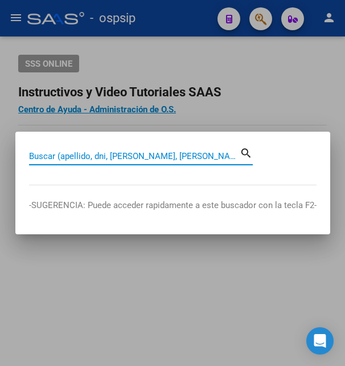
paste input "32266222"
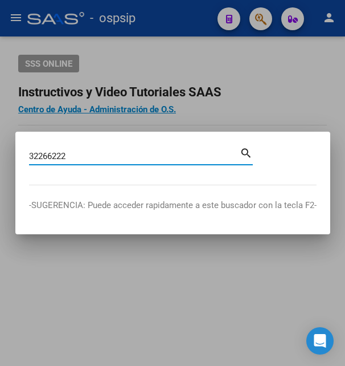
type input "32266222"
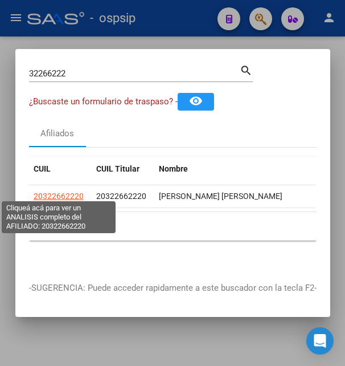
click at [65, 191] on span "20322662220" at bounding box center [59, 195] width 50 height 9
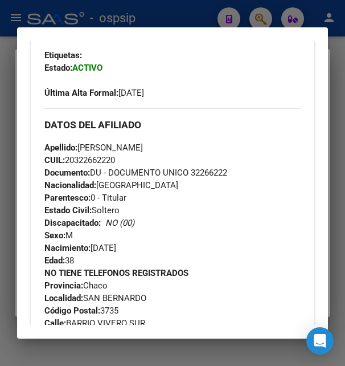
scroll to position [308, 0]
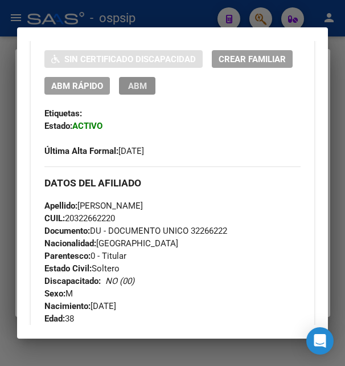
click at [155, 85] on button "ABM" at bounding box center [137, 86] width 36 height 18
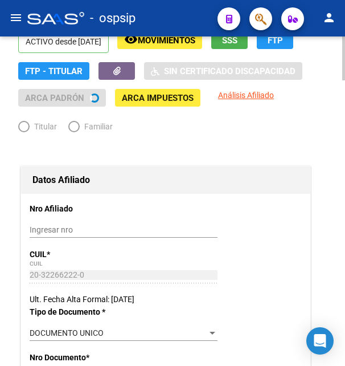
radio input "true"
type input "30-70798783-5"
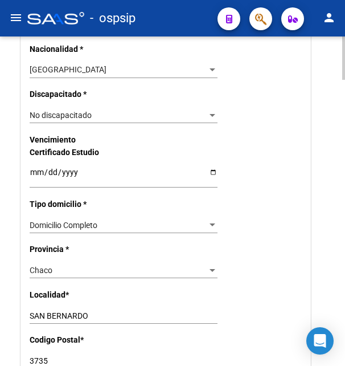
scroll to position [871, 0]
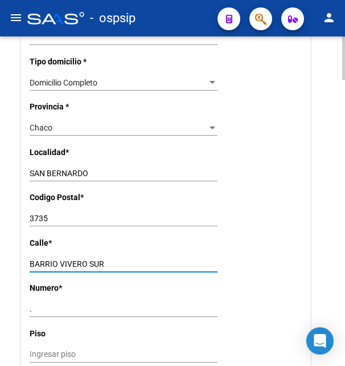
drag, startPoint x: 31, startPoint y: 247, endPoint x: 101, endPoint y: 252, distance: 70.8
click at [101, 259] on input "BARRIO VIVERO SUR" at bounding box center [124, 264] width 188 height 10
click at [42, 214] on input "3735" at bounding box center [124, 219] width 188 height 10
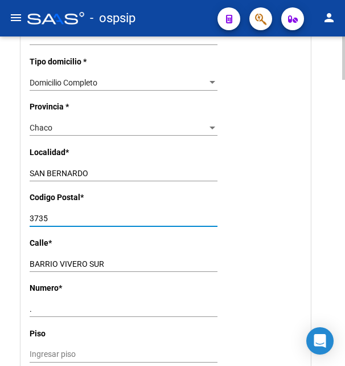
click at [42, 214] on input "3735" at bounding box center [124, 219] width 188 height 10
click at [46, 214] on input "3735" at bounding box center [124, 219] width 188 height 10
click at [54, 214] on input "3735" at bounding box center [124, 219] width 188 height 10
type input "3701"
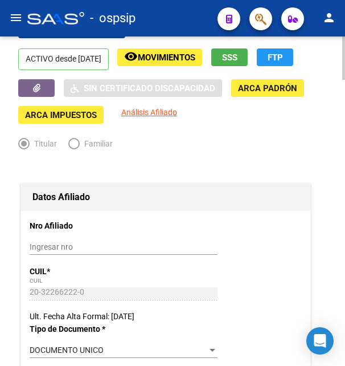
scroll to position [0, 0]
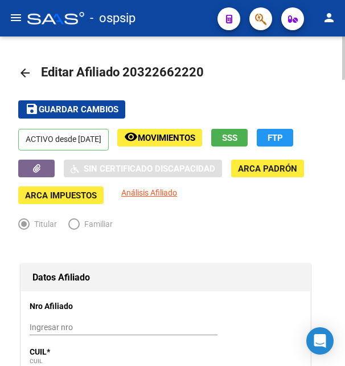
click at [81, 114] on span "Guardar cambios" at bounding box center [79, 110] width 80 height 10
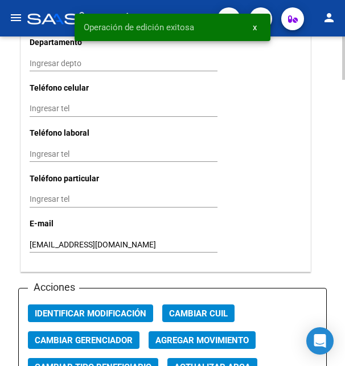
scroll to position [1278, 0]
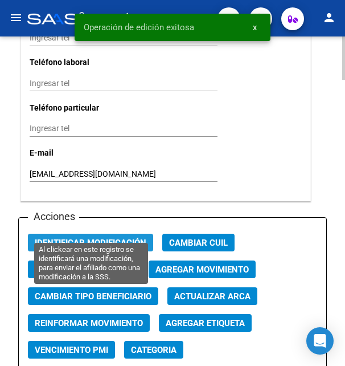
click at [103, 237] on span "Identificar Modificación" at bounding box center [91, 242] width 112 height 10
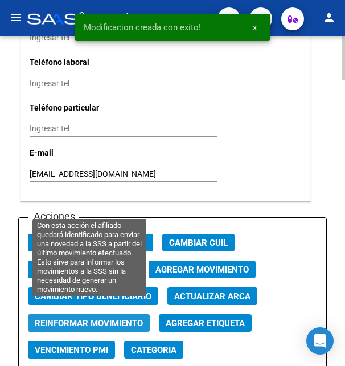
click at [93, 318] on span "Reinformar Movimiento" at bounding box center [89, 323] width 108 height 10
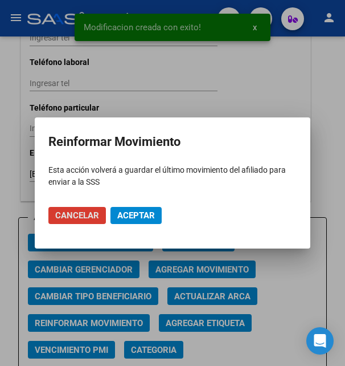
click at [134, 211] on span "Aceptar" at bounding box center [136, 215] width 38 height 10
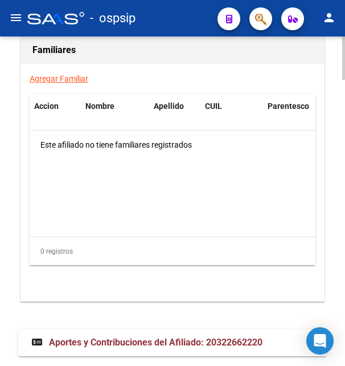
scroll to position [2175, 0]
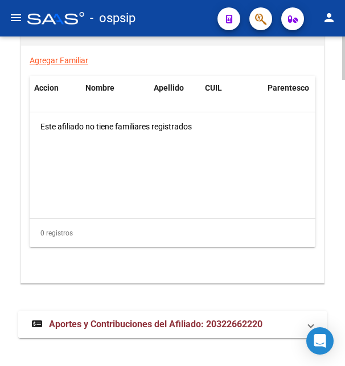
click at [100, 318] on span "Aportes y Contribuciones del Afiliado: 20322662220" at bounding box center [156, 323] width 214 height 11
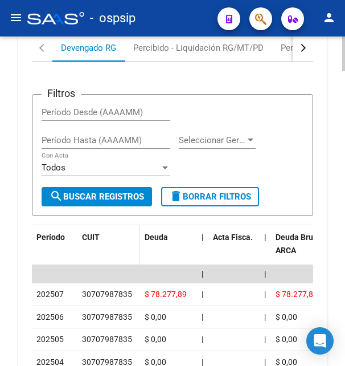
scroll to position [2563, 0]
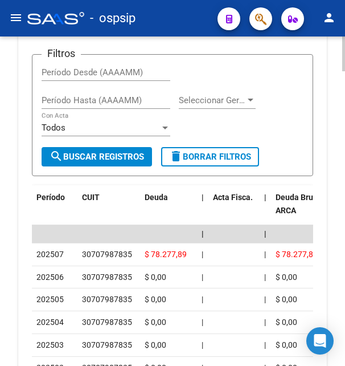
drag, startPoint x: 82, startPoint y: 240, endPoint x: 138, endPoint y: 236, distance: 56.0
click at [136, 248] on div "30707987835" at bounding box center [109, 254] width 54 height 13
copy div "30707987835"
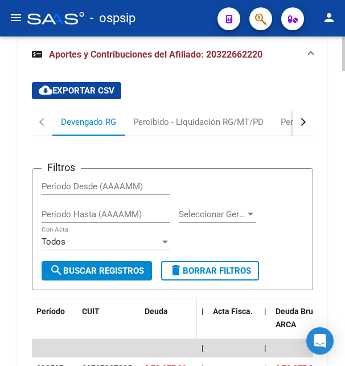
scroll to position [2447, 0]
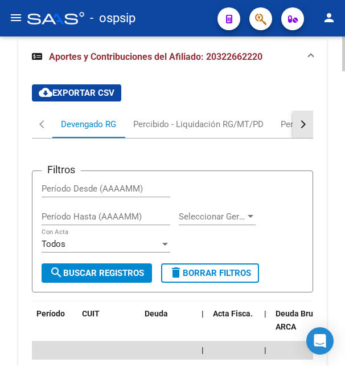
click at [309, 112] on button "button" at bounding box center [303, 123] width 21 height 27
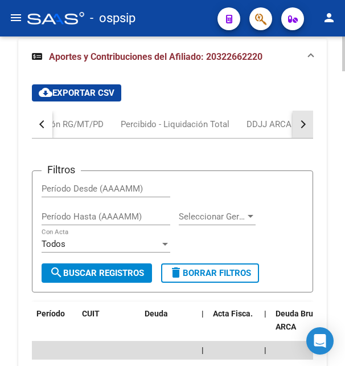
click at [309, 112] on button "button" at bounding box center [303, 123] width 21 height 27
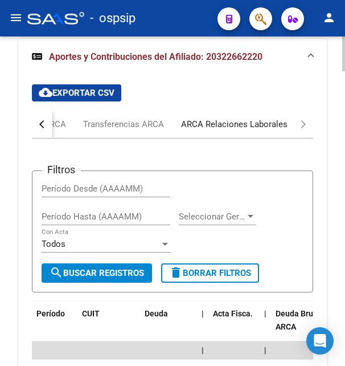
click at [263, 118] on div "ARCA Relaciones Laborales" at bounding box center [234, 124] width 106 height 13
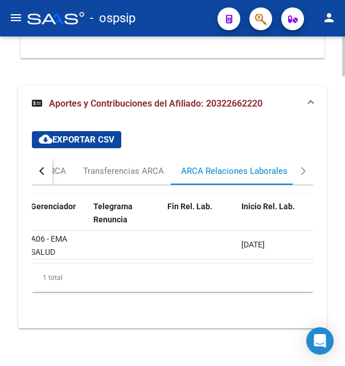
scroll to position [0, 281]
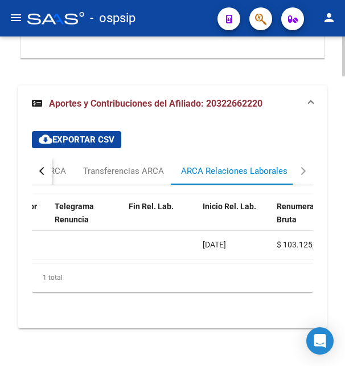
click at [226, 240] on span "11/09/2023" at bounding box center [214, 244] width 23 height 9
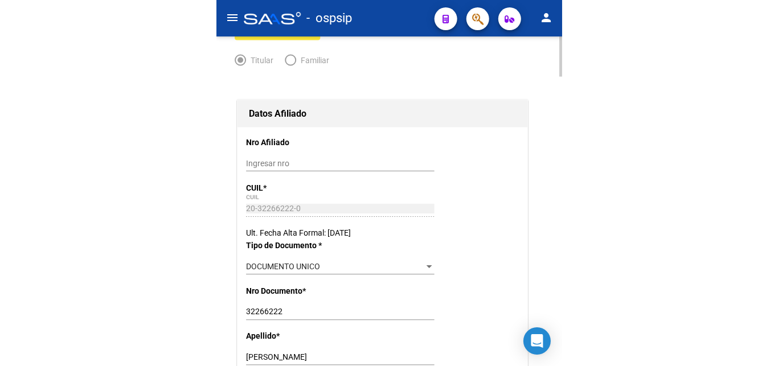
scroll to position [0, 0]
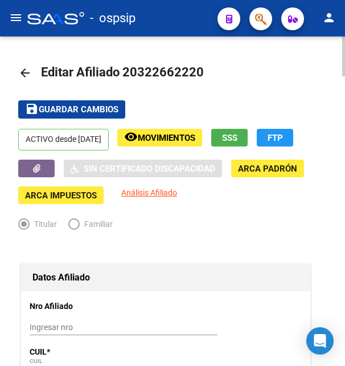
drag, startPoint x: 138, startPoint y: 72, endPoint x: 194, endPoint y: 63, distance: 57.0
click at [194, 63] on h1 "Editar Afiliado 20322662220" at bounding box center [124, 73] width 166 height 23
copy span "32266222"
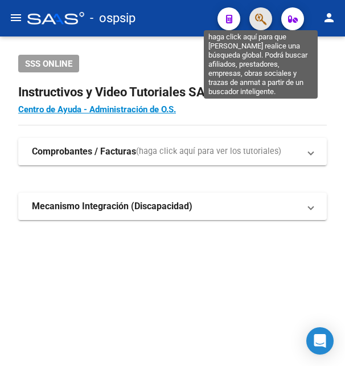
click at [257, 22] on icon "button" at bounding box center [260, 19] width 11 height 13
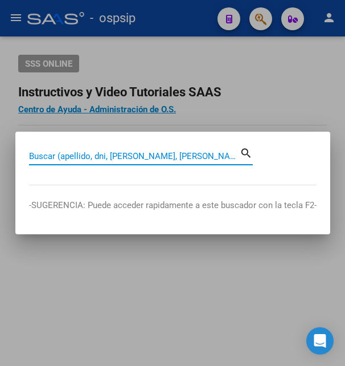
click at [137, 158] on input "Buscar (apellido, dni, [PERSON_NAME], [PERSON_NAME], cuit, obra social)" at bounding box center [134, 156] width 211 height 10
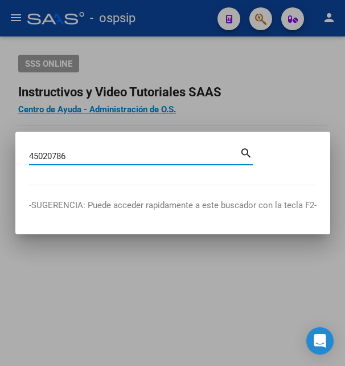
type input "45020786"
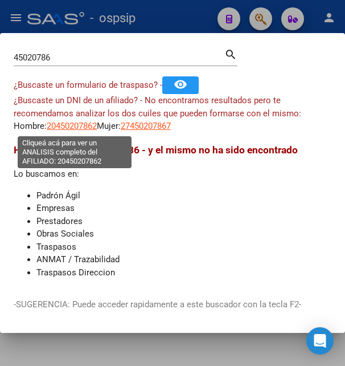
click at [76, 124] on span "20450207862" at bounding box center [72, 126] width 50 height 10
type textarea "20450207862"
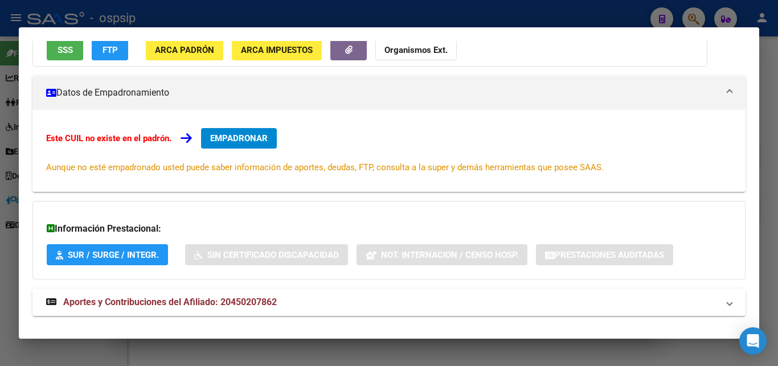
scroll to position [62, 0]
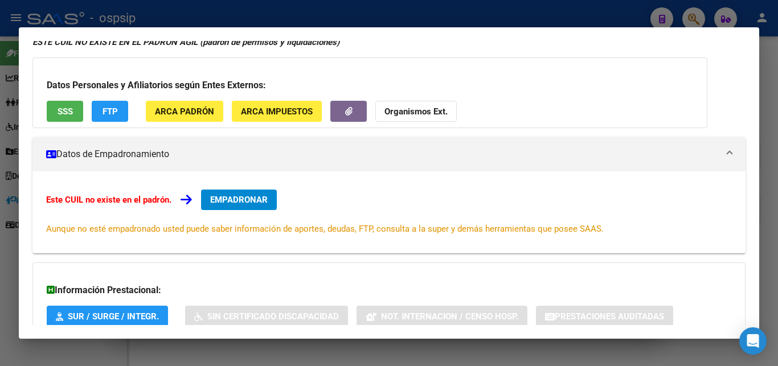
click at [65, 119] on button "SSS" at bounding box center [65, 111] width 36 height 21
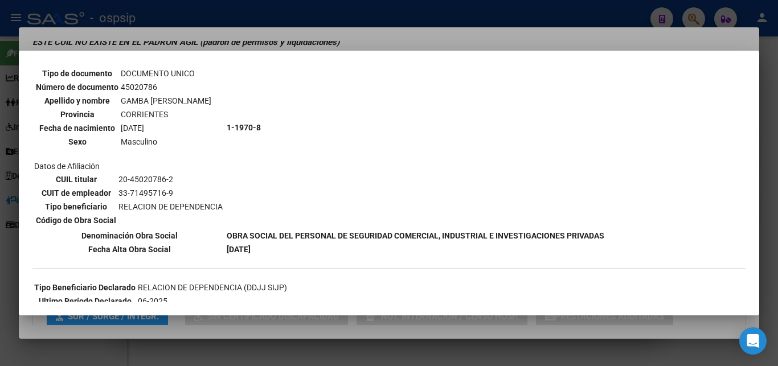
scroll to position [123, 0]
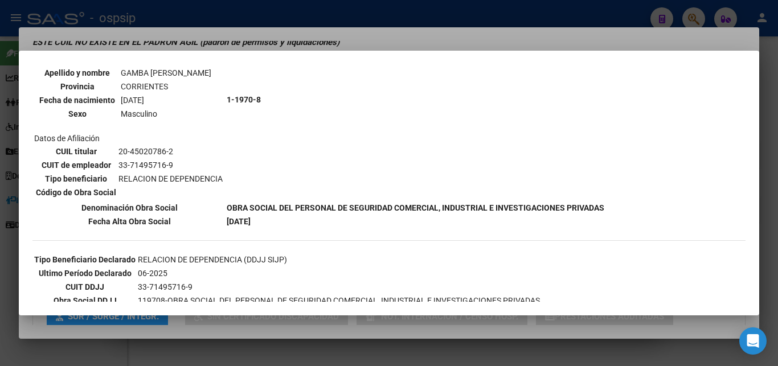
click at [345, 37] on div at bounding box center [389, 183] width 778 height 366
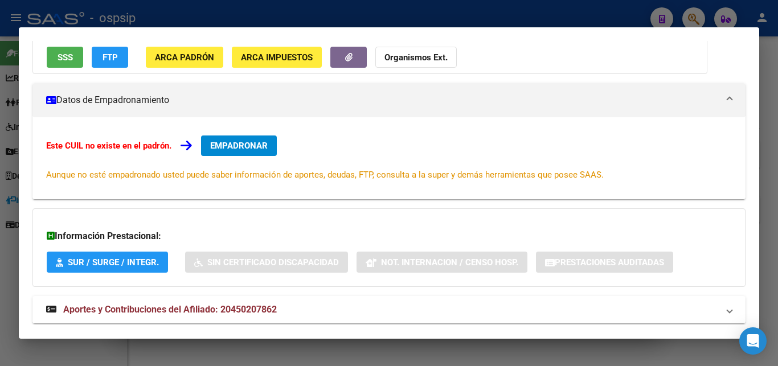
scroll to position [140, 0]
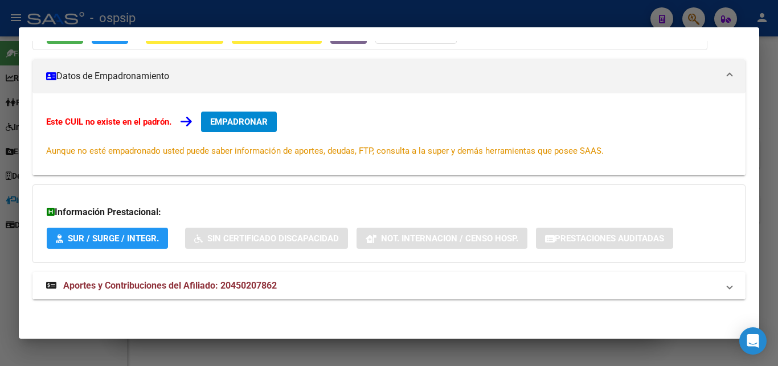
click at [182, 285] on span "Aportes y Contribuciones del Afiliado: 20450207862" at bounding box center [170, 285] width 214 height 11
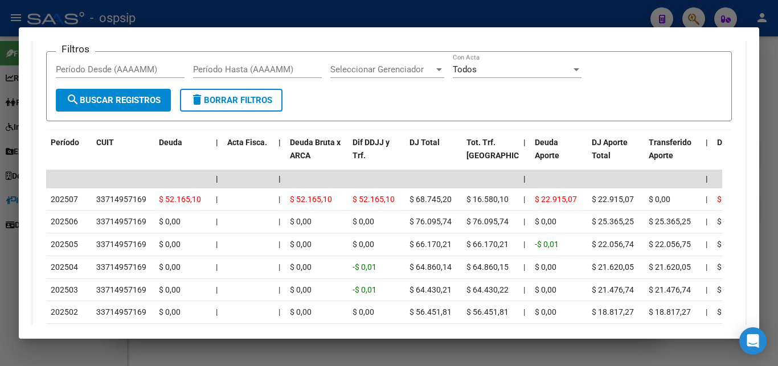
scroll to position [575, 0]
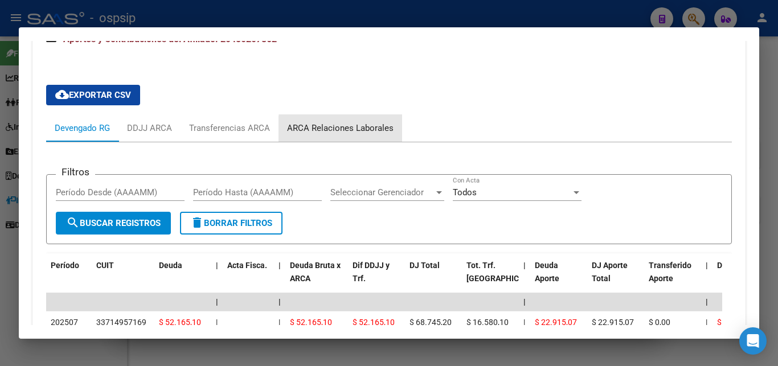
click at [345, 131] on div "ARCA Relaciones Laborales" at bounding box center [340, 128] width 106 height 13
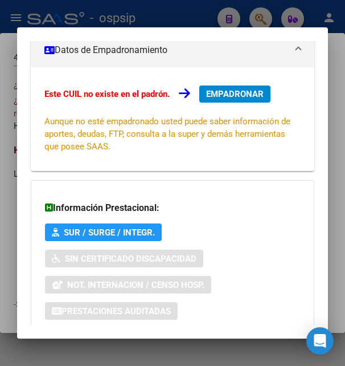
scroll to position [0, 0]
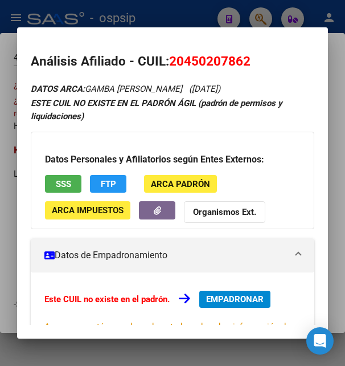
drag, startPoint x: 186, startPoint y: 61, endPoint x: 247, endPoint y: 51, distance: 61.7
click at [247, 51] on mat-dialog-content "Análisis Afiliado - CUIL: 20450207862 DATOS ARCA: GAMBA FABRICIO VALENTIN (22/0…" at bounding box center [172, 183] width 310 height 284
copy span "45020786"
click at [252, 298] on span "EMPADRONAR" at bounding box center [235, 299] width 58 height 10
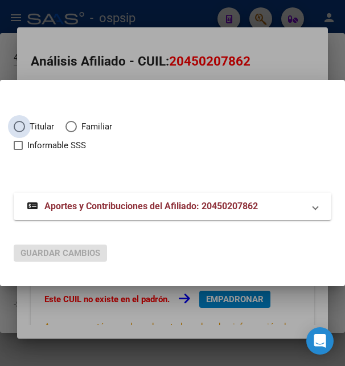
click at [24, 130] on span "Elija una opción" at bounding box center [19, 126] width 11 height 11
click at [24, 130] on input "Titular" at bounding box center [19, 126] width 11 height 11
radio input "true"
checkbox input "true"
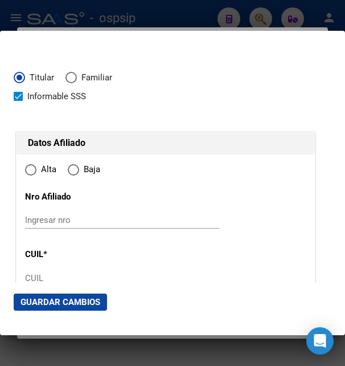
type input "20-45020786-2"
radio input "true"
type input "45020786"
type input "GAMBA"
type input "FABRICIO VALENTIN"
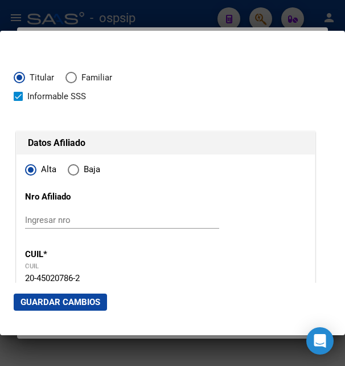
type input "2003-03-22"
type input "CORRIENTES"
type input "3400"
type input "100 VIV MZ G CASA 4"
type input "1400"
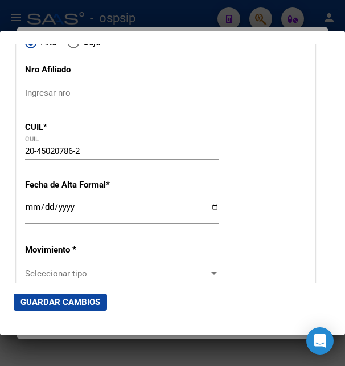
scroll to position [185, 0]
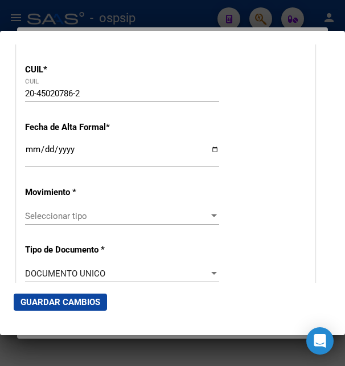
click at [36, 163] on input "Ingresar fecha" at bounding box center [122, 154] width 194 height 18
type input "2025-08-13"
click at [55, 218] on span "Seleccionar tipo" at bounding box center [117, 216] width 184 height 10
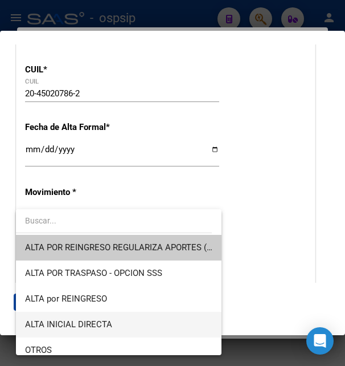
click at [56, 321] on span "ALTA INICIAL DIRECTA" at bounding box center [68, 324] width 87 height 10
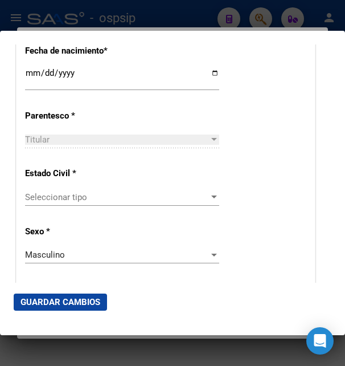
scroll to position [615, 0]
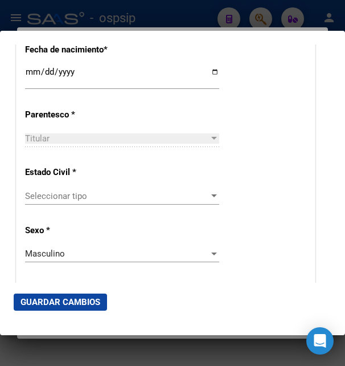
click at [54, 189] on div "Seleccionar tipo Seleccionar tipo" at bounding box center [122, 195] width 194 height 17
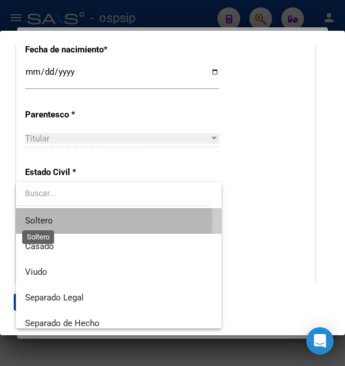
click at [47, 219] on span "Soltero" at bounding box center [39, 220] width 28 height 10
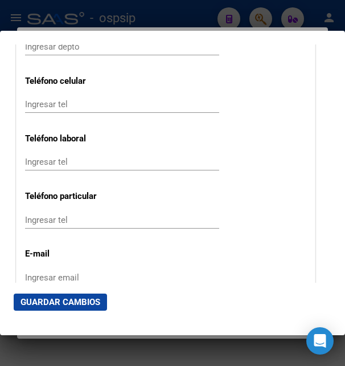
scroll to position [1538, 0]
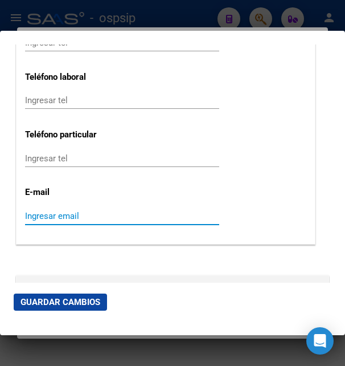
paste input "fabriciogamba8@gmail.com"
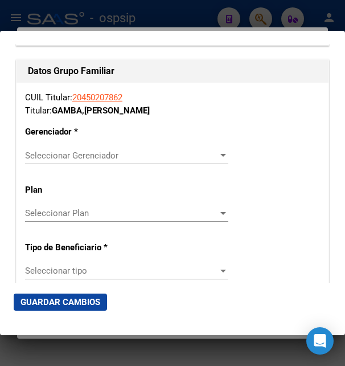
scroll to position [1968, 0]
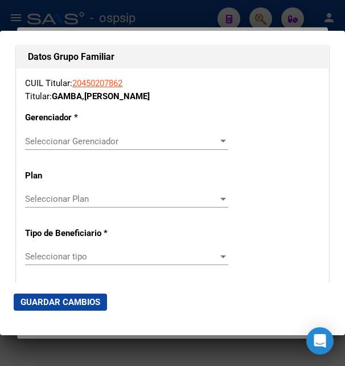
type input "fabriciogamba8@gmail.com"
click at [88, 136] on span "Seleccionar Gerenciador" at bounding box center [121, 141] width 193 height 10
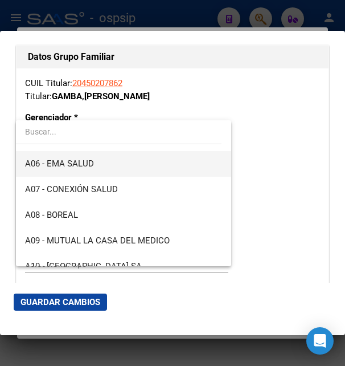
scroll to position [185, 0]
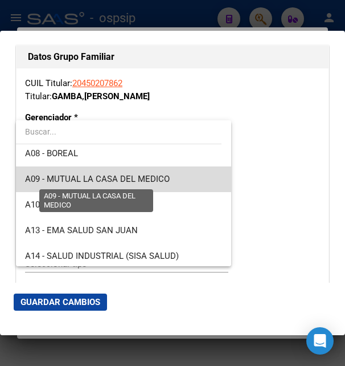
click at [146, 182] on span "A09 - MUTUAL LA CASA DEL MEDICO" at bounding box center [97, 179] width 145 height 10
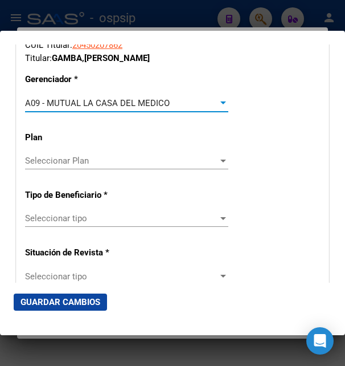
scroll to position [2030, 0]
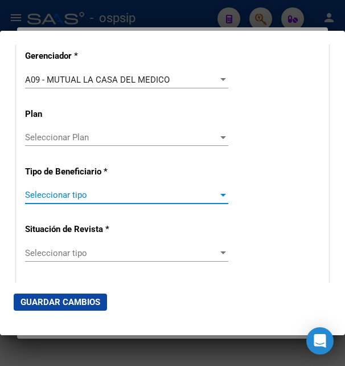
click at [70, 191] on span "Seleccionar tipo" at bounding box center [121, 195] width 193 height 10
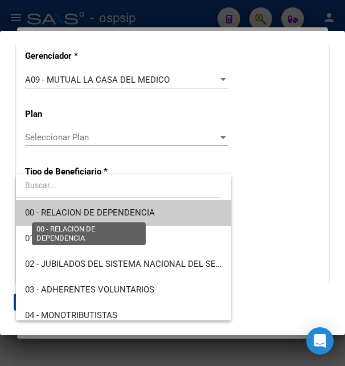
click at [67, 218] on span "00 - RELACION DE DEPENDENCIA" at bounding box center [90, 212] width 130 height 10
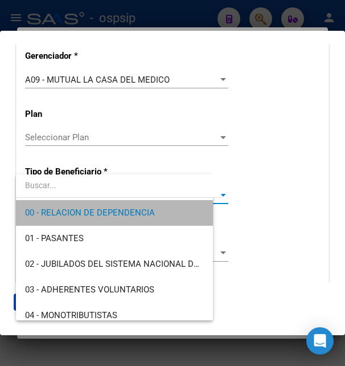
type input "33-71495716-9"
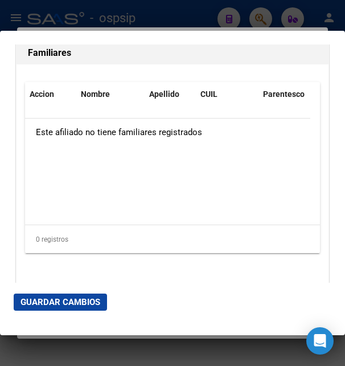
scroll to position [2451, 0]
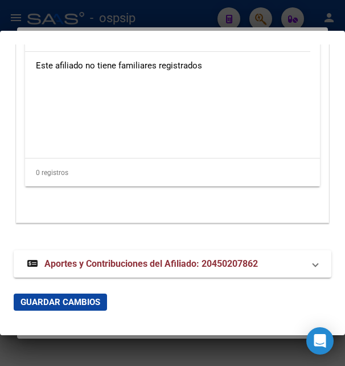
click at [77, 298] on span "Guardar Cambios" at bounding box center [61, 302] width 80 height 10
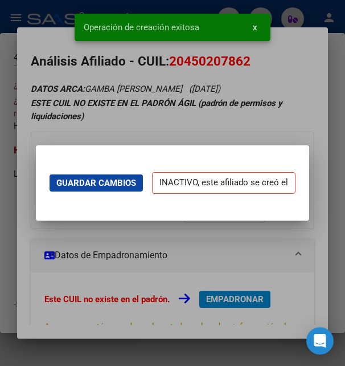
scroll to position [0, 0]
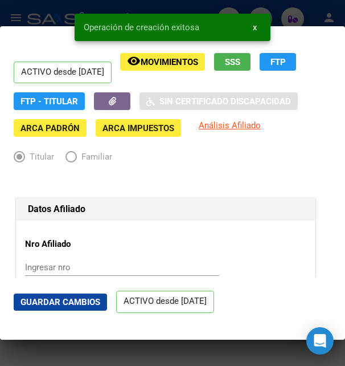
click at [83, 293] on mat-dialog-actions "Guardar Cambios ACTIVO desde 13/08/2025" at bounding box center [173, 301] width 318 height 48
click at [83, 294] on button "Guardar Cambios" at bounding box center [60, 301] width 93 height 17
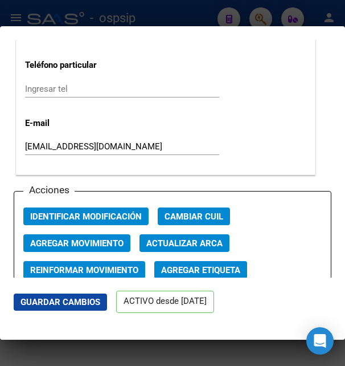
scroll to position [1599, 0]
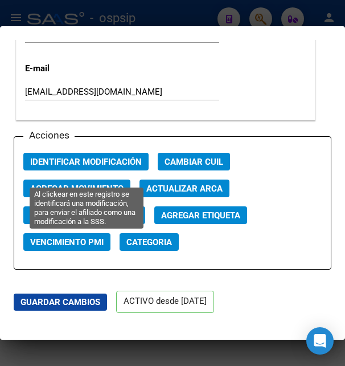
click at [112, 167] on span "Identificar Modificación" at bounding box center [86, 162] width 112 height 10
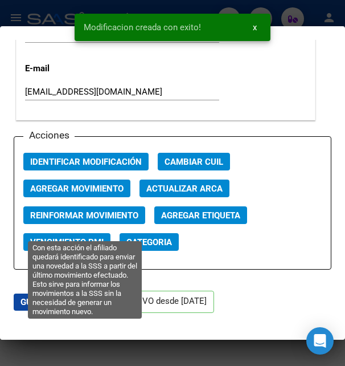
click at [119, 220] on span "Reinformar Movimiento" at bounding box center [84, 215] width 108 height 10
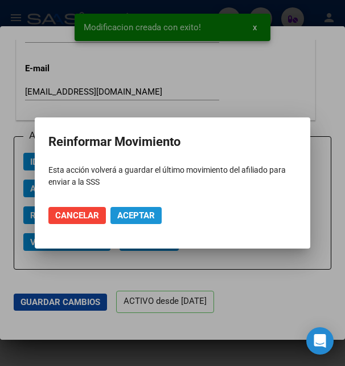
click at [134, 216] on span "Aceptar" at bounding box center [136, 215] width 38 height 10
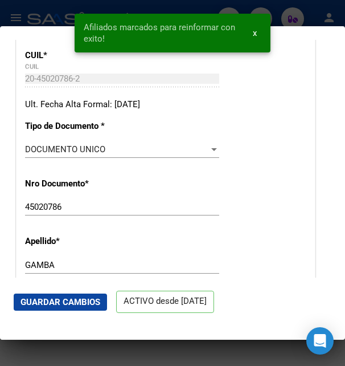
scroll to position [0, 0]
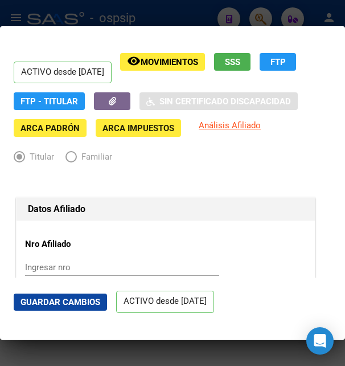
click at [155, 17] on div at bounding box center [172, 183] width 345 height 366
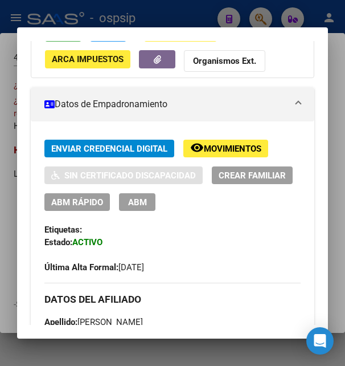
scroll to position [185, 0]
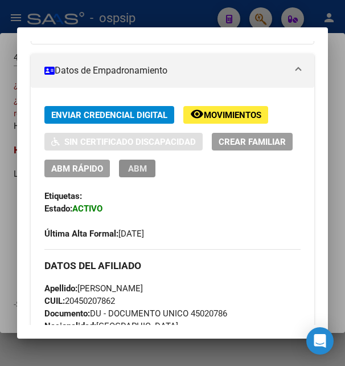
click at [155, 164] on button "ABM" at bounding box center [137, 168] width 36 height 18
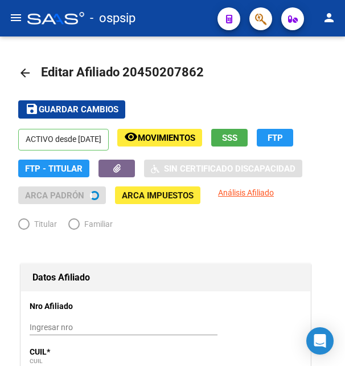
radio input "true"
type input "33-71495716-9"
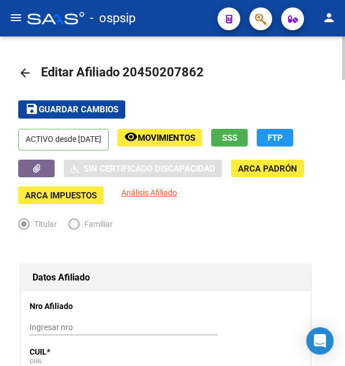
drag, startPoint x: 140, startPoint y: 73, endPoint x: 197, endPoint y: 63, distance: 58.4
click at [197, 63] on h1 "Editar Afiliado 20450207862" at bounding box center [124, 73] width 166 height 23
copy span "45020786"
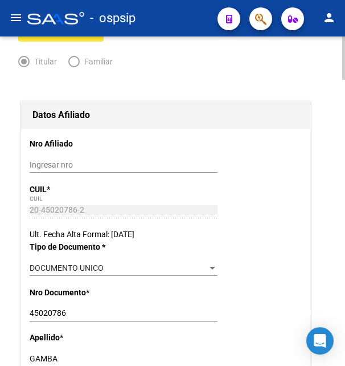
scroll to position [232, 0]
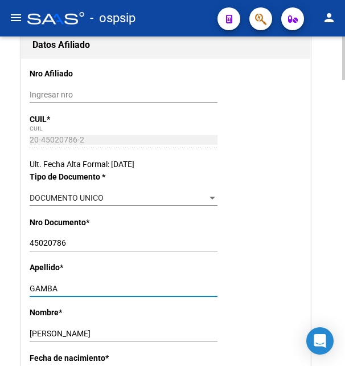
click at [44, 287] on input "GAMBA" at bounding box center [124, 289] width 188 height 10
click at [76, 331] on input "FABRICIO VALENTIN" at bounding box center [124, 334] width 188 height 10
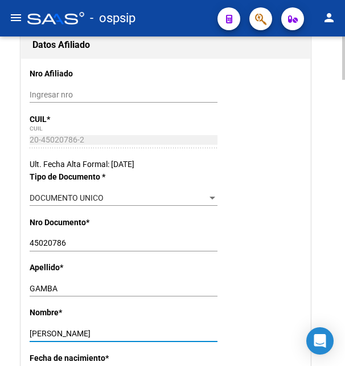
click at [76, 331] on input "FABRICIO VALENTIN" at bounding box center [124, 334] width 188 height 10
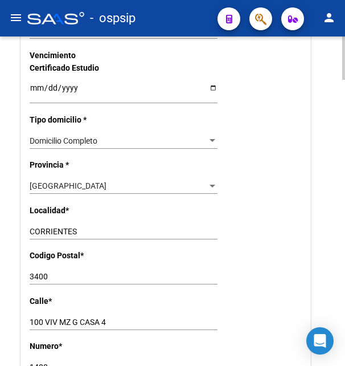
scroll to position [871, 0]
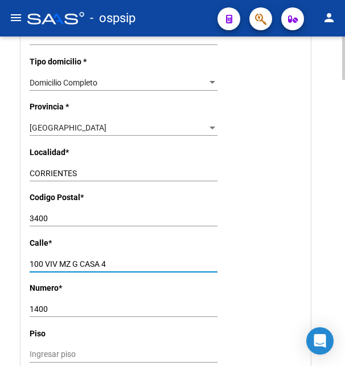
drag, startPoint x: 30, startPoint y: 249, endPoint x: 121, endPoint y: 247, distance: 90.6
click at [121, 259] on input "100 VIV MZ G CASA 4" at bounding box center [124, 264] width 188 height 10
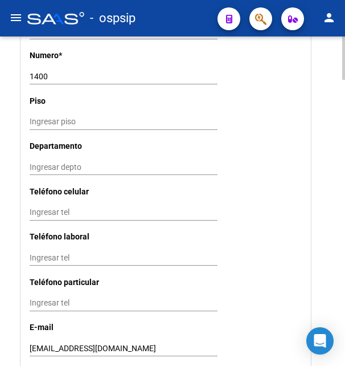
scroll to position [1162, 0]
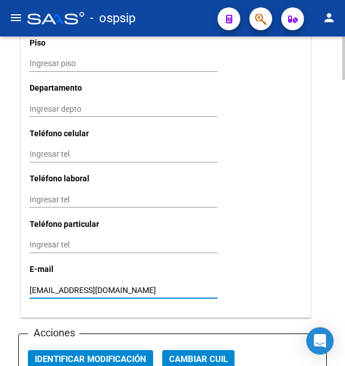
click at [66, 285] on input "fabriciogamba8@gmail.com" at bounding box center [124, 290] width 188 height 10
click at [67, 285] on input "fabriciogamba8@gmail.com" at bounding box center [124, 290] width 188 height 10
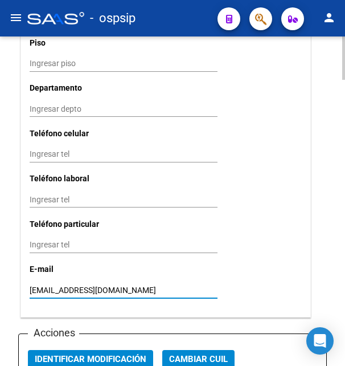
click at [67, 285] on input "fabriciogamba8@gmail.com" at bounding box center [124, 290] width 188 height 10
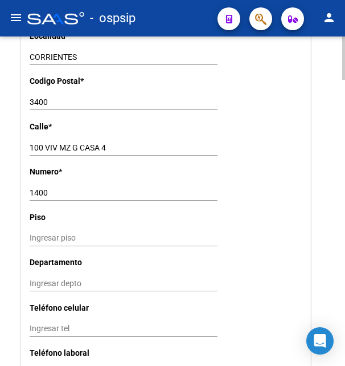
scroll to position [929, 0]
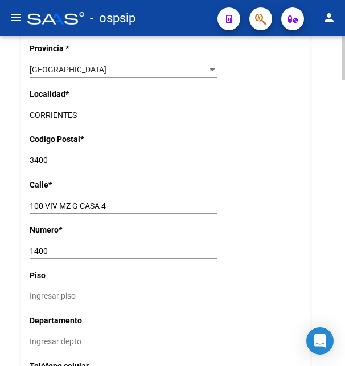
click at [43, 155] on input "3400" at bounding box center [124, 160] width 188 height 10
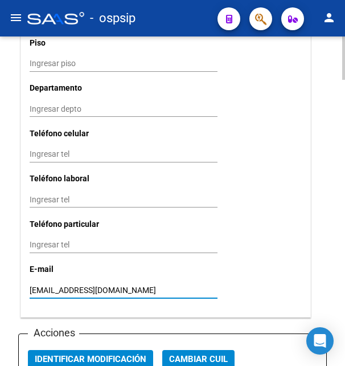
click at [76, 285] on input "fabriciogamba8@gmail.com" at bounding box center [124, 290] width 188 height 10
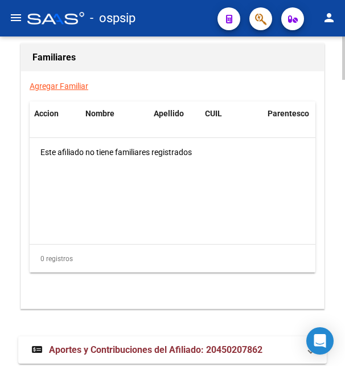
scroll to position [2175, 0]
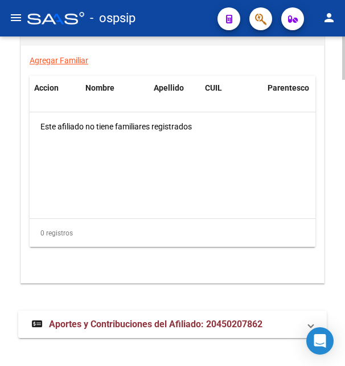
click at [95, 318] on span "Aportes y Contribuciones del Afiliado: 20450207862" at bounding box center [156, 323] width 214 height 11
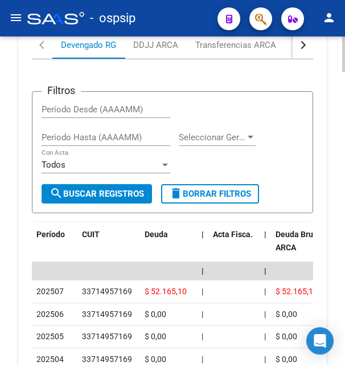
scroll to position [2621, 0]
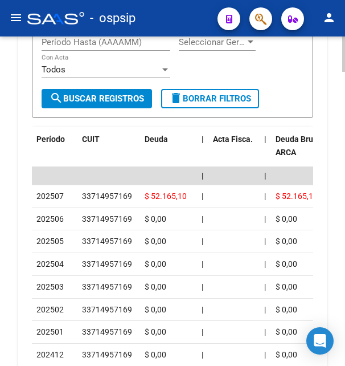
click at [96, 190] on div "33714957169" at bounding box center [107, 196] width 50 height 13
copy div "33714957169"
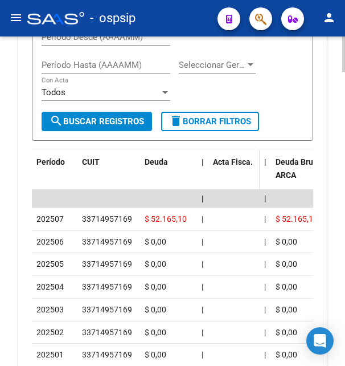
scroll to position [2505, 0]
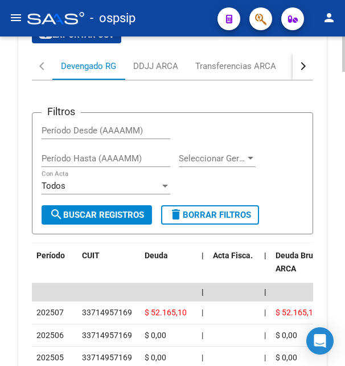
click at [298, 64] on button "button" at bounding box center [303, 65] width 21 height 27
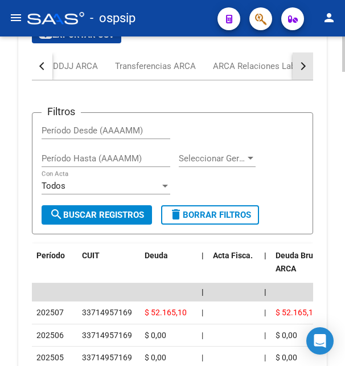
click at [298, 64] on button "button" at bounding box center [303, 65] width 21 height 27
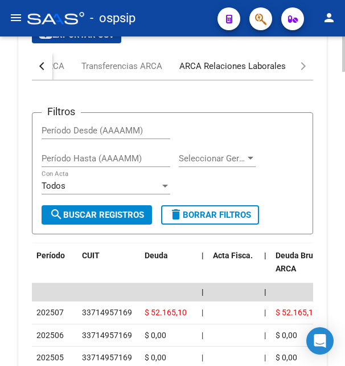
click at [227, 60] on div "ARCA Relaciones Laborales" at bounding box center [233, 65] width 124 height 27
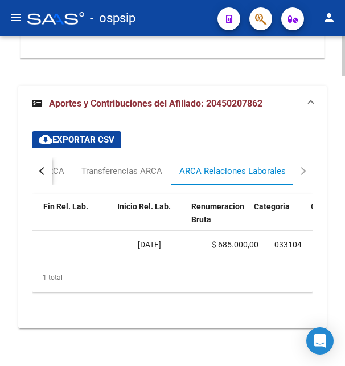
scroll to position [0, 366]
click at [141, 240] on span "27/12/2024" at bounding box center [128, 244] width 23 height 9
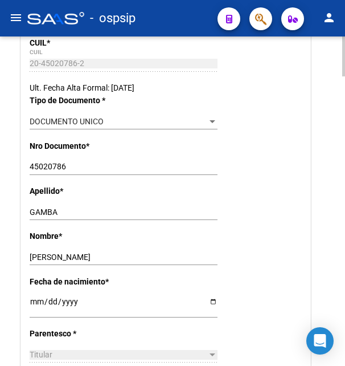
scroll to position [0, 0]
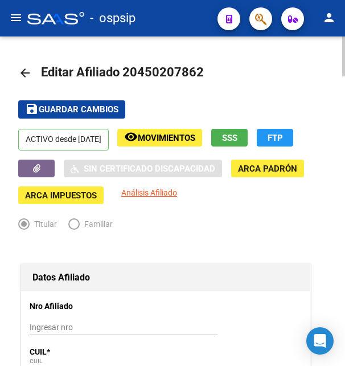
drag, startPoint x: 137, startPoint y: 72, endPoint x: 199, endPoint y: 63, distance: 62.2
click at [199, 63] on h1 "Editar Afiliado 20450207862" at bounding box center [124, 73] width 166 height 23
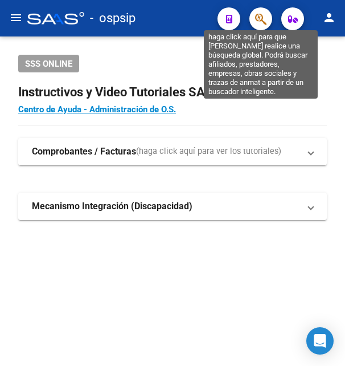
click at [256, 18] on icon "button" at bounding box center [260, 19] width 11 height 13
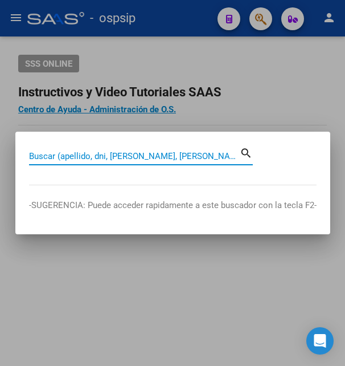
click at [134, 152] on input "Buscar (apellido, dni, [PERSON_NAME], [PERSON_NAME], cuit, obra social)" at bounding box center [134, 156] width 211 height 10
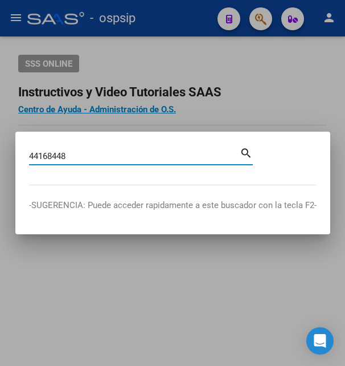
type input "44168448"
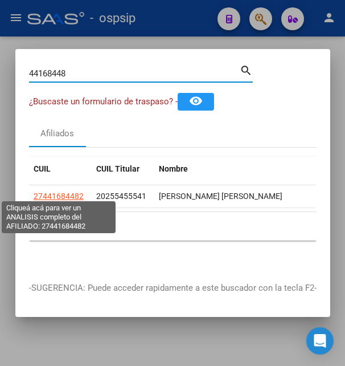
click at [65, 192] on span "27441684482" at bounding box center [59, 195] width 50 height 9
type textarea "27441684482"
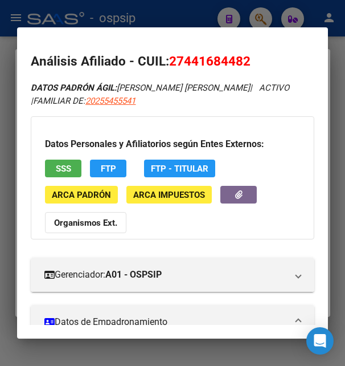
drag, startPoint x: 185, startPoint y: 59, endPoint x: 246, endPoint y: 60, distance: 60.9
click at [246, 60] on span "27441684482" at bounding box center [209, 61] width 81 height 15
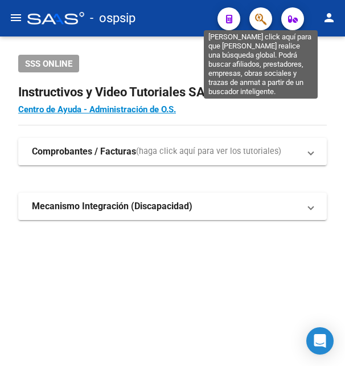
click at [264, 19] on icon "button" at bounding box center [260, 19] width 11 height 13
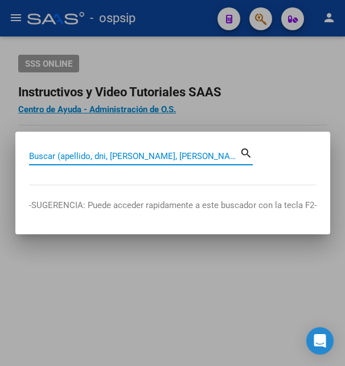
click at [145, 158] on input "Buscar (apellido, dni, [PERSON_NAME], [PERSON_NAME], cuit, obra social)" at bounding box center [134, 156] width 211 height 10
click at [83, 158] on input "Buscar (apellido, dni, [PERSON_NAME], [PERSON_NAME], cuit, obra social)" at bounding box center [134, 156] width 211 height 10
click at [93, 157] on input "Buscar (apellido, dni, [PERSON_NAME], [PERSON_NAME], cuit, obra social)" at bounding box center [134, 156] width 211 height 10
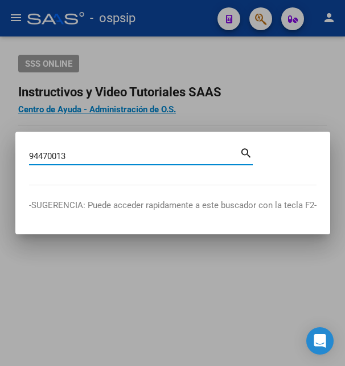
type input "94470013"
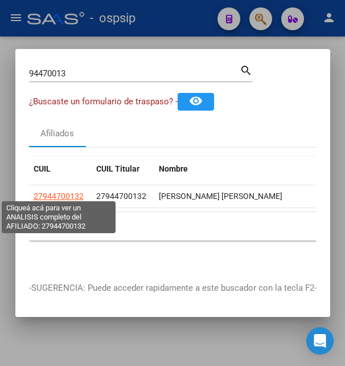
click at [67, 192] on span "27944700132" at bounding box center [59, 195] width 50 height 9
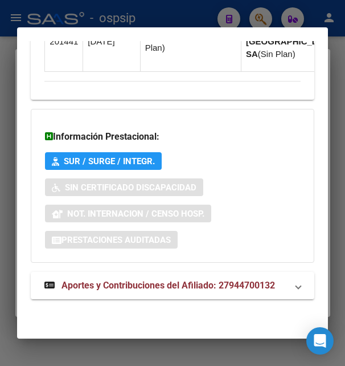
scroll to position [1136, 0]
click at [126, 281] on span "Aportes y Contribuciones del Afiliado: 27944700132" at bounding box center [169, 285] width 214 height 11
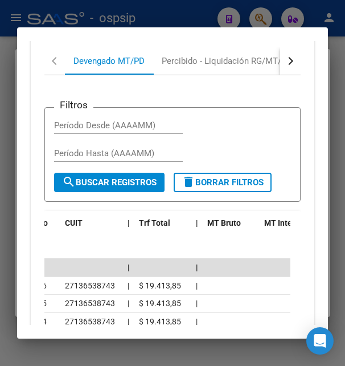
scroll to position [1367, 0]
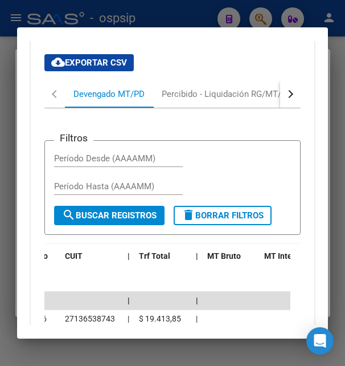
click at [284, 108] on button "button" at bounding box center [290, 93] width 21 height 27
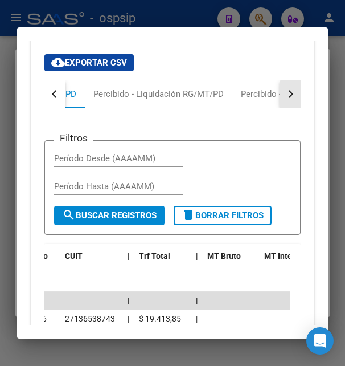
click at [283, 108] on button "button" at bounding box center [290, 93] width 21 height 27
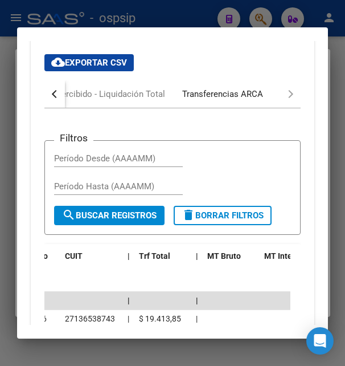
click at [250, 100] on div "Transferencias ARCA" at bounding box center [222, 94] width 81 height 13
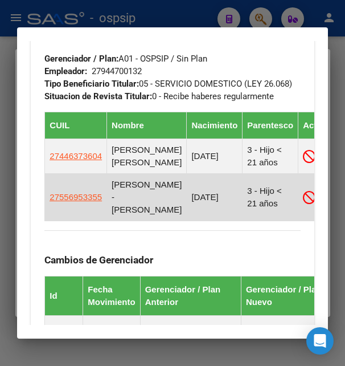
scroll to position [738, 0]
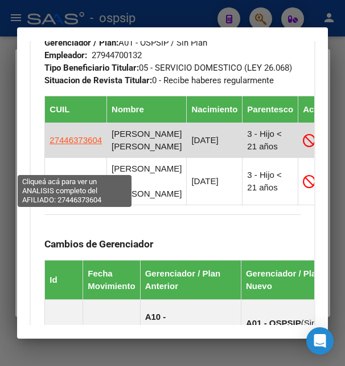
click at [80, 145] on span "27446373604" at bounding box center [76, 140] width 52 height 10
type textarea "27446373604"
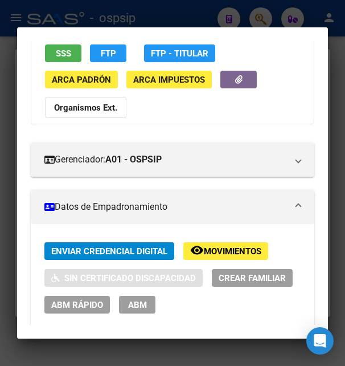
scroll to position [123, 0]
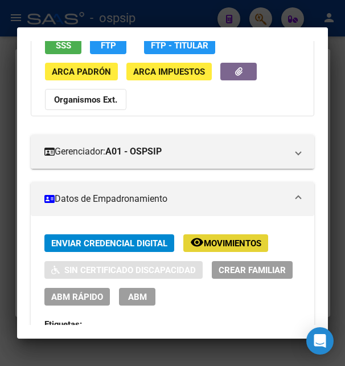
click at [219, 237] on button "remove_red_eye Movimientos" at bounding box center [225, 243] width 85 height 18
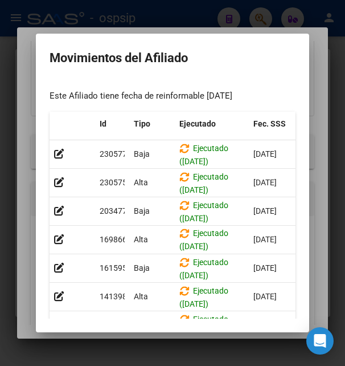
scroll to position [0, 0]
click at [214, 16] on div at bounding box center [172, 183] width 345 height 366
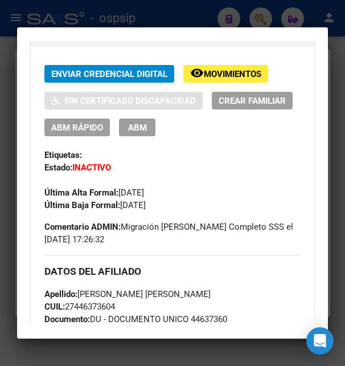
scroll to position [246, 0]
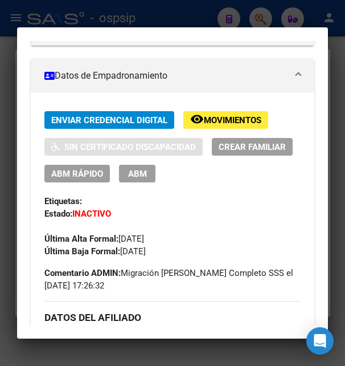
click at [147, 176] on span "ABM" at bounding box center [137, 174] width 19 height 10
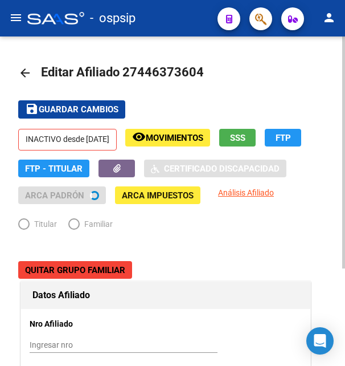
radio input "true"
type input "27-94470013-2"
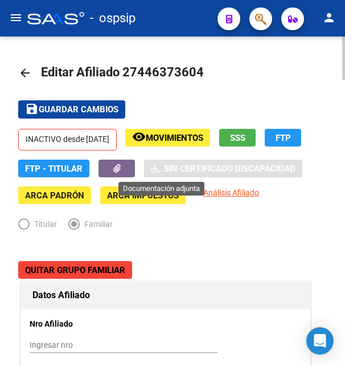
click at [135, 167] on button "button" at bounding box center [117, 168] width 36 height 18
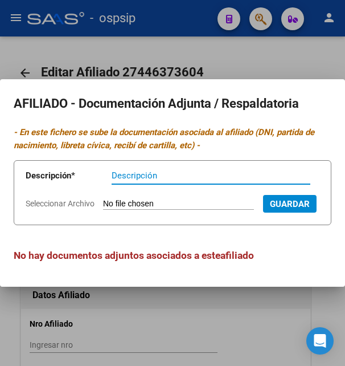
click at [187, 52] on div at bounding box center [172, 183] width 345 height 366
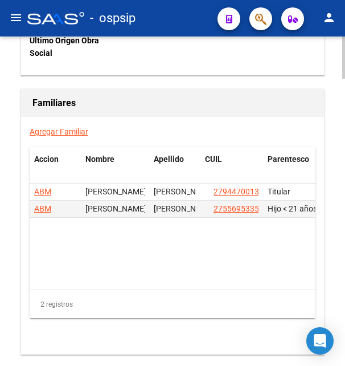
scroll to position [2149, 0]
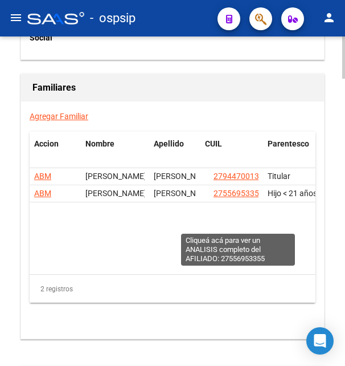
click at [230, 198] on span "27556953355" at bounding box center [239, 193] width 50 height 9
type textarea "27556953355"
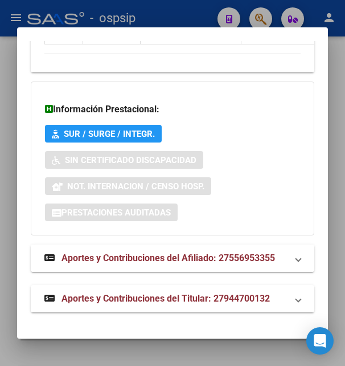
scroll to position [1224, 0]
click at [186, 297] on span "Aportes y Contribuciones del Titular: 27944700132" at bounding box center [166, 298] width 208 height 11
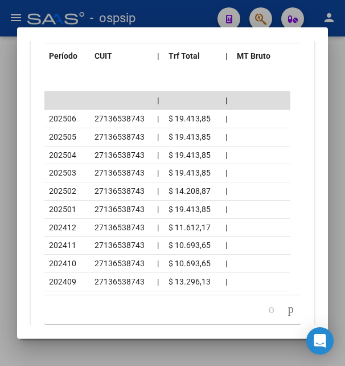
scroll to position [1531, 0]
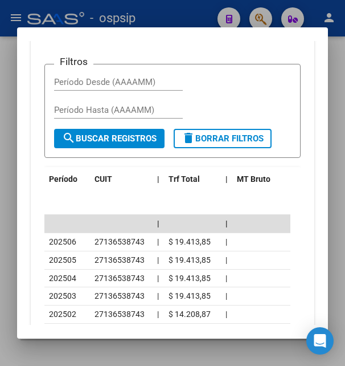
click at [285, 22] on div "button" at bounding box center [289, 18] width 8 height 8
click at [244, 24] on div "Transferencias ARCA" at bounding box center [222, 17] width 81 height 13
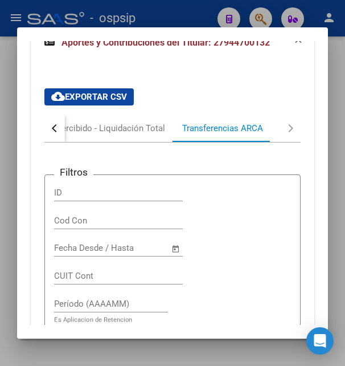
scroll to position [1394, 0]
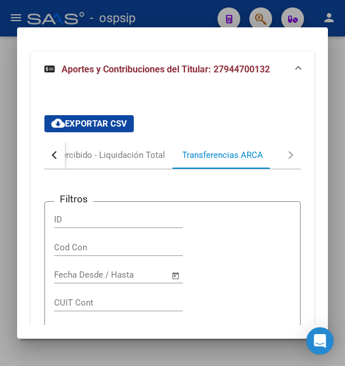
click at [198, 17] on div at bounding box center [172, 183] width 345 height 366
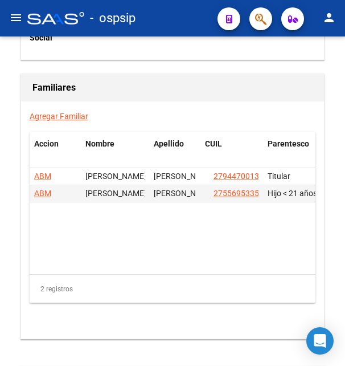
click at [199, 22] on div "- ospsip" at bounding box center [117, 18] width 181 height 25
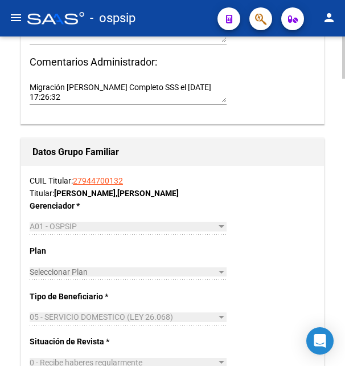
scroll to position [1510, 0]
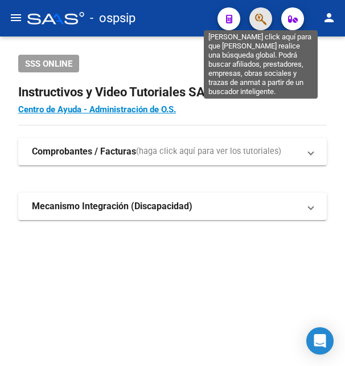
click at [258, 19] on icon "button" at bounding box center [260, 19] width 11 height 13
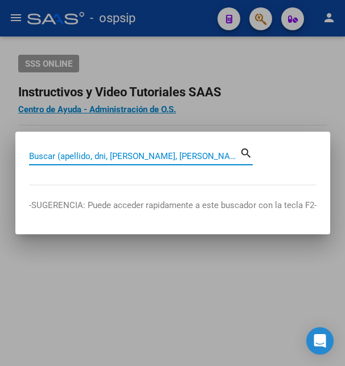
click at [127, 153] on input "Buscar (apellido, dni, [PERSON_NAME], [PERSON_NAME], cuit, obra social)" at bounding box center [134, 156] width 211 height 10
click at [161, 60] on div at bounding box center [172, 183] width 345 height 366
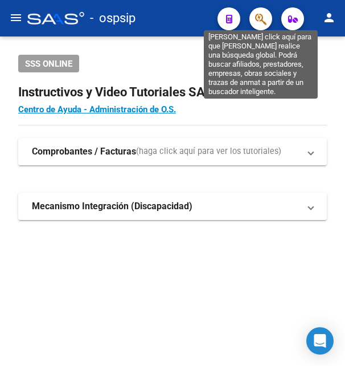
click at [258, 18] on icon "button" at bounding box center [260, 19] width 11 height 13
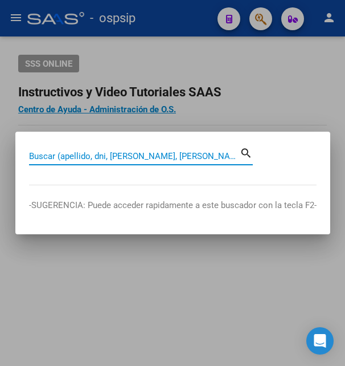
click at [122, 156] on input "Buscar (apellido, dni, [PERSON_NAME], [PERSON_NAME], cuit, obra social)" at bounding box center [134, 156] width 211 height 10
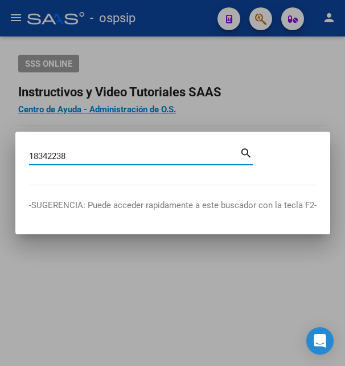
type input "18342238"
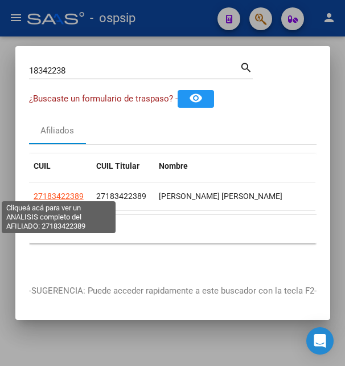
click at [72, 192] on span "27183422389" at bounding box center [59, 195] width 50 height 9
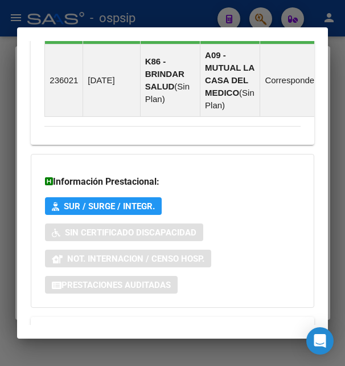
scroll to position [993, 0]
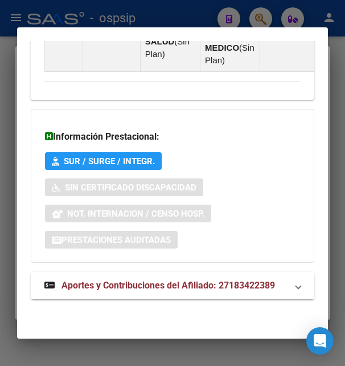
click at [152, 286] on span "Aportes y Contribuciones del Afiliado: 27183422389" at bounding box center [169, 285] width 214 height 11
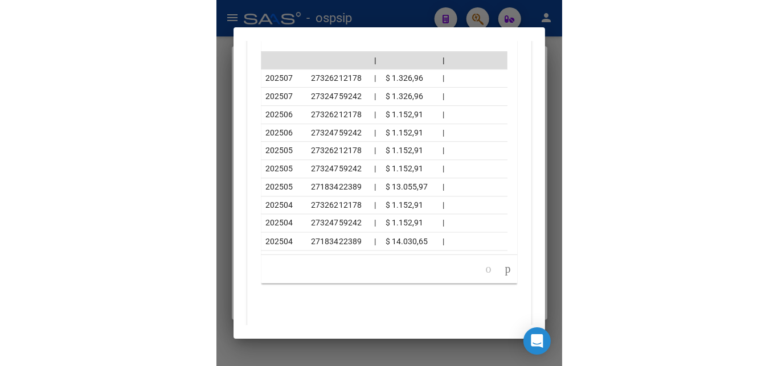
scroll to position [1490, 0]
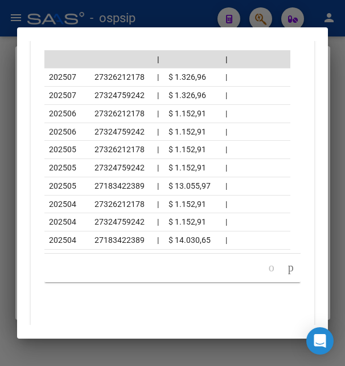
click at [152, 24] on div at bounding box center [172, 183] width 345 height 366
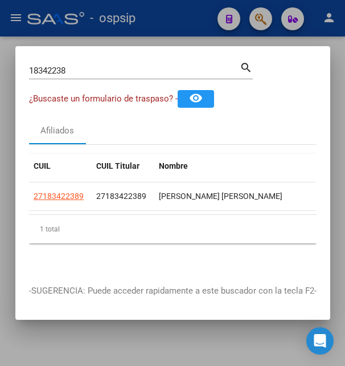
click at [152, 24] on div at bounding box center [172, 183] width 345 height 366
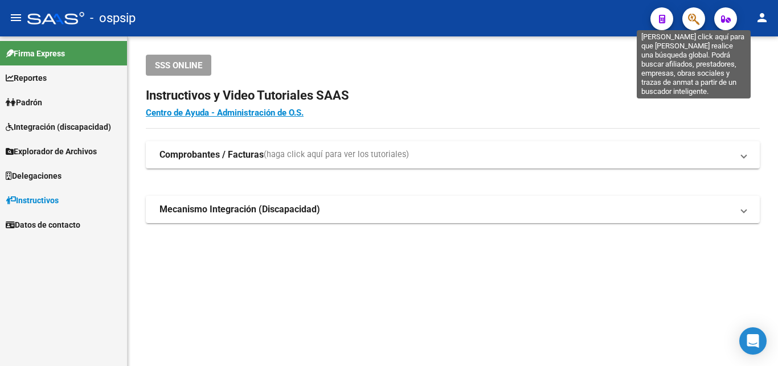
click at [345, 17] on icon "button" at bounding box center [693, 19] width 11 height 13
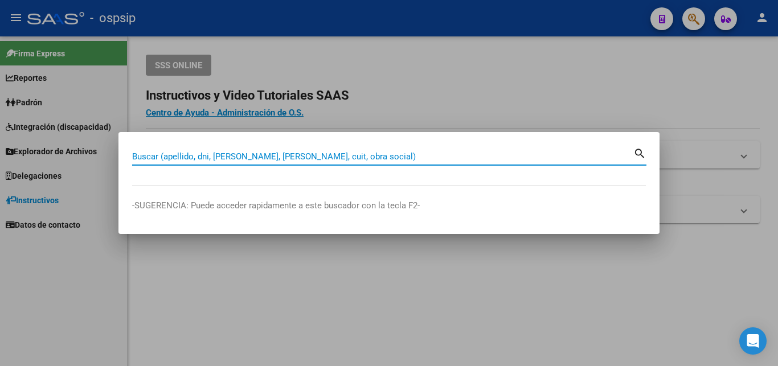
click at [345, 151] on input "Buscar (apellido, dni, [PERSON_NAME], [PERSON_NAME], cuit, obra social)" at bounding box center [382, 156] width 501 height 10
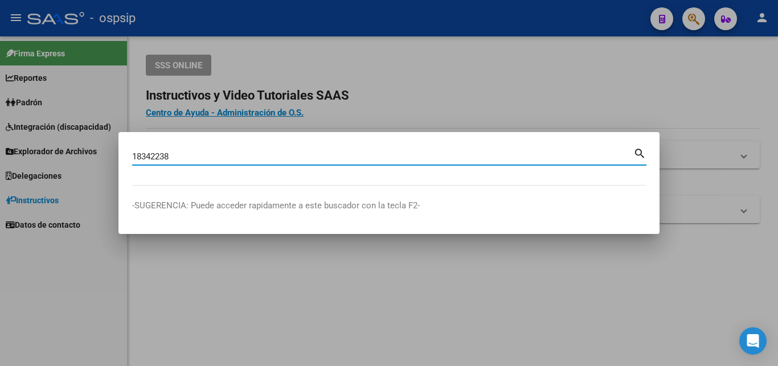
type input "18342238"
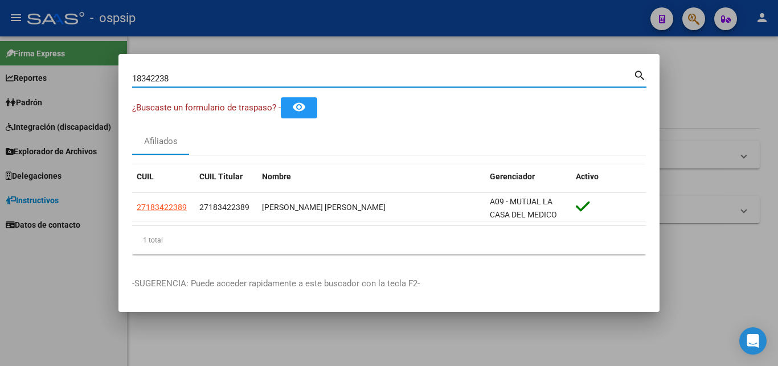
click at [345, 42] on div at bounding box center [389, 183] width 778 height 366
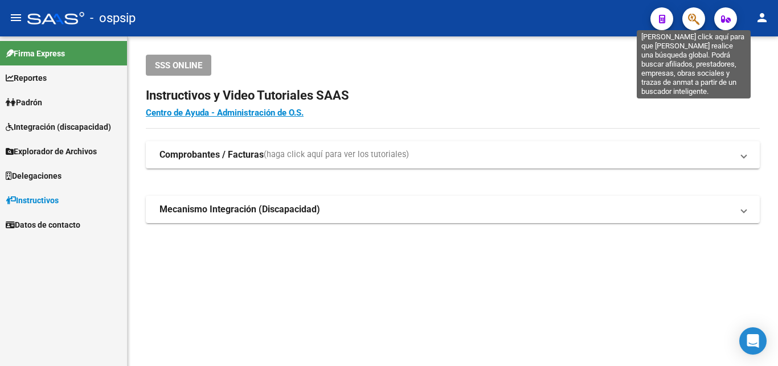
click at [345, 17] on icon "button" at bounding box center [693, 19] width 11 height 13
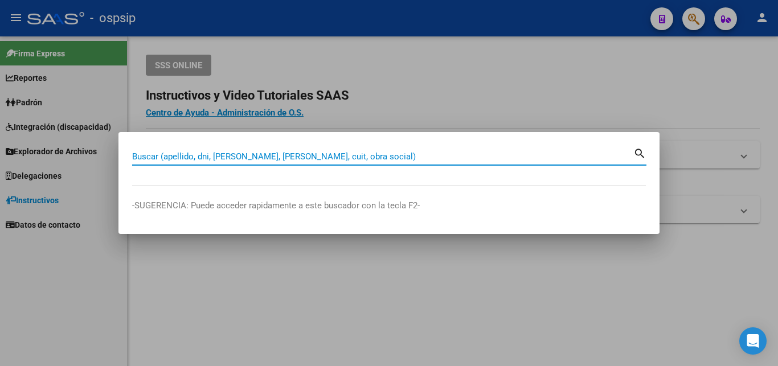
click at [299, 153] on input "Buscar (apellido, dni, [PERSON_NAME], [PERSON_NAME], cuit, obra social)" at bounding box center [382, 156] width 501 height 10
click at [296, 151] on input "Buscar (apellido, dni, [PERSON_NAME], [PERSON_NAME], cuit, obra social)" at bounding box center [382, 156] width 501 height 10
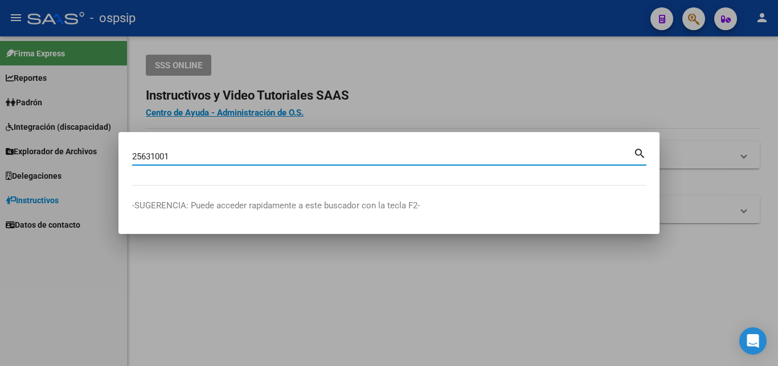
type input "25631001"
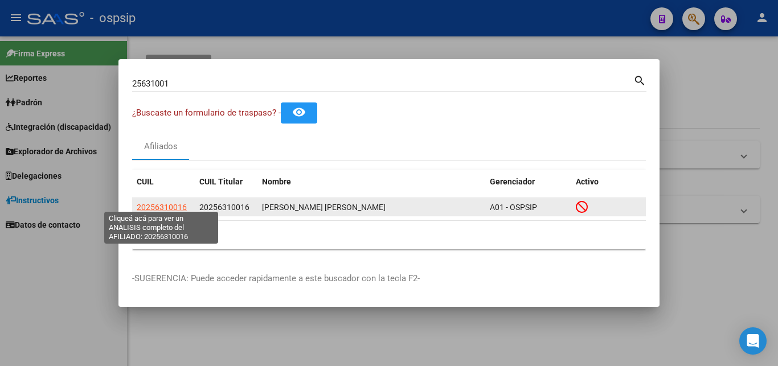
click at [185, 203] on span "20256310016" at bounding box center [162, 207] width 50 height 9
type textarea "20256310016"
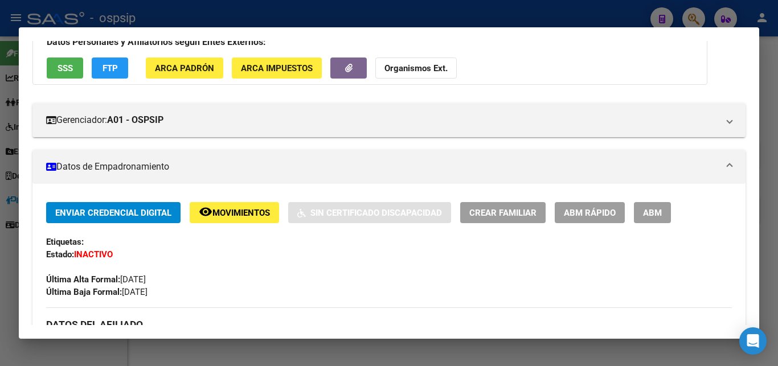
scroll to position [123, 0]
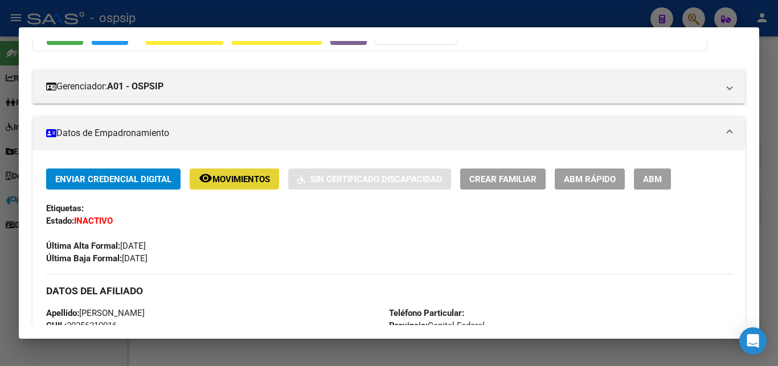
click at [253, 187] on button "remove_red_eye Movimientos" at bounding box center [234, 179] width 89 height 21
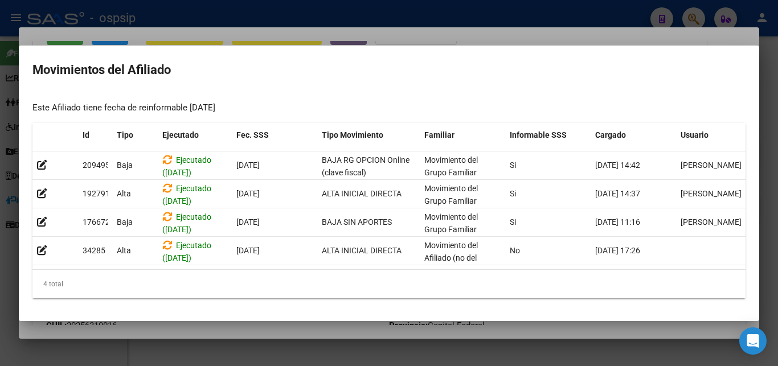
click at [345, 17] on div at bounding box center [389, 183] width 778 height 366
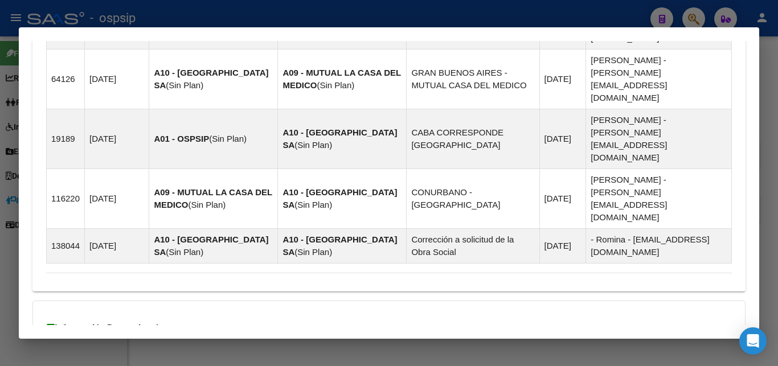
scroll to position [795, 0]
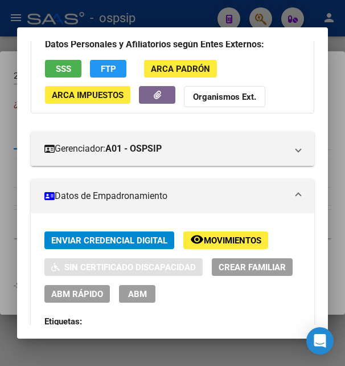
scroll to position [0, 0]
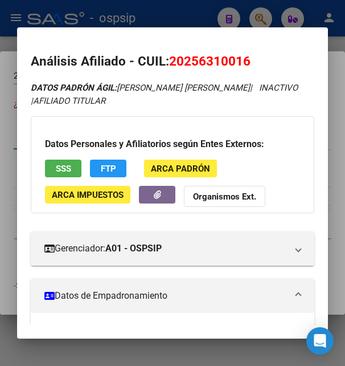
drag, startPoint x: 169, startPoint y: 62, endPoint x: 255, endPoint y: 56, distance: 85.6
click at [255, 56] on h2 "Análisis Afiliado - CUIL: 20256310016" at bounding box center [172, 61] width 283 height 19
copy h2 "Análisis Afiliado - CUIL: 20256310016"
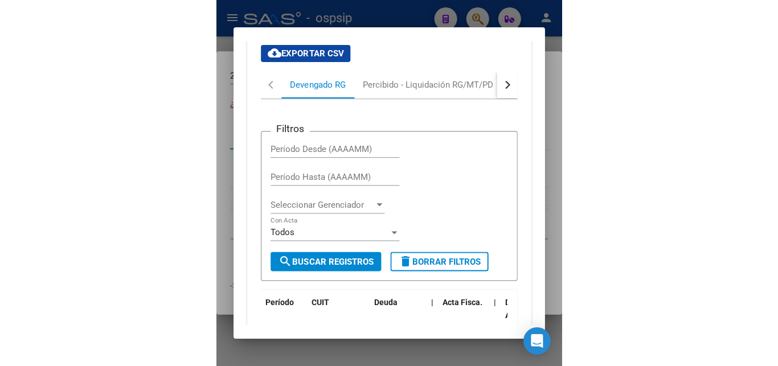
scroll to position [1353, 0]
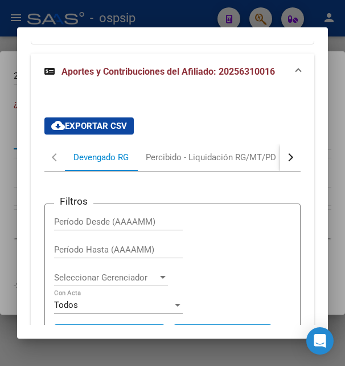
click at [129, 9] on div at bounding box center [172, 183] width 345 height 366
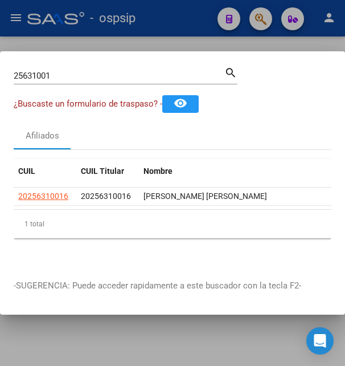
click at [129, 9] on div at bounding box center [172, 183] width 345 height 366
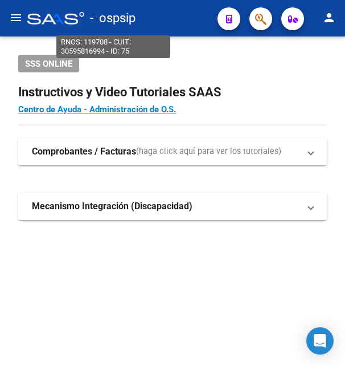
click at [129, 9] on span "- ospsip" at bounding box center [113, 18] width 46 height 25
type textarea "30595816994"
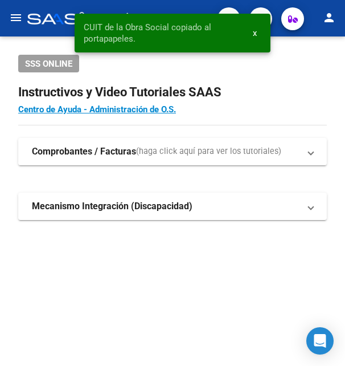
click at [281, 49] on div "CUIT de la Obra Social copiado al portapapeles. x" at bounding box center [172, 33] width 223 height 66
click at [298, 59] on div "SSS ONLINE" at bounding box center [172, 64] width 309 height 18
drag, startPoint x: 285, startPoint y: 87, endPoint x: 281, endPoint y: 92, distance: 6.1
click at [282, 90] on app-root-component "SSS ONLINE Instructivos y Video Tutoriales SAAS Centro de Ayuda - Administració…" at bounding box center [172, 137] width 309 height 165
drag, startPoint x: 281, startPoint y: 92, endPoint x: 252, endPoint y: 99, distance: 30.4
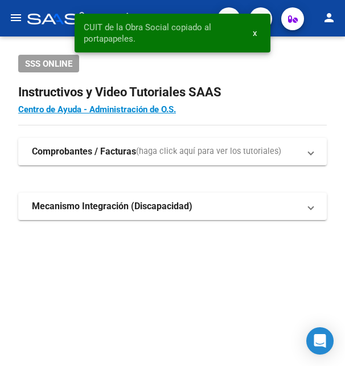
click at [273, 95] on h2 "Instructivos y Video Tutoriales SAAS" at bounding box center [172, 92] width 309 height 22
click at [247, 103] on h2 "Instructivos y Video Tutoriales SAAS" at bounding box center [172, 92] width 309 height 22
click at [246, 105] on h4 "Centro de Ayuda - Administración de O.S." at bounding box center [172, 109] width 309 height 13
click at [263, 21] on snack-bar-container "CUIT de la Obra Social copiado al portapapeles. x" at bounding box center [173, 33] width 196 height 39
click at [253, 35] on span "x" at bounding box center [255, 33] width 4 height 10
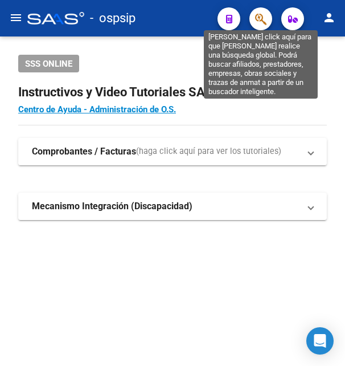
click at [260, 21] on icon "button" at bounding box center [260, 19] width 11 height 13
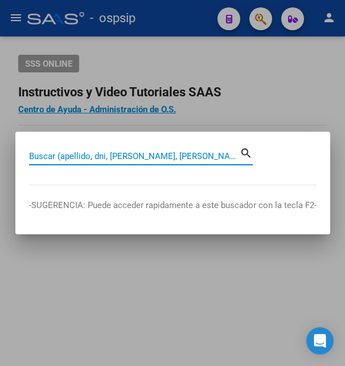
click at [89, 157] on input "Buscar (apellido, dni, [PERSON_NAME], [PERSON_NAME], cuit, obra social)" at bounding box center [134, 156] width 211 height 10
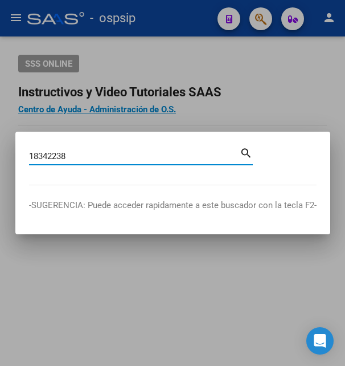
type input "18342238"
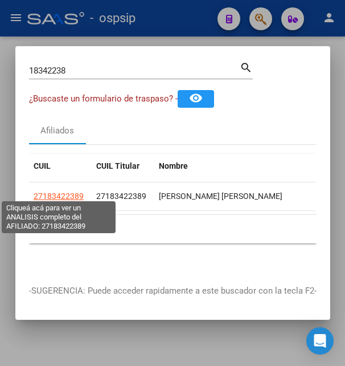
click at [49, 191] on span "27183422389" at bounding box center [59, 195] width 50 height 9
type textarea "27183422389"
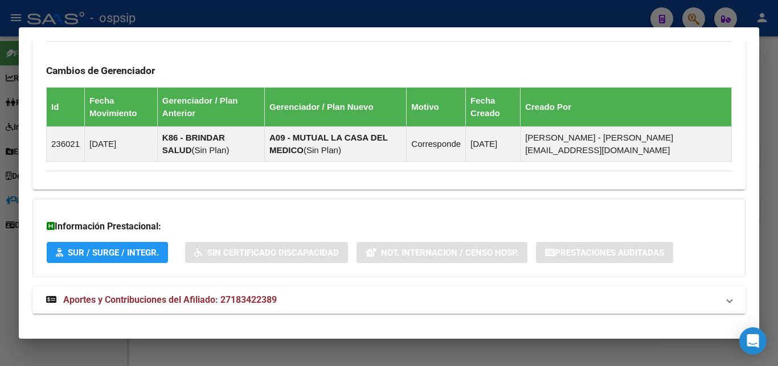
scroll to position [678, 0]
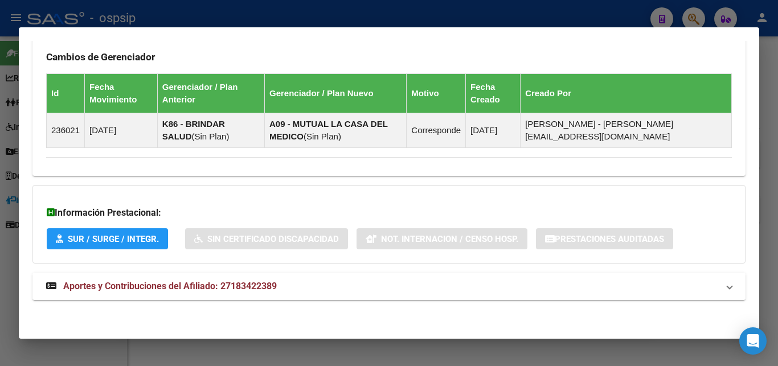
click at [259, 284] on span "Aportes y Contribuciones del Afiliado: 27183422389" at bounding box center [170, 286] width 214 height 11
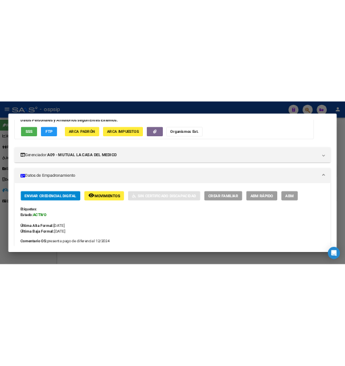
scroll to position [0, 0]
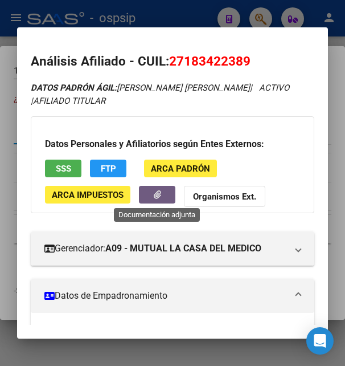
click at [165, 196] on button "button" at bounding box center [157, 195] width 36 height 18
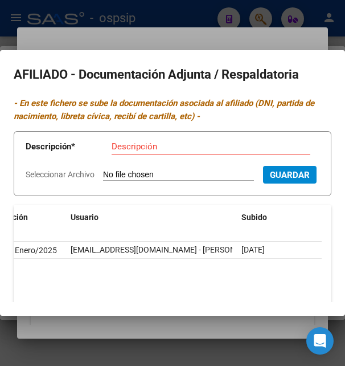
click at [136, 171] on input "Seleccionar Archivo" at bounding box center [178, 175] width 151 height 11
type input "C:\fakepath\thumbnail_1000053421.jpg"
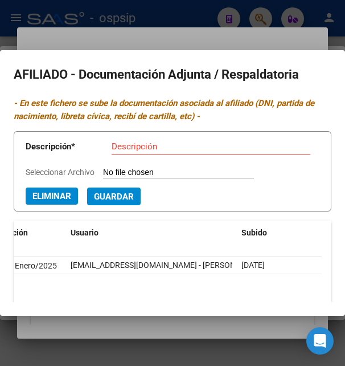
click at [156, 145] on input "Descripción" at bounding box center [211, 146] width 199 height 10
type input "Regulariza aportes"
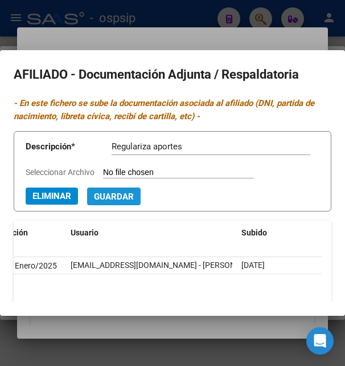
click at [124, 198] on span "Guardar" at bounding box center [114, 196] width 40 height 10
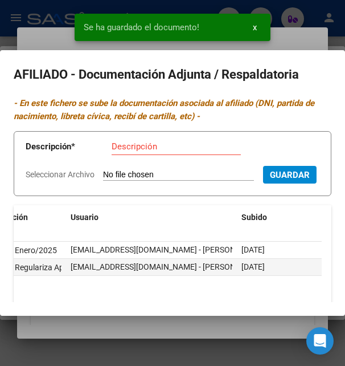
click at [60, 27] on div at bounding box center [172, 183] width 345 height 366
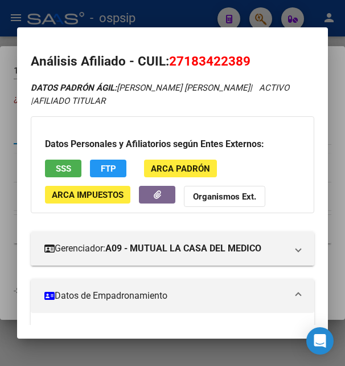
click at [187, 12] on div at bounding box center [172, 183] width 345 height 366
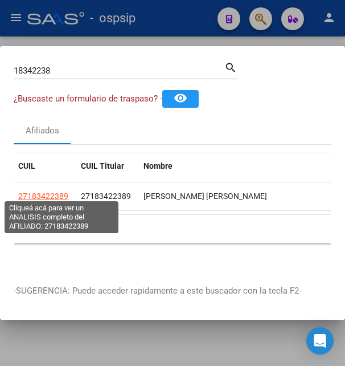
click at [48, 195] on span "27183422389" at bounding box center [43, 195] width 50 height 9
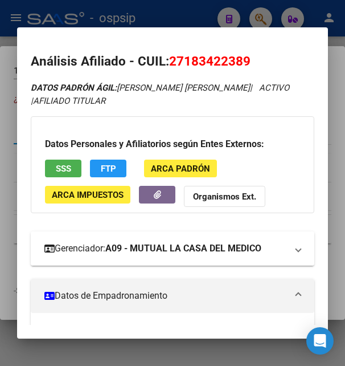
scroll to position [185, 0]
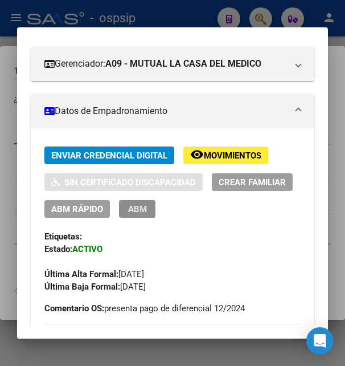
click at [147, 210] on span "ABM" at bounding box center [137, 209] width 19 height 10
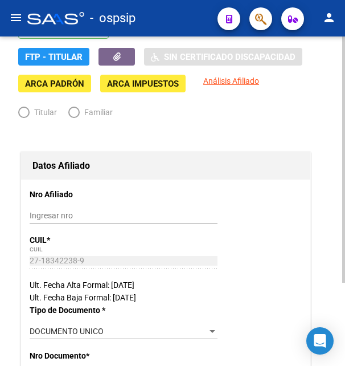
radio input "true"
type input "27-18342238-9"
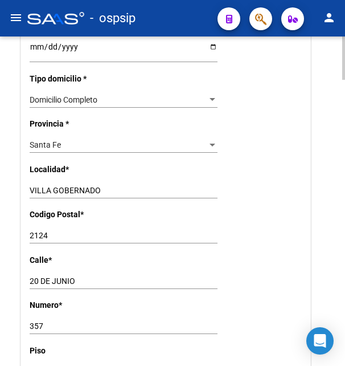
scroll to position [925, 0]
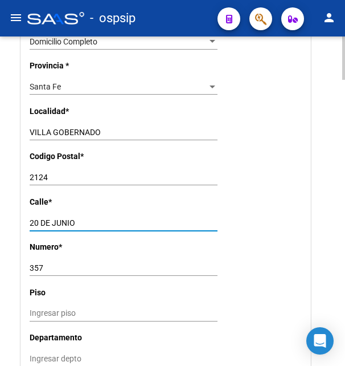
drag, startPoint x: 30, startPoint y: 209, endPoint x: 77, endPoint y: 206, distance: 48.0
click at [77, 218] on input "20 DE JUNIO" at bounding box center [124, 223] width 188 height 10
click at [36, 263] on input "357" at bounding box center [124, 268] width 188 height 10
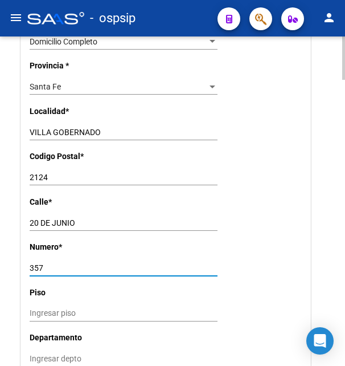
click at [36, 263] on input "357" at bounding box center [124, 268] width 188 height 10
click at [34, 263] on input "357" at bounding box center [124, 268] width 188 height 10
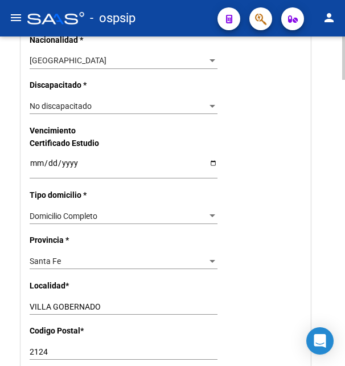
scroll to position [867, 0]
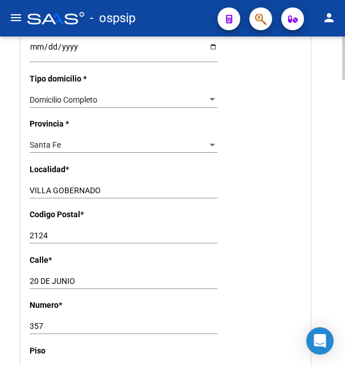
click at [44, 231] on input "2124" at bounding box center [124, 236] width 188 height 10
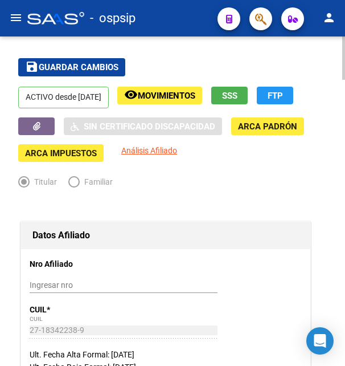
scroll to position [0, 0]
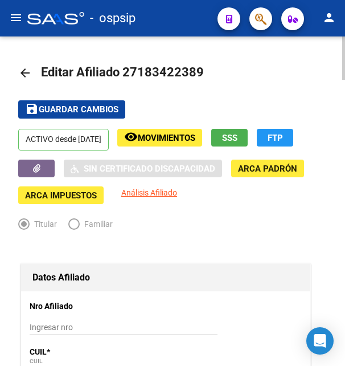
drag, startPoint x: 140, startPoint y: 72, endPoint x: 194, endPoint y: 72, distance: 54.1
click at [194, 72] on span "Editar Afiliado 27183422389" at bounding box center [122, 72] width 163 height 14
copy span "18342238"
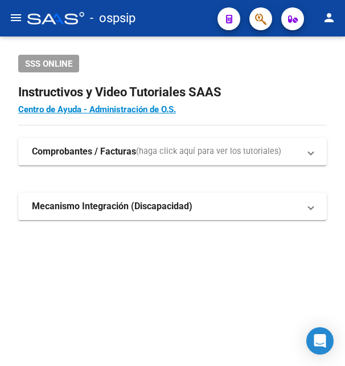
click at [255, 17] on button "button" at bounding box center [260, 18] width 23 height 23
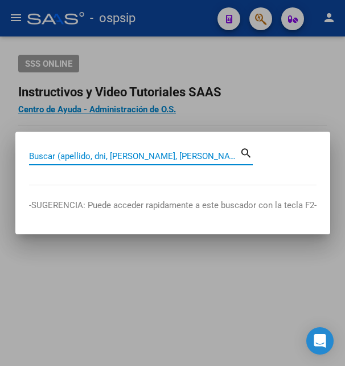
paste input "26152258"
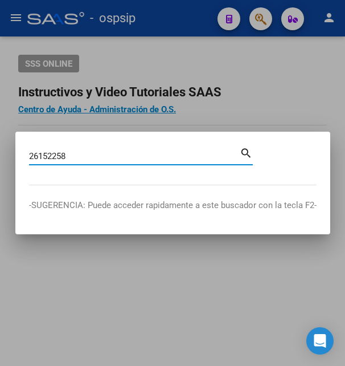
type input "26152258"
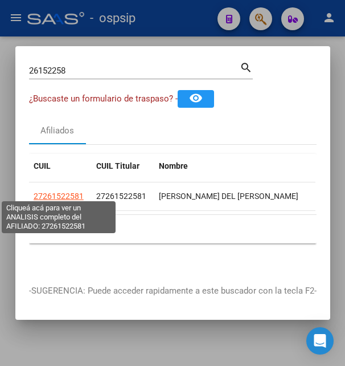
click at [74, 191] on span "27261522581" at bounding box center [59, 195] width 50 height 9
type textarea "27261522581"
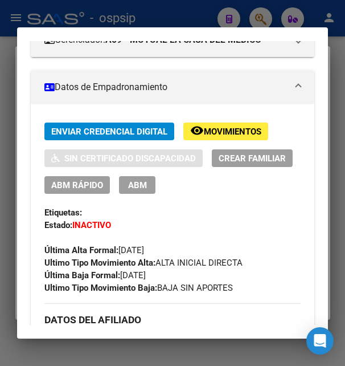
scroll to position [246, 0]
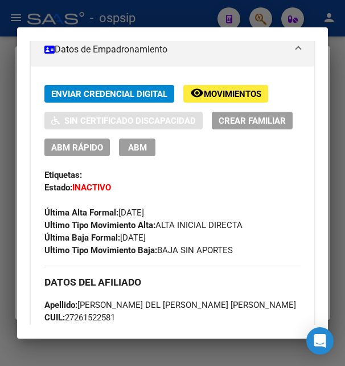
click at [226, 96] on span "Movimientos" at bounding box center [233, 94] width 58 height 10
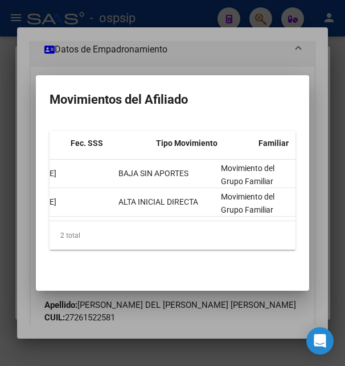
scroll to position [0, 164]
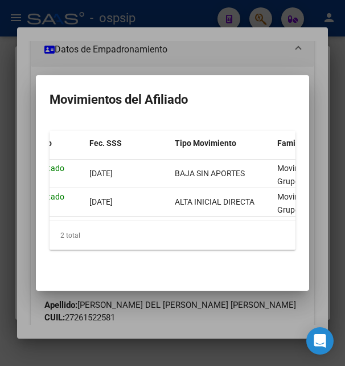
click at [208, 60] on div at bounding box center [172, 183] width 345 height 366
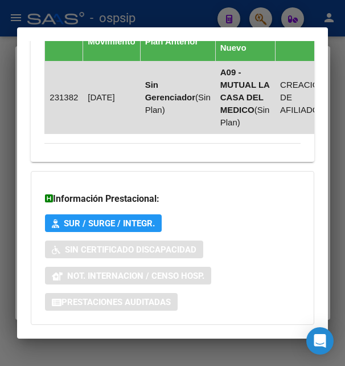
scroll to position [984, 0]
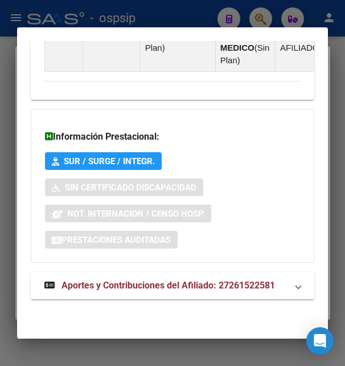
click at [133, 285] on span "Aportes y Contribuciones del Afiliado: 27261522581" at bounding box center [169, 285] width 214 height 11
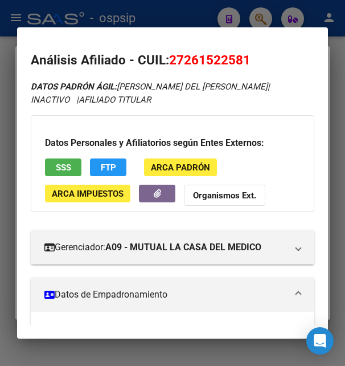
scroll to position [0, 0]
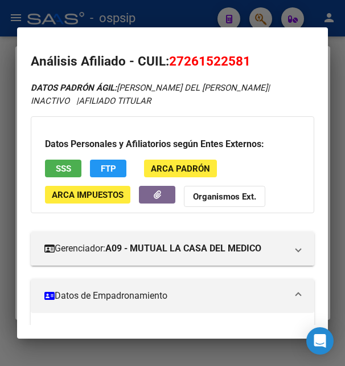
drag, startPoint x: 187, startPoint y: 59, endPoint x: 240, endPoint y: 54, distance: 53.7
click at [240, 54] on span "27261522581" at bounding box center [209, 61] width 81 height 15
copy span "26152258"
click at [60, 170] on span "SSS" at bounding box center [63, 168] width 15 height 10
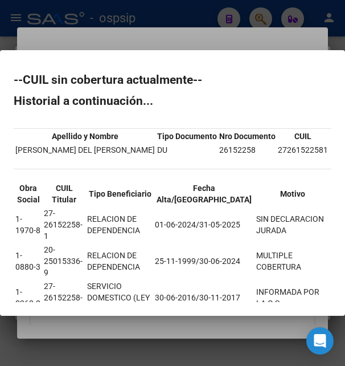
click at [211, 68] on mat-dialog-content "--CUIL sin cobertura actualmente-- Historial a continuación... Apellido y Nombr…" at bounding box center [172, 182] width 345 height 237
click at [175, 36] on div at bounding box center [172, 183] width 345 height 366
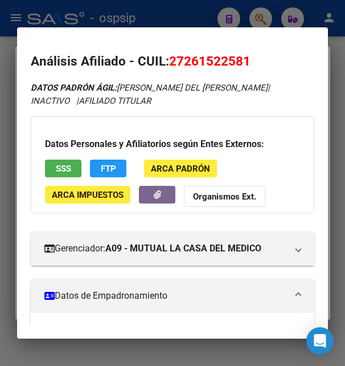
drag, startPoint x: 170, startPoint y: 59, endPoint x: 255, endPoint y: 59, distance: 85.4
click at [255, 59] on h2 "Análisis Afiliado - CUIL: 27261522581" at bounding box center [172, 61] width 283 height 19
copy h2 "Análisis Afiliado - CUIL: 27261522581"
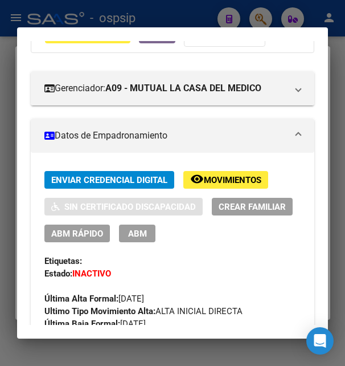
scroll to position [153, 0]
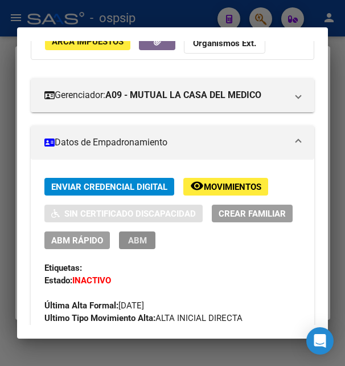
click at [147, 237] on span "ABM" at bounding box center [137, 240] width 19 height 10
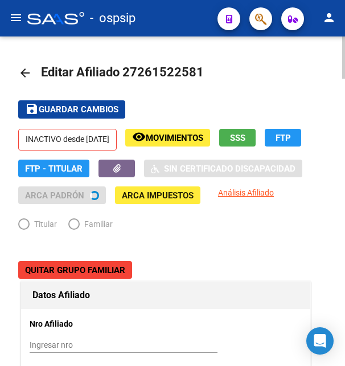
radio input "true"
type input "27-26697133-3"
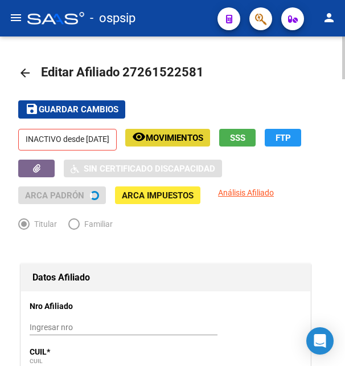
click at [183, 140] on span "Movimientos" at bounding box center [175, 138] width 58 height 10
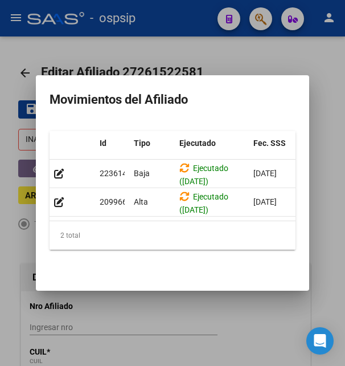
click at [201, 41] on div at bounding box center [172, 183] width 345 height 366
